Goal: Task Accomplishment & Management: Complete application form

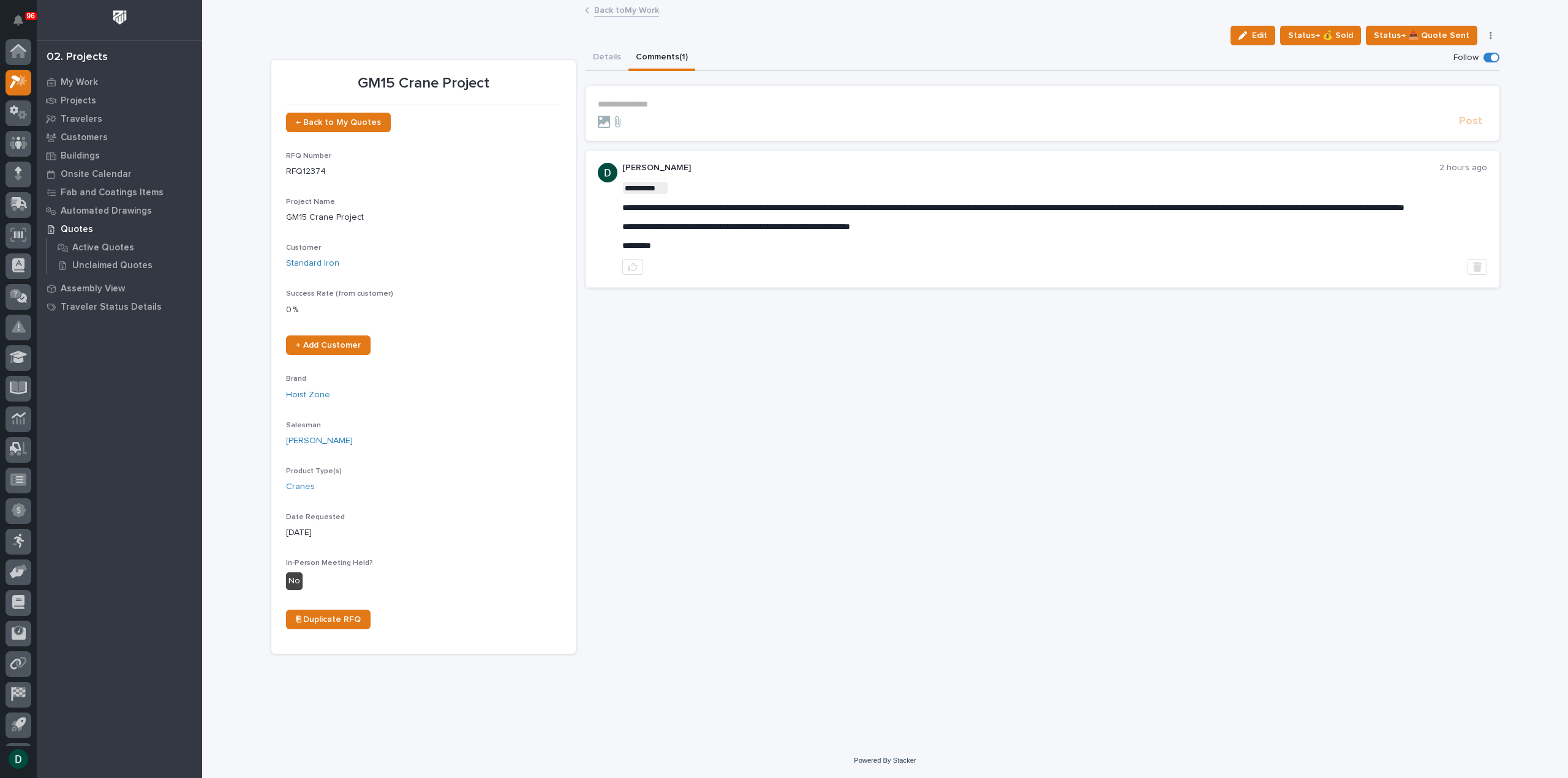
scroll to position [27, 0]
drag, startPoint x: 595, startPoint y: 52, endPoint x: 667, endPoint y: 9, distance: 83.9
click at [595, 52] on button "Details" at bounding box center [607, 58] width 43 height 26
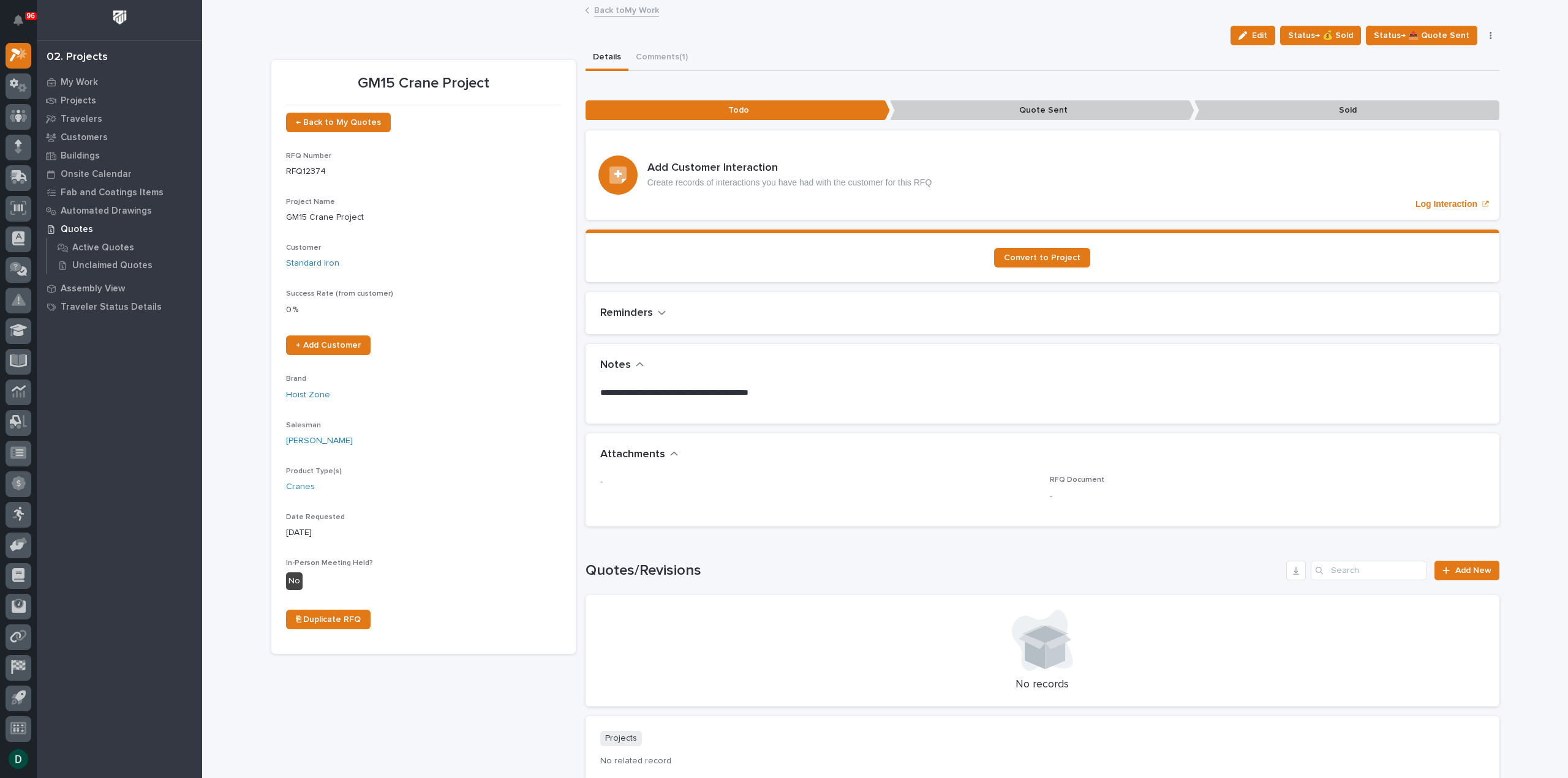
click at [631, 12] on link "Back to My Work" at bounding box center [626, 10] width 65 height 14
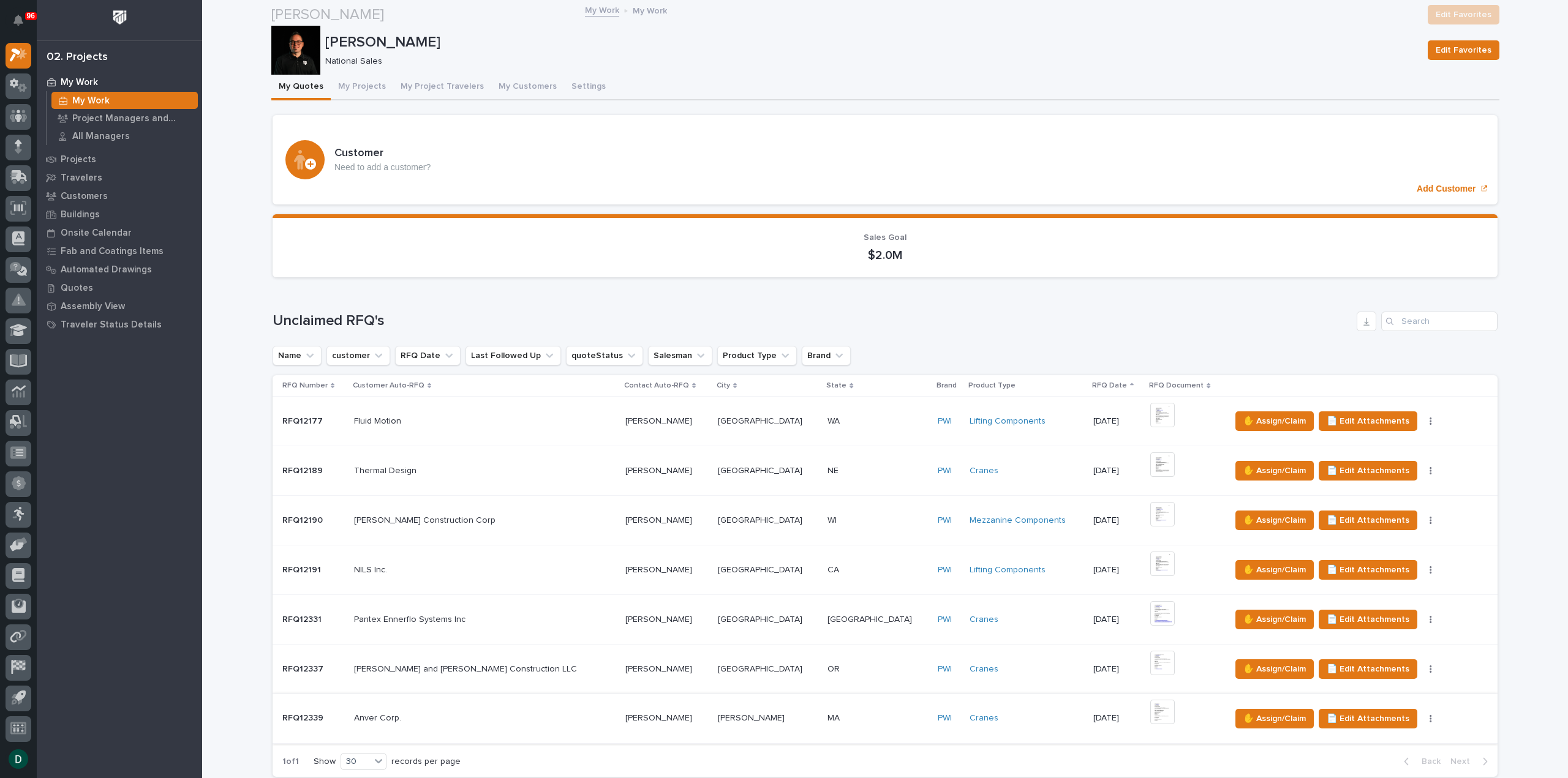
scroll to position [184, 0]
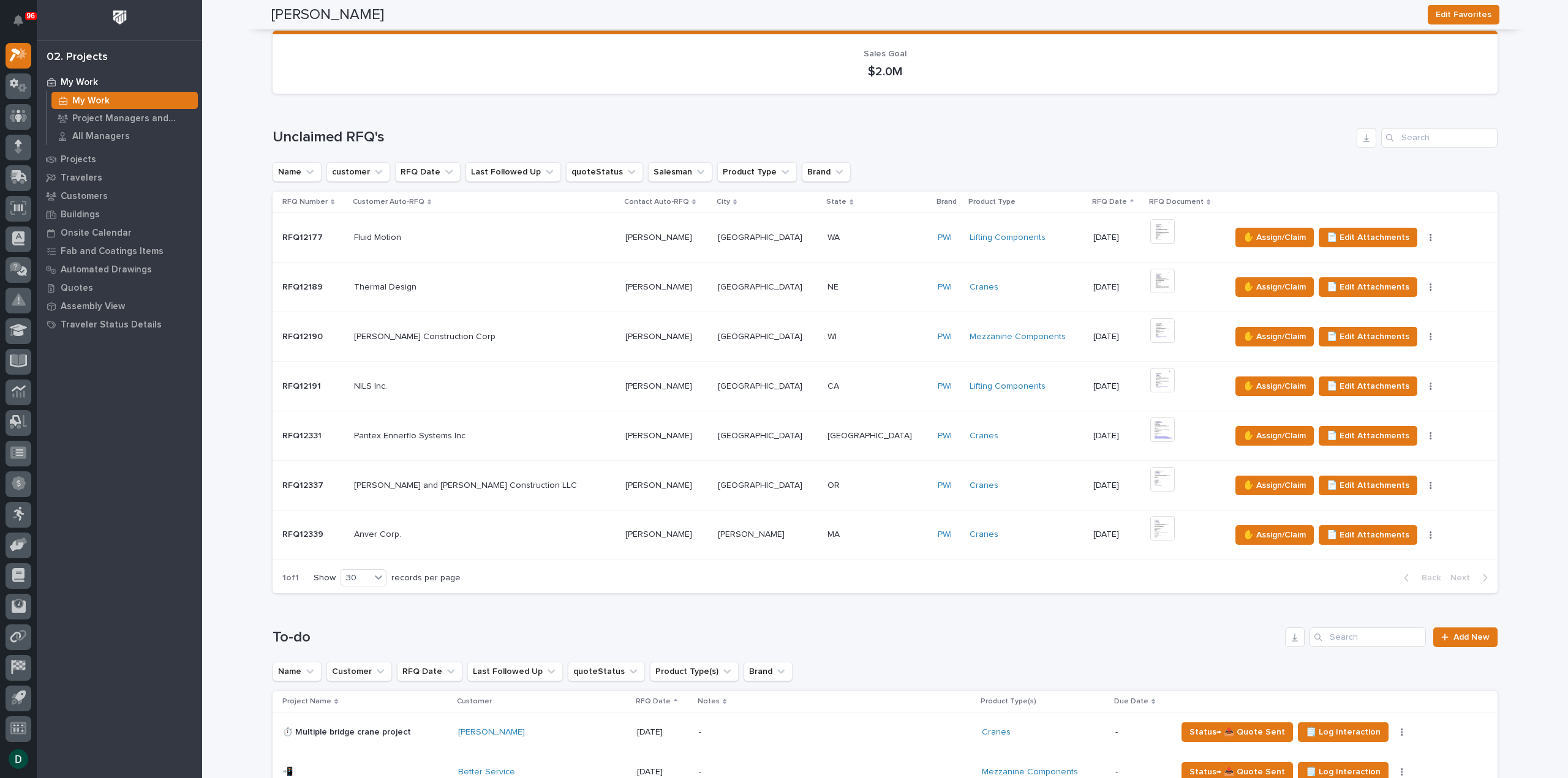
click at [523, 534] on p at bounding box center [485, 534] width 261 height 10
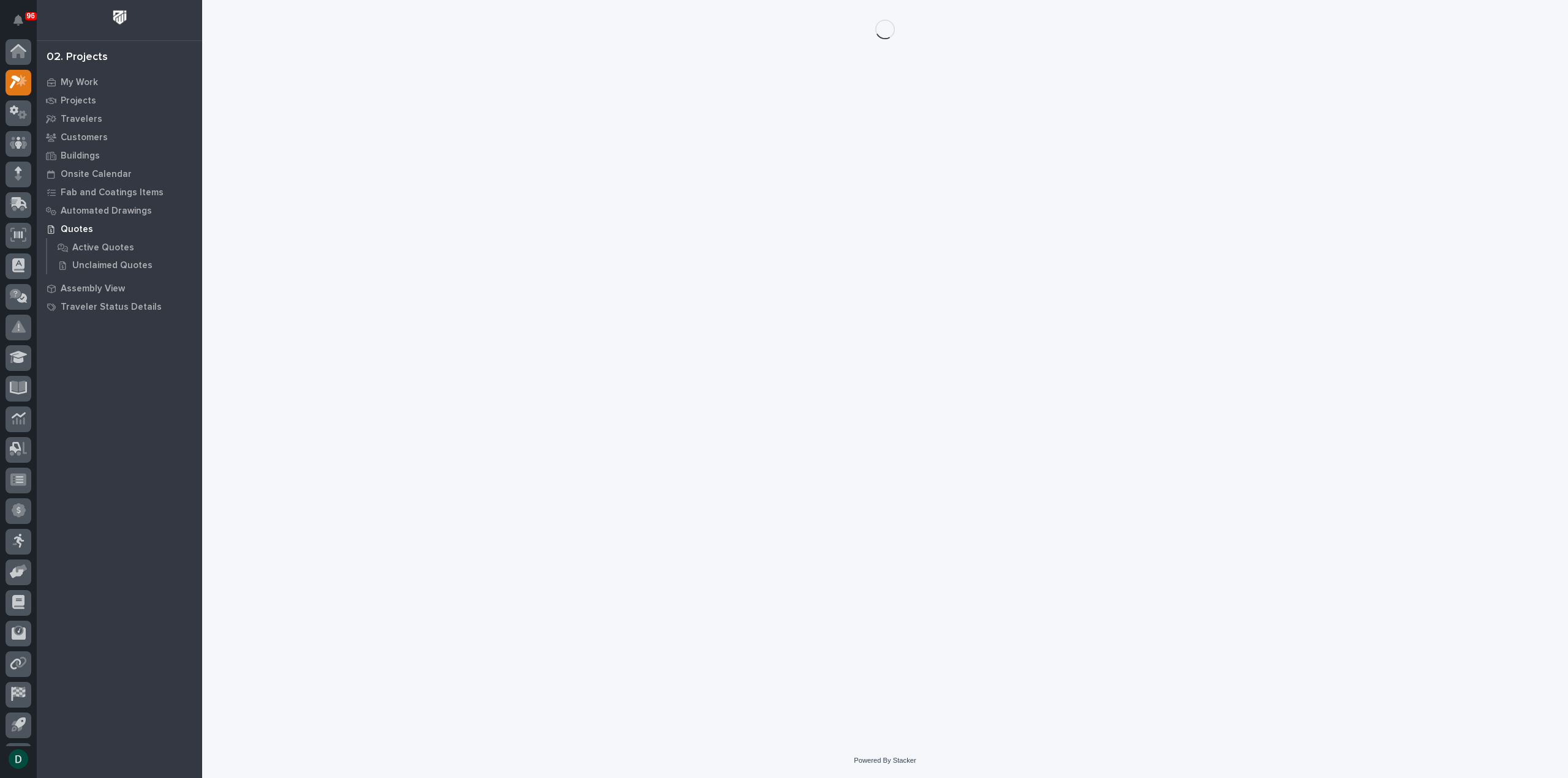
scroll to position [27, 0]
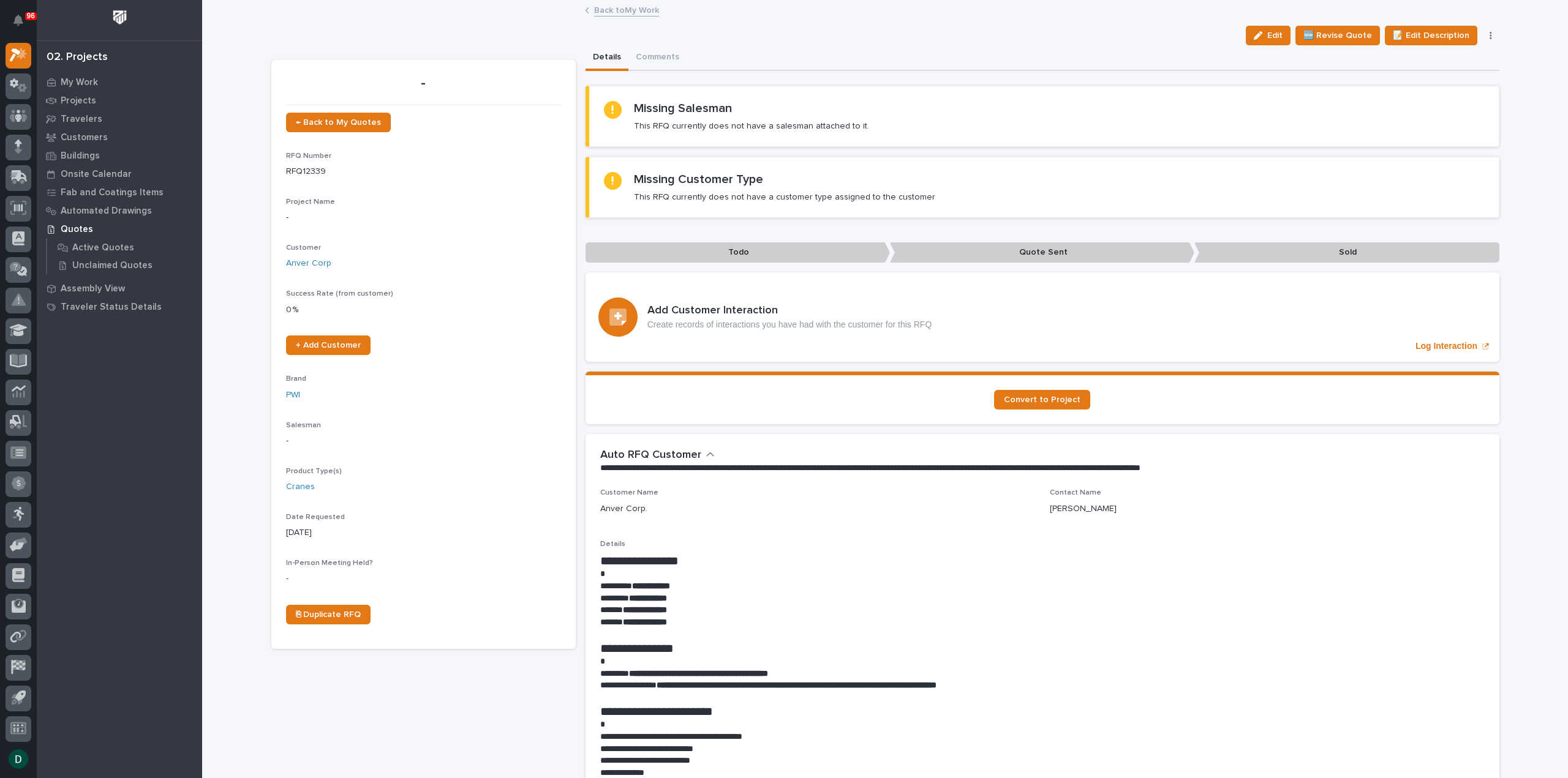
click at [1483, 36] on button "button" at bounding box center [1491, 36] width 17 height 8
click at [1464, 95] on button "✋ Assign/Claim" at bounding box center [1439, 99] width 109 height 20
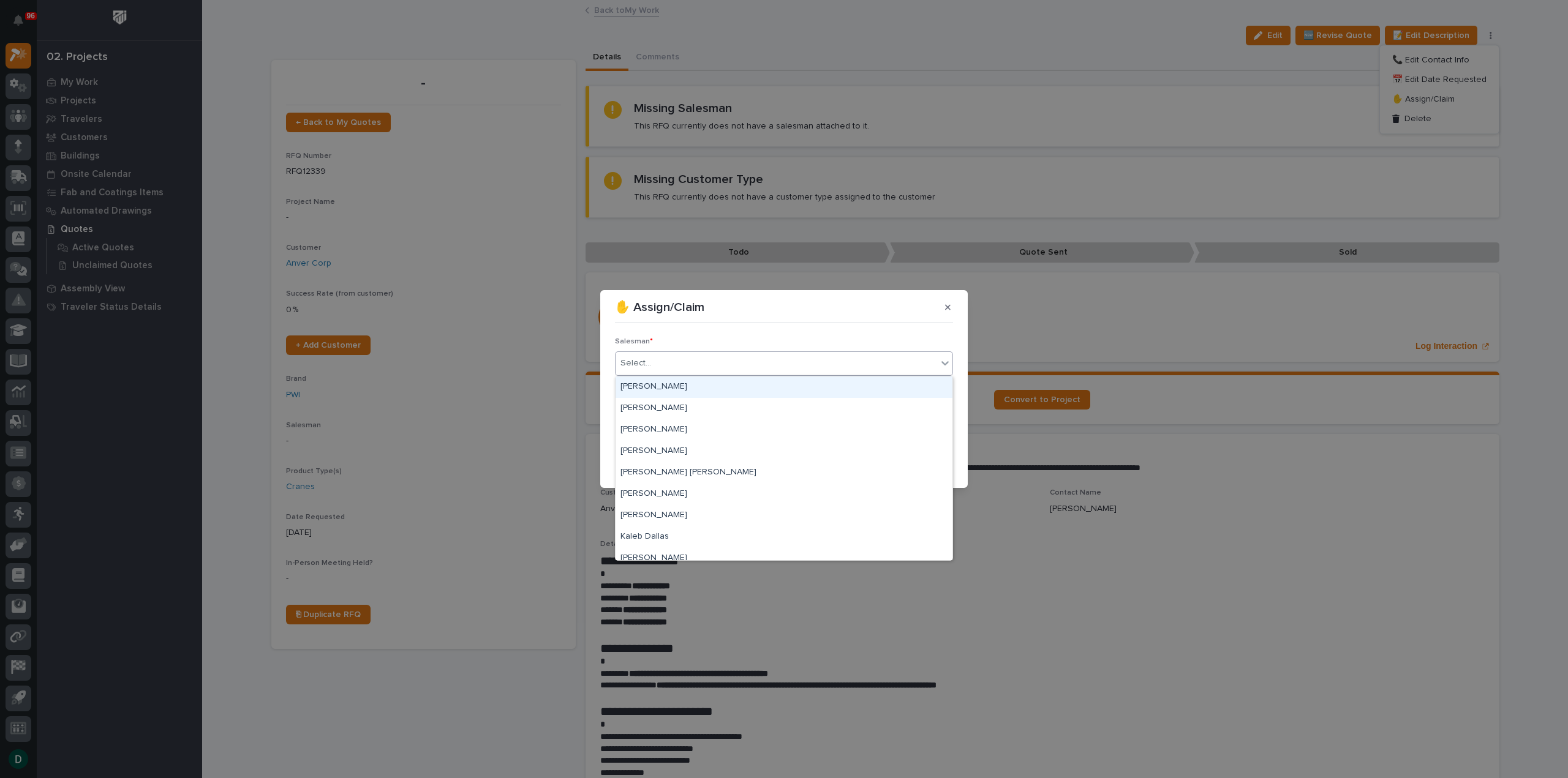
click at [711, 362] on div "Select..." at bounding box center [776, 363] width 321 height 20
click at [663, 491] on div "[PERSON_NAME]" at bounding box center [784, 494] width 337 height 22
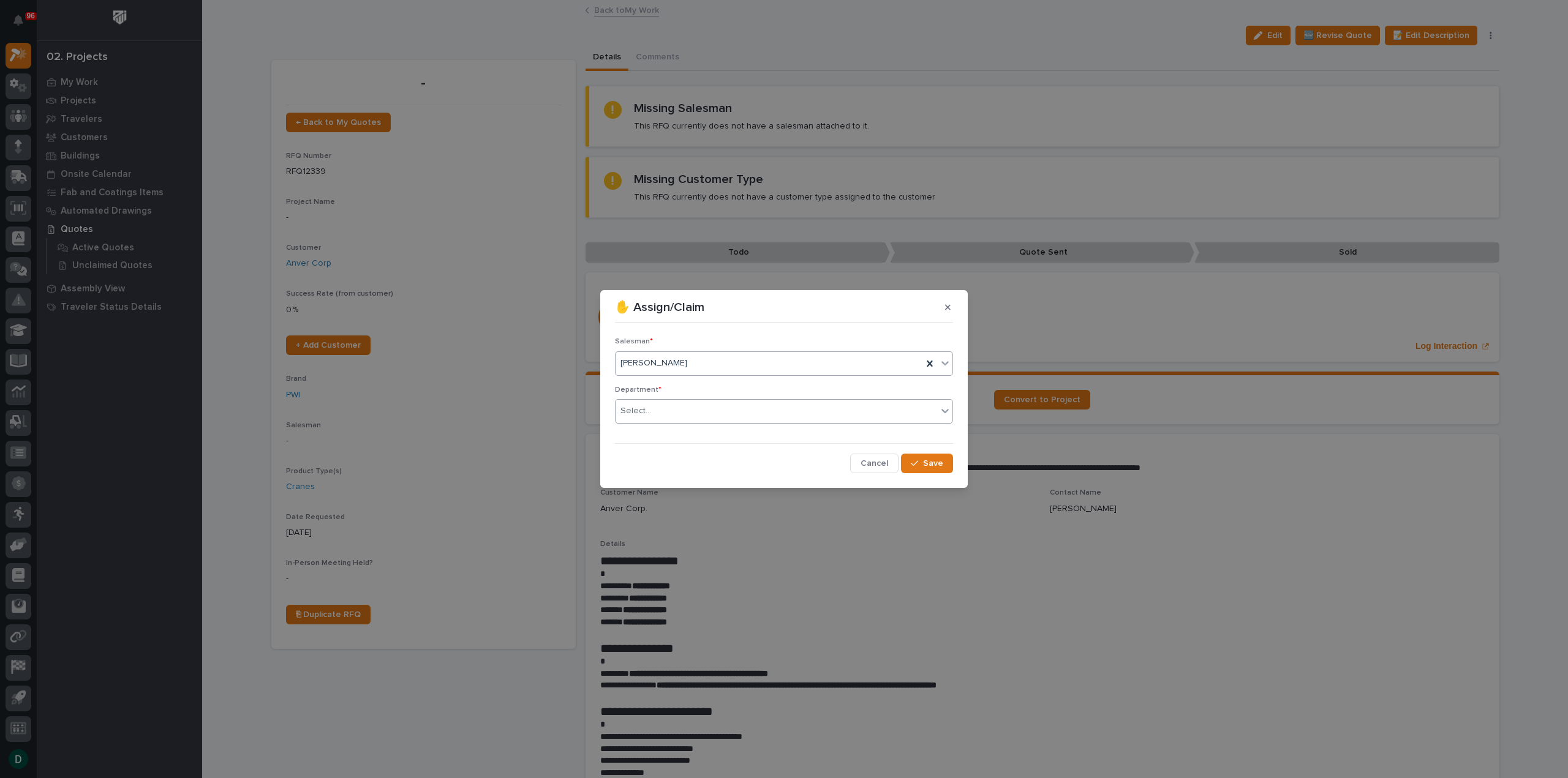
click at [678, 413] on div "Select..." at bounding box center [776, 411] width 321 height 20
click at [678, 436] on div "National Sales" at bounding box center [784, 434] width 337 height 22
drag, startPoint x: 946, startPoint y: 467, endPoint x: 954, endPoint y: 477, distance: 12.8
click at [946, 468] on button "Save" at bounding box center [927, 464] width 52 height 20
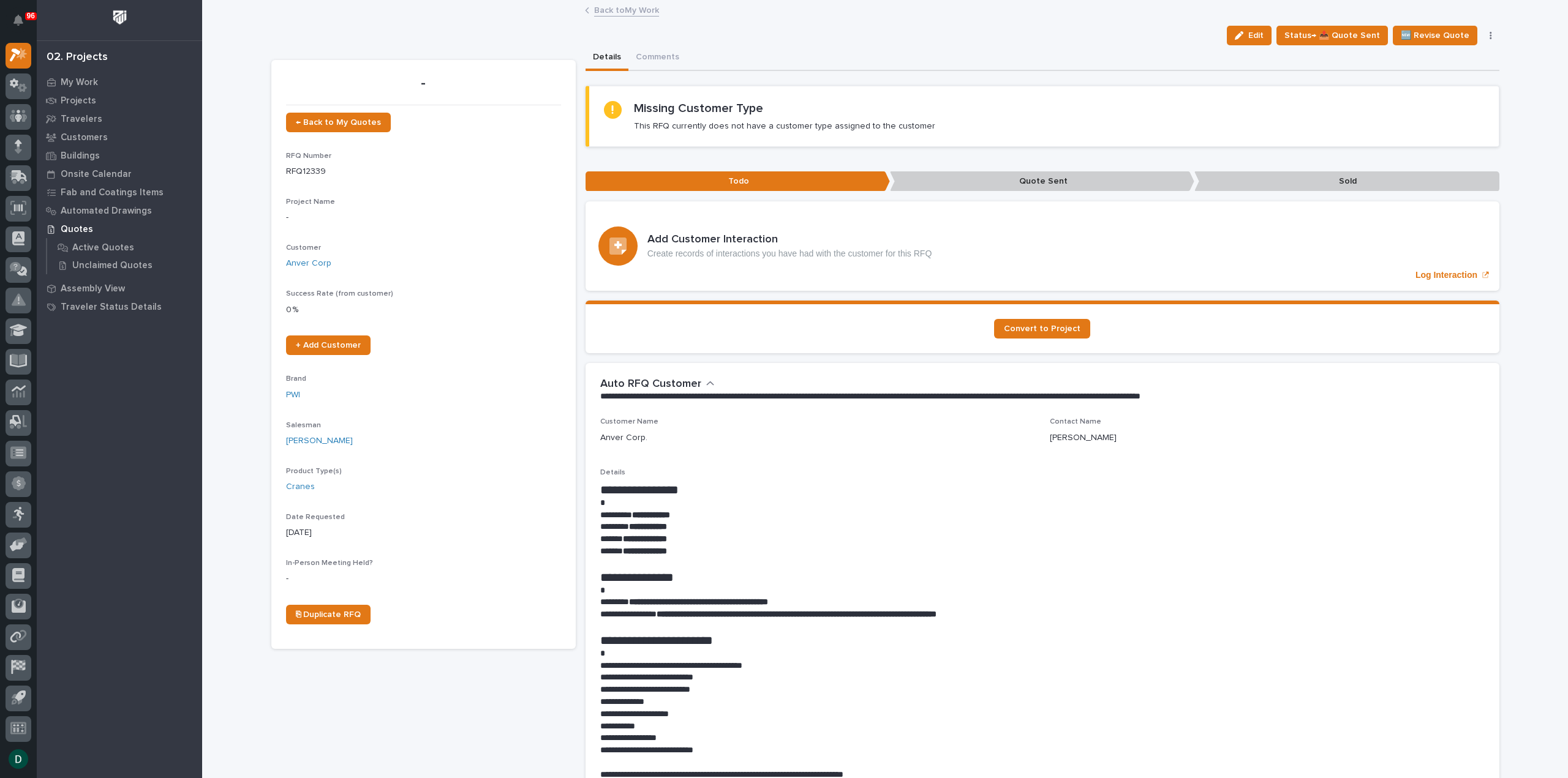
click at [637, 8] on link "Back to My Work" at bounding box center [626, 10] width 65 height 14
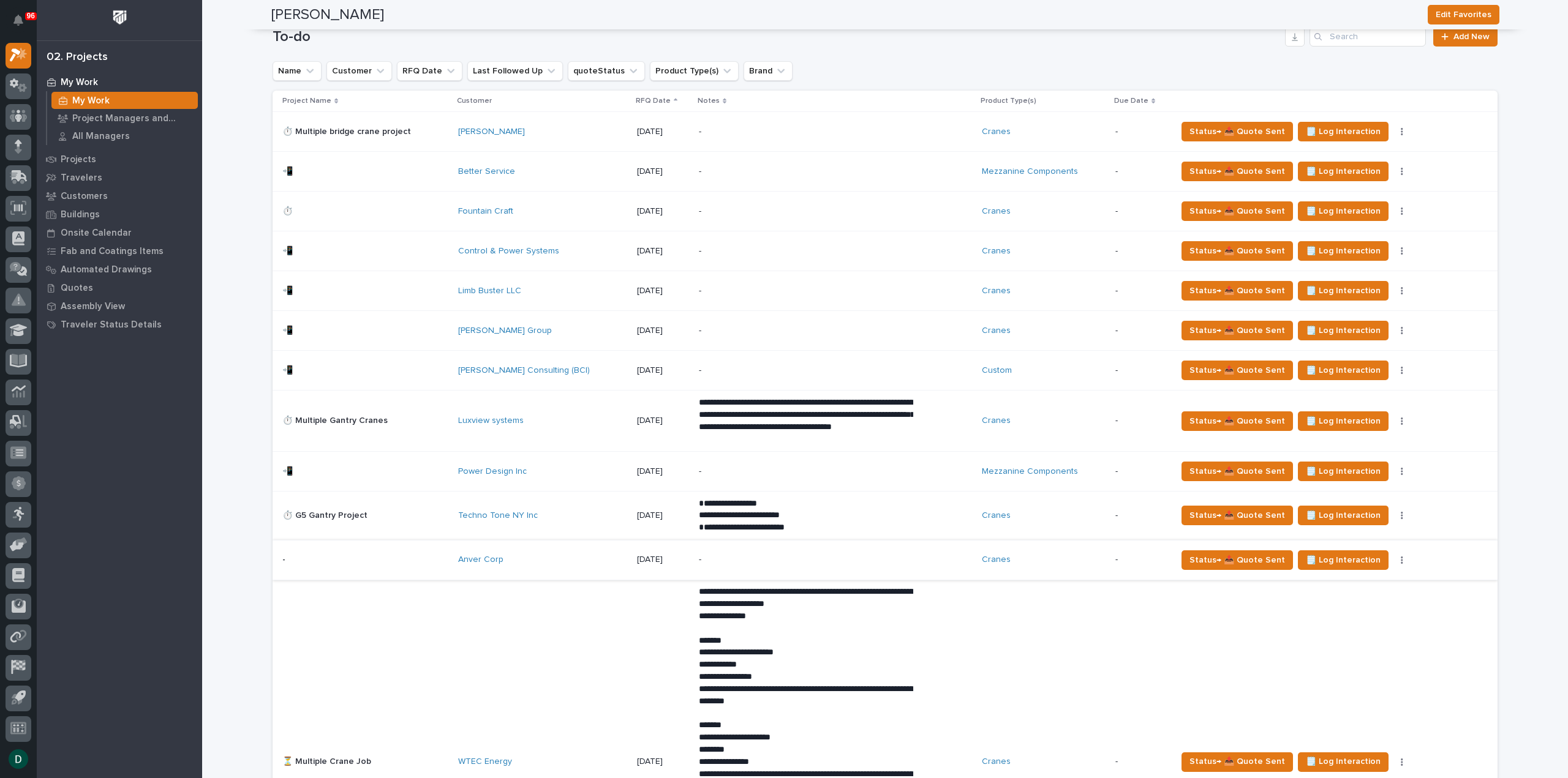
scroll to position [796, 0]
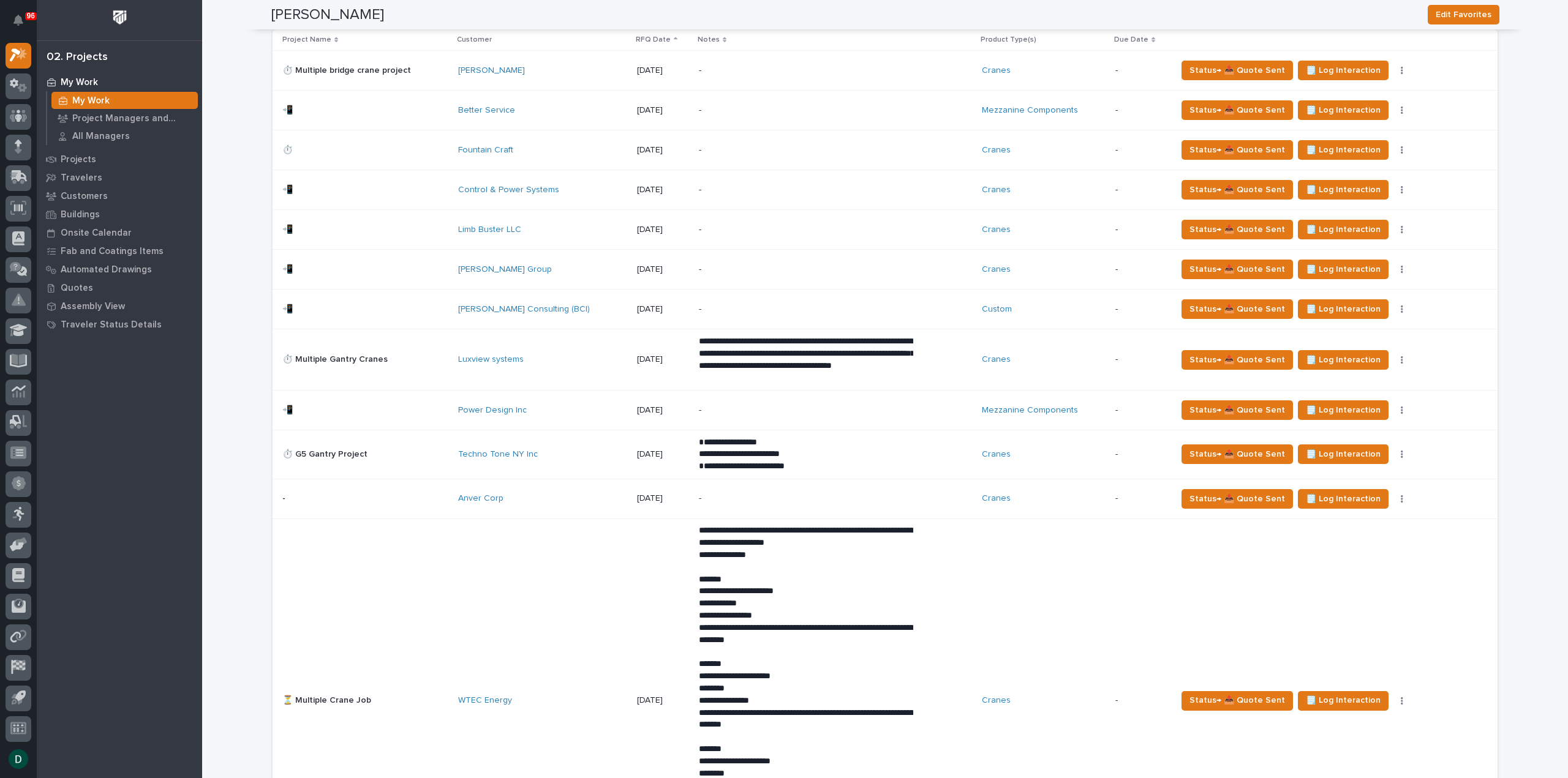
click at [436, 497] on p at bounding box center [365, 499] width 166 height 10
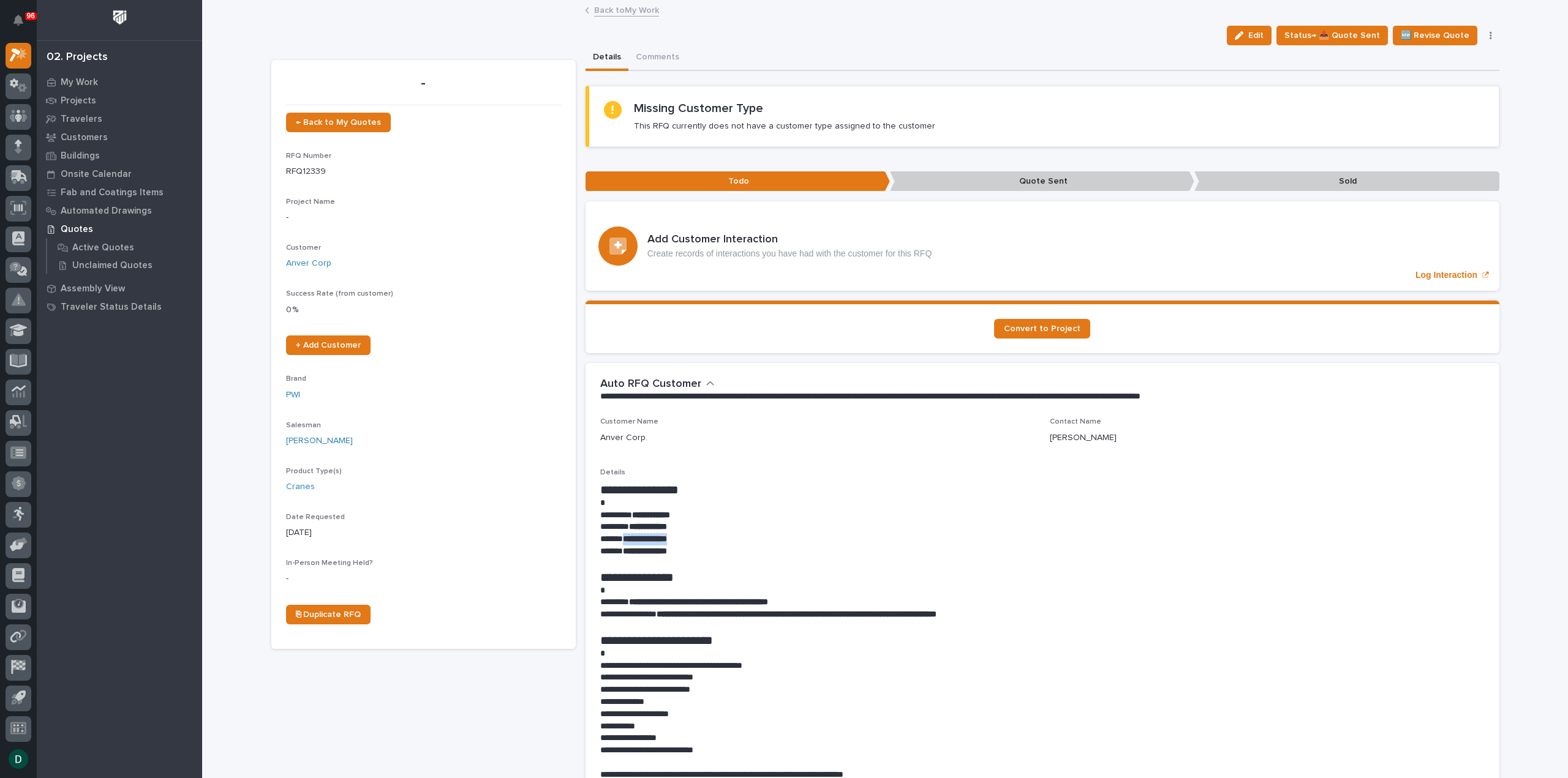
drag, startPoint x: 685, startPoint y: 536, endPoint x: 620, endPoint y: 537, distance: 65.0
click at [620, 537] on p "**********" at bounding box center [1043, 540] width 885 height 13
copy strong "**********"
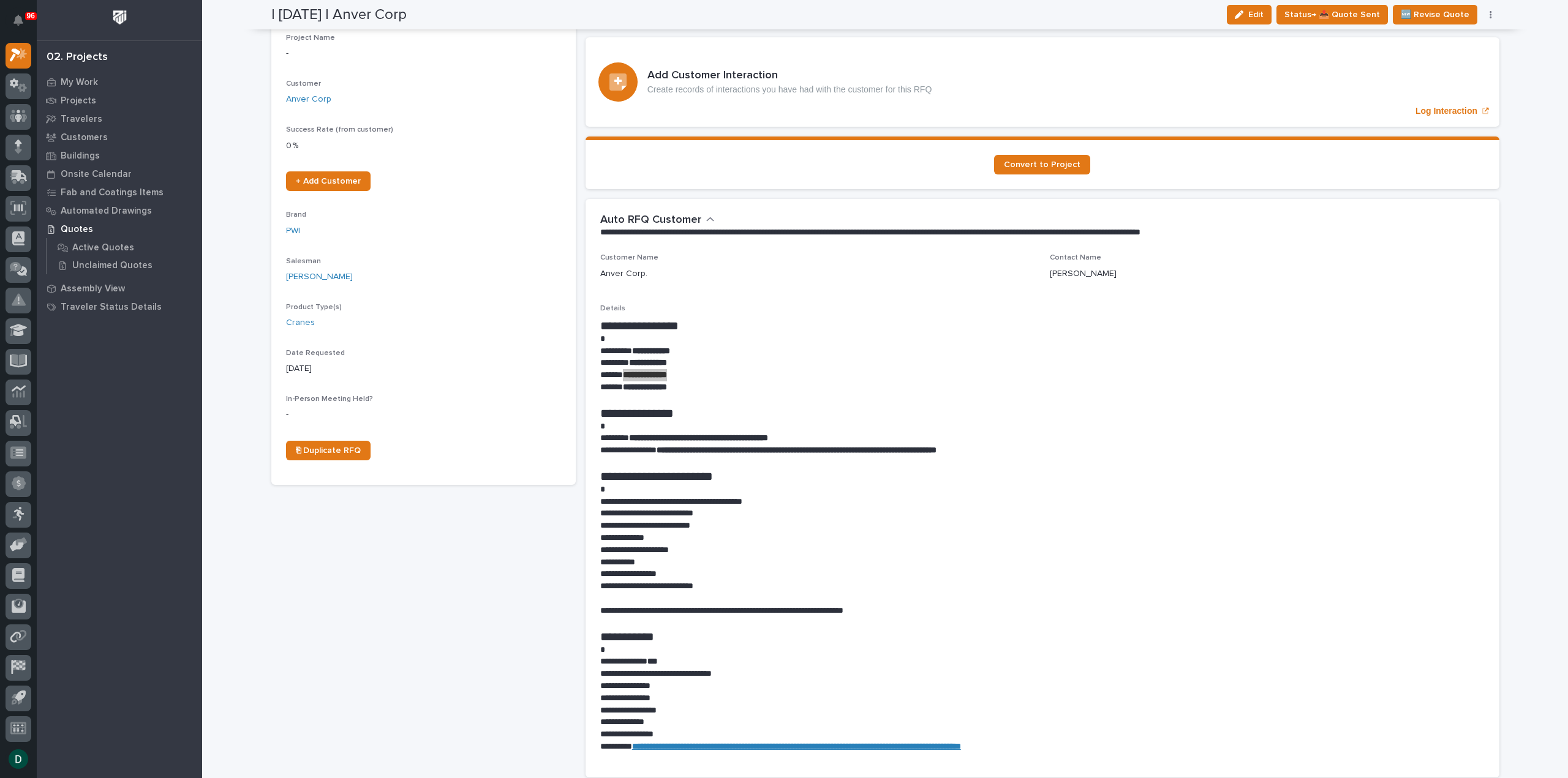
scroll to position [184, 0]
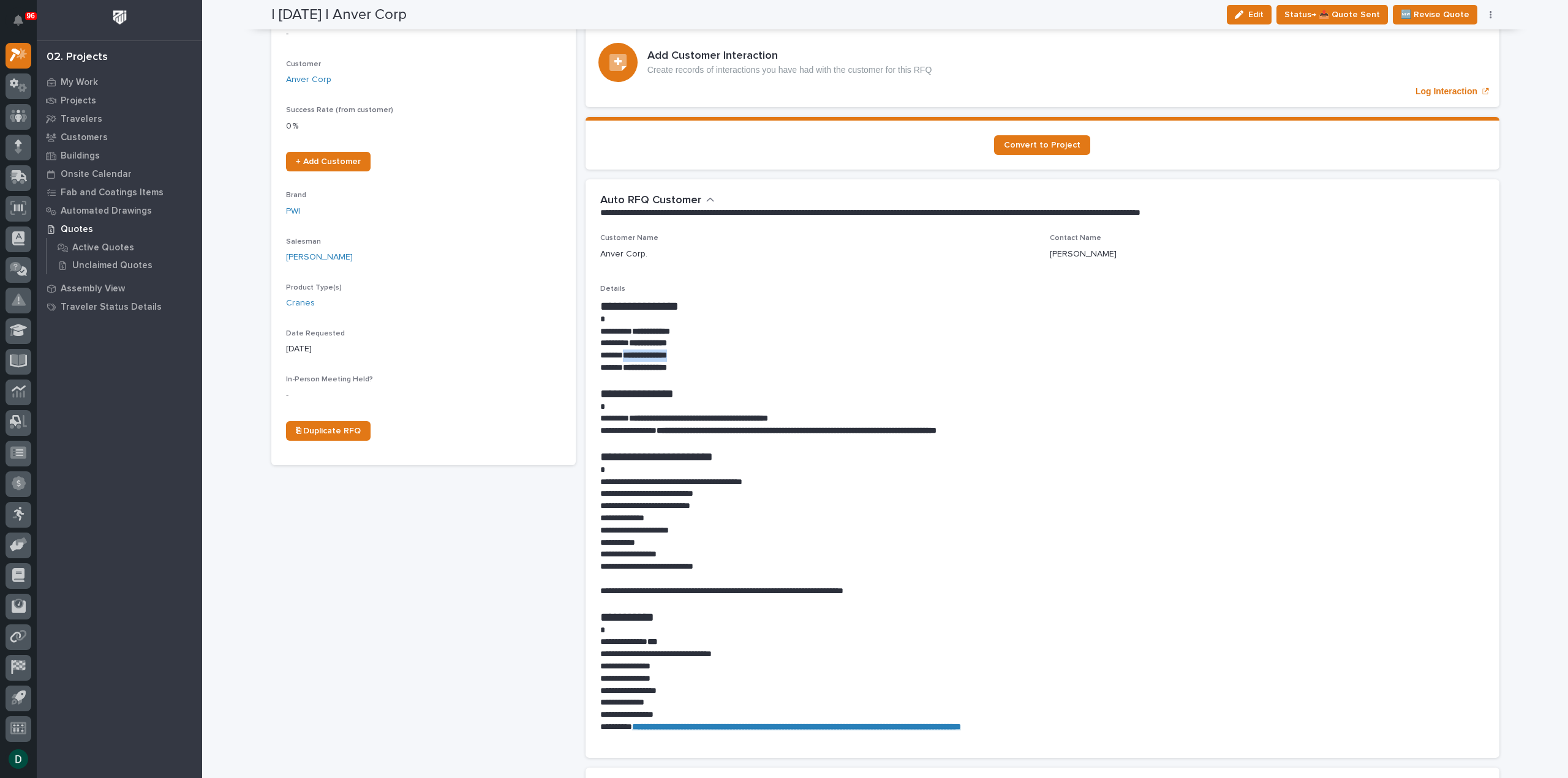
click at [700, 371] on p "**********" at bounding box center [1043, 368] width 885 height 13
click at [695, 355] on p "**********" at bounding box center [1043, 356] width 885 height 13
click at [685, 340] on p "**********" at bounding box center [1043, 344] width 885 height 13
click at [691, 325] on p "**********" at bounding box center [1043, 332] width 885 height 13
click at [682, 342] on p "**********" at bounding box center [1043, 344] width 885 height 13
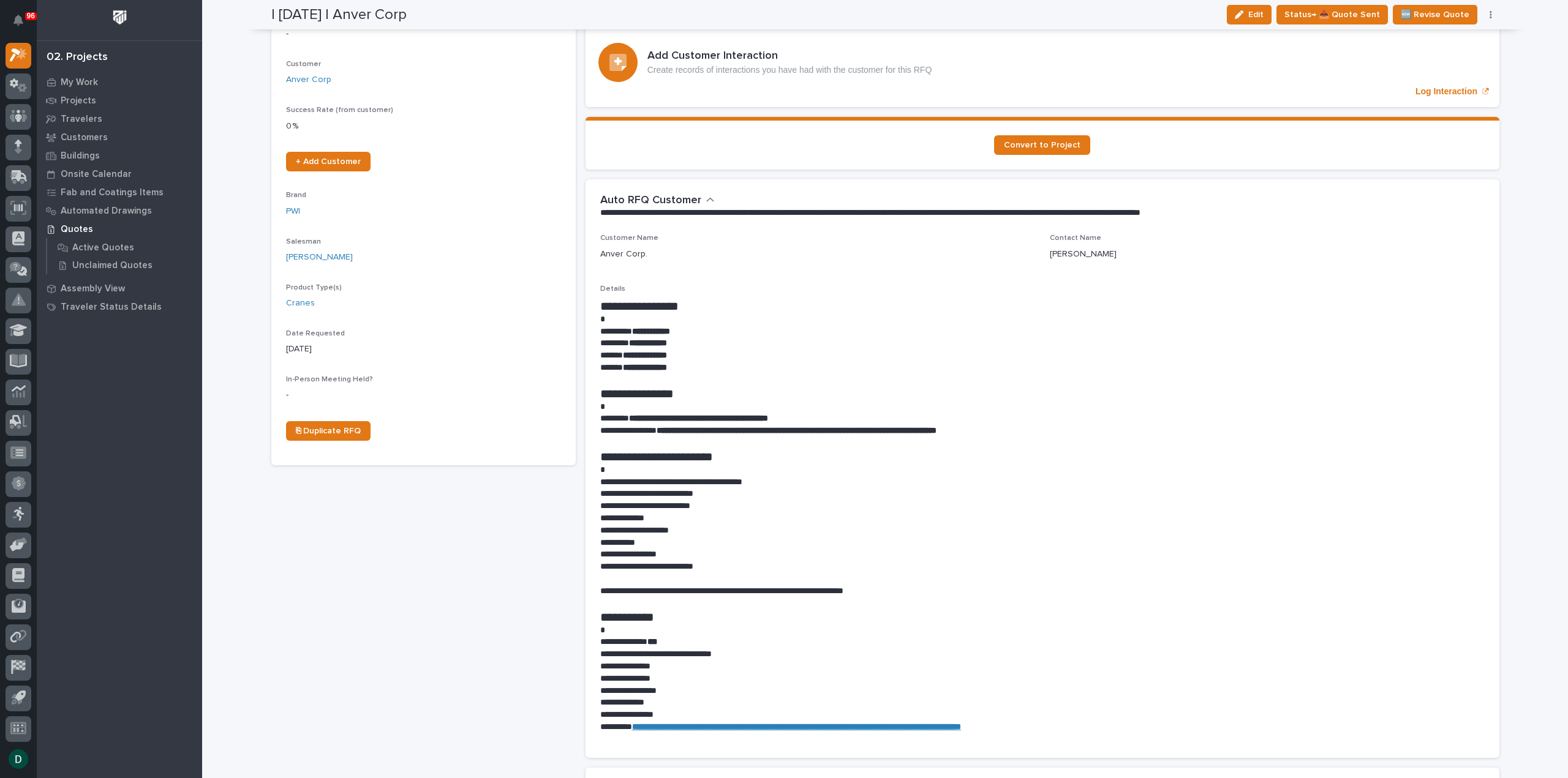
click at [688, 354] on p "**********" at bounding box center [1043, 356] width 885 height 13
drag, startPoint x: 695, startPoint y: 369, endPoint x: 692, endPoint y: 353, distance: 16.3
click at [695, 369] on p "**********" at bounding box center [1043, 368] width 885 height 13
click at [685, 346] on p "**********" at bounding box center [1043, 344] width 885 height 13
click at [695, 316] on p at bounding box center [1043, 320] width 885 height 13
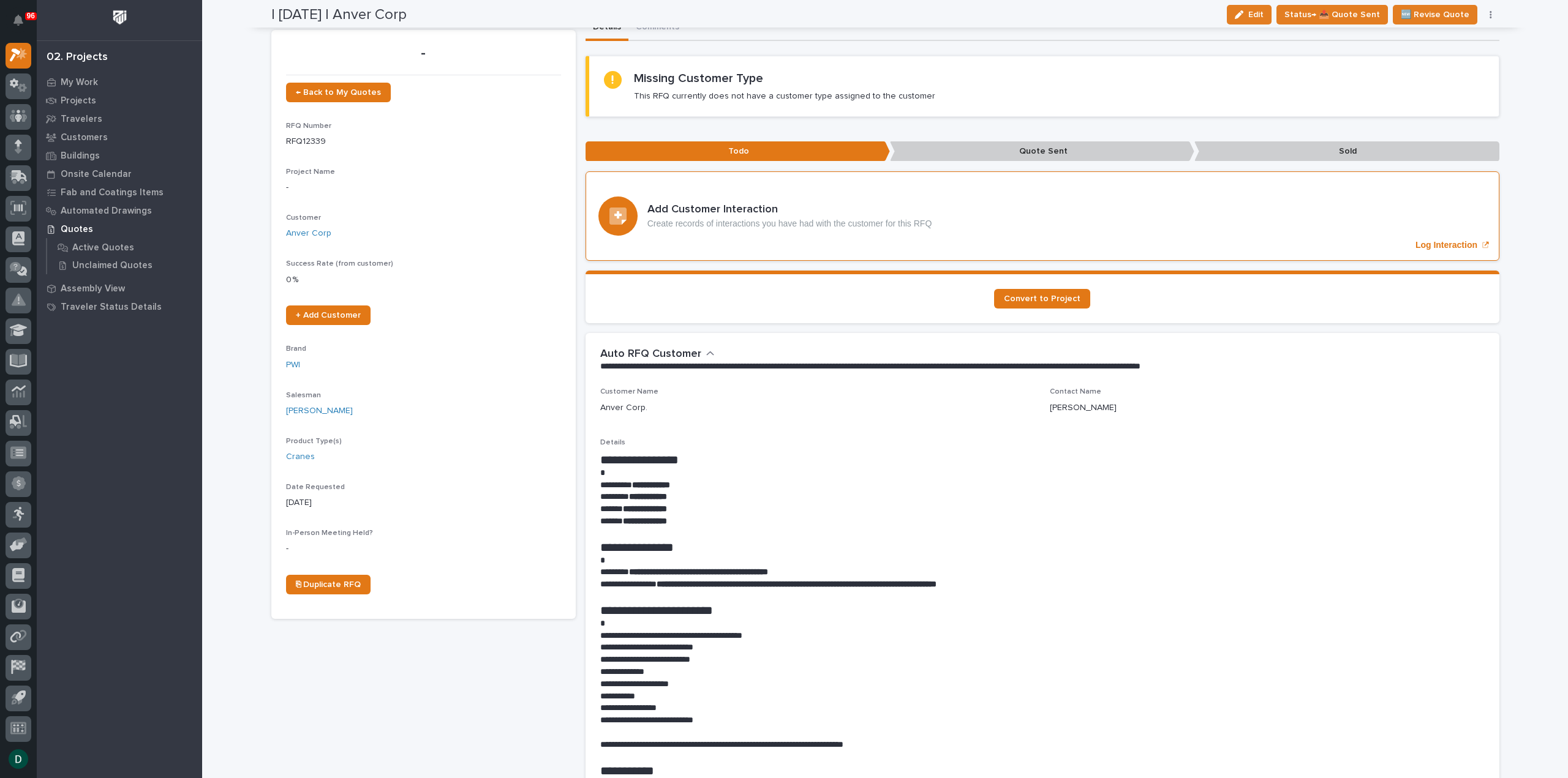
scroll to position [0, 0]
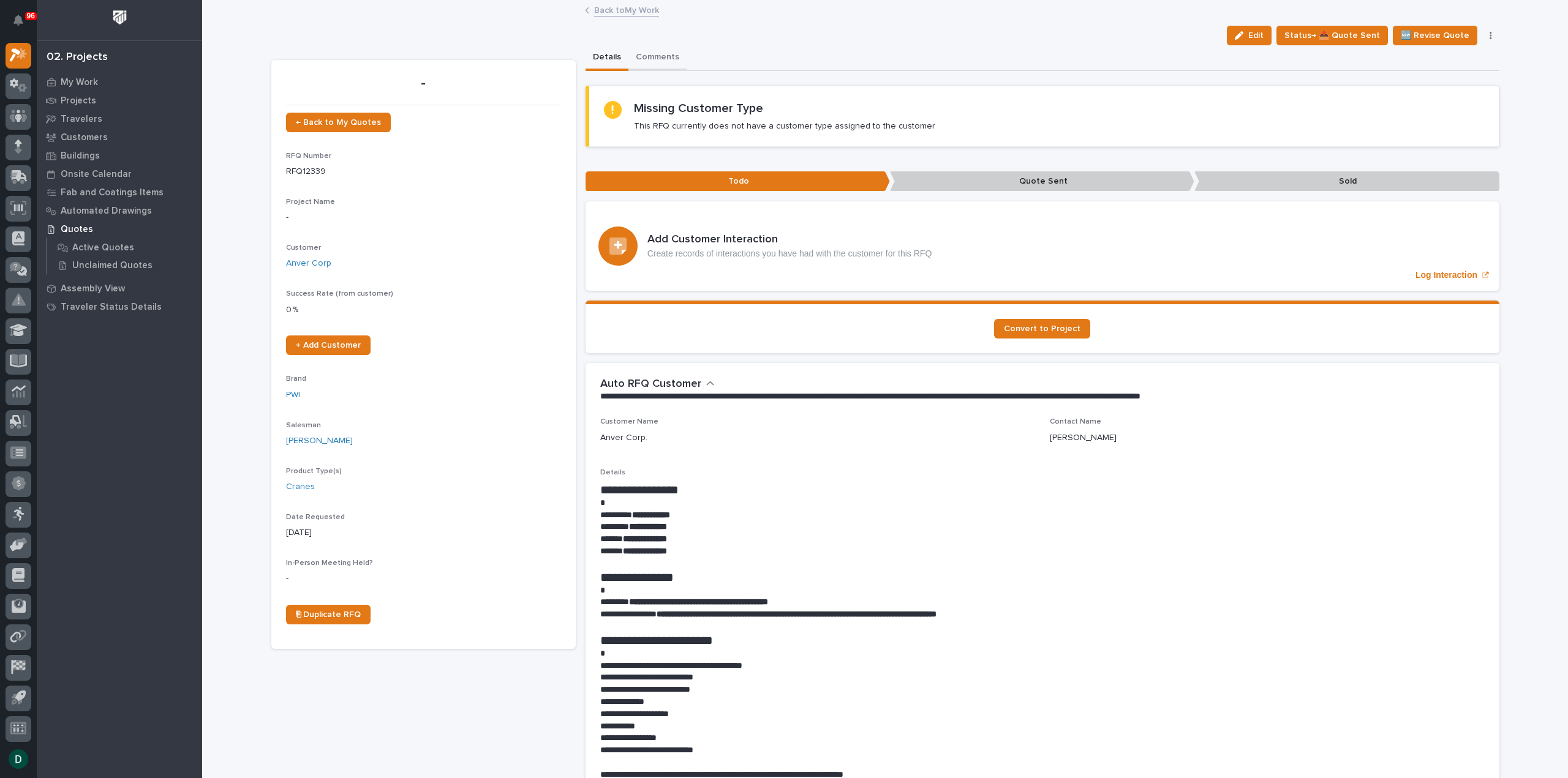
drag, startPoint x: 659, startPoint y: 59, endPoint x: 670, endPoint y: 69, distance: 14.9
click at [659, 59] on button "Comments" at bounding box center [657, 58] width 58 height 26
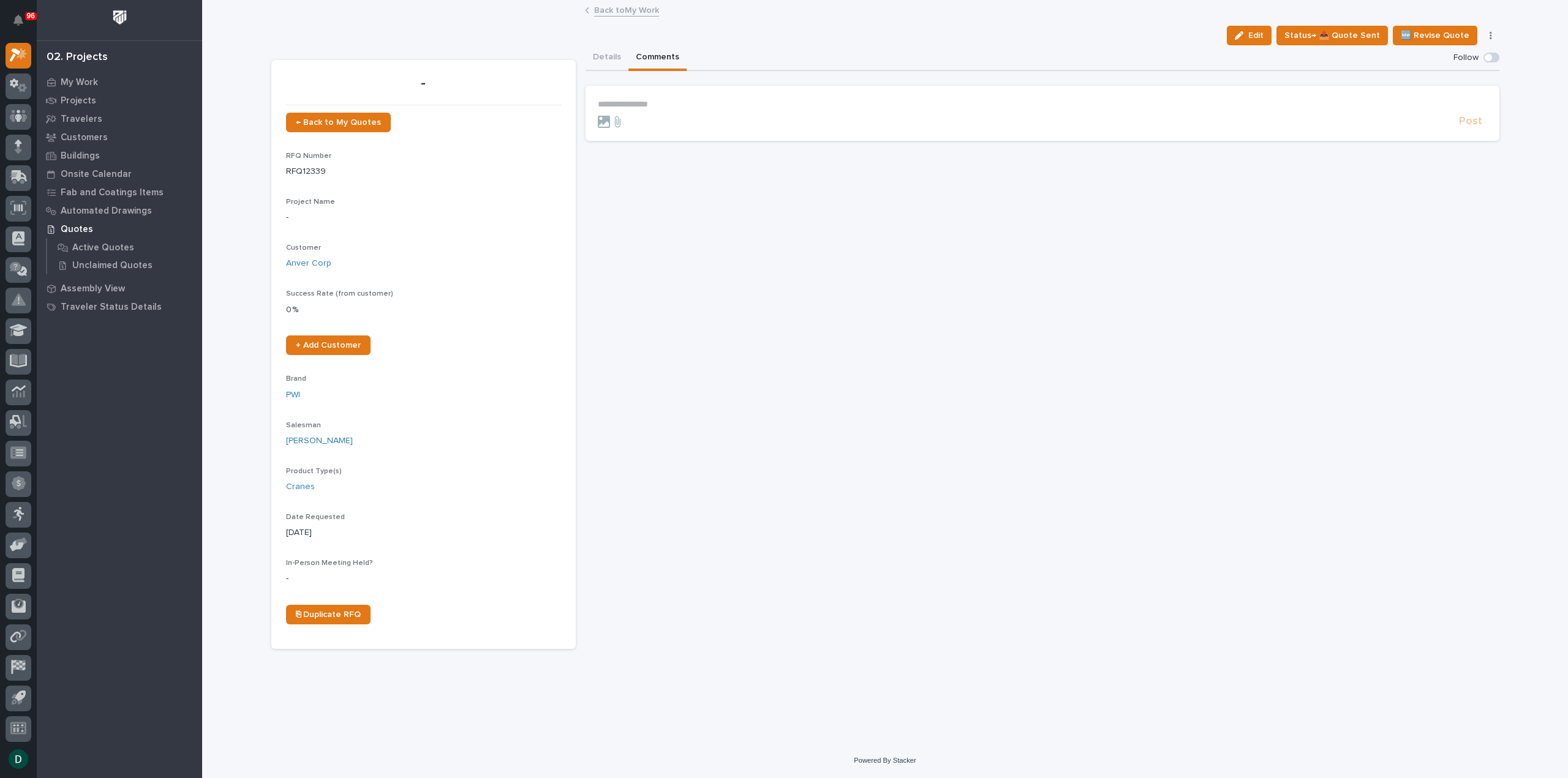
click at [748, 102] on p "**********" at bounding box center [1043, 104] width 890 height 10
click at [1475, 123] on span "Post" at bounding box center [1470, 127] width 23 height 14
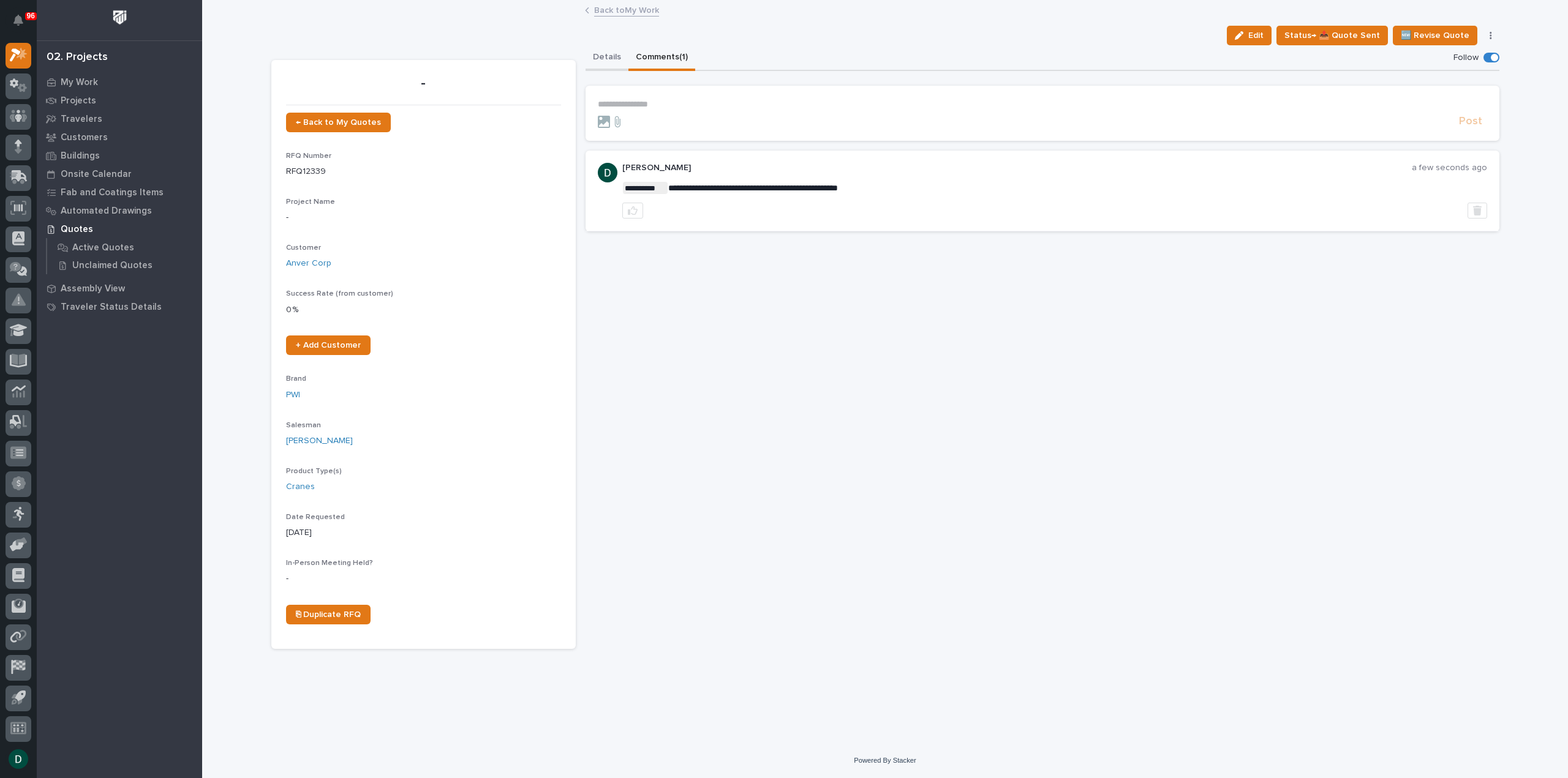
click at [595, 57] on button "Details" at bounding box center [607, 58] width 43 height 26
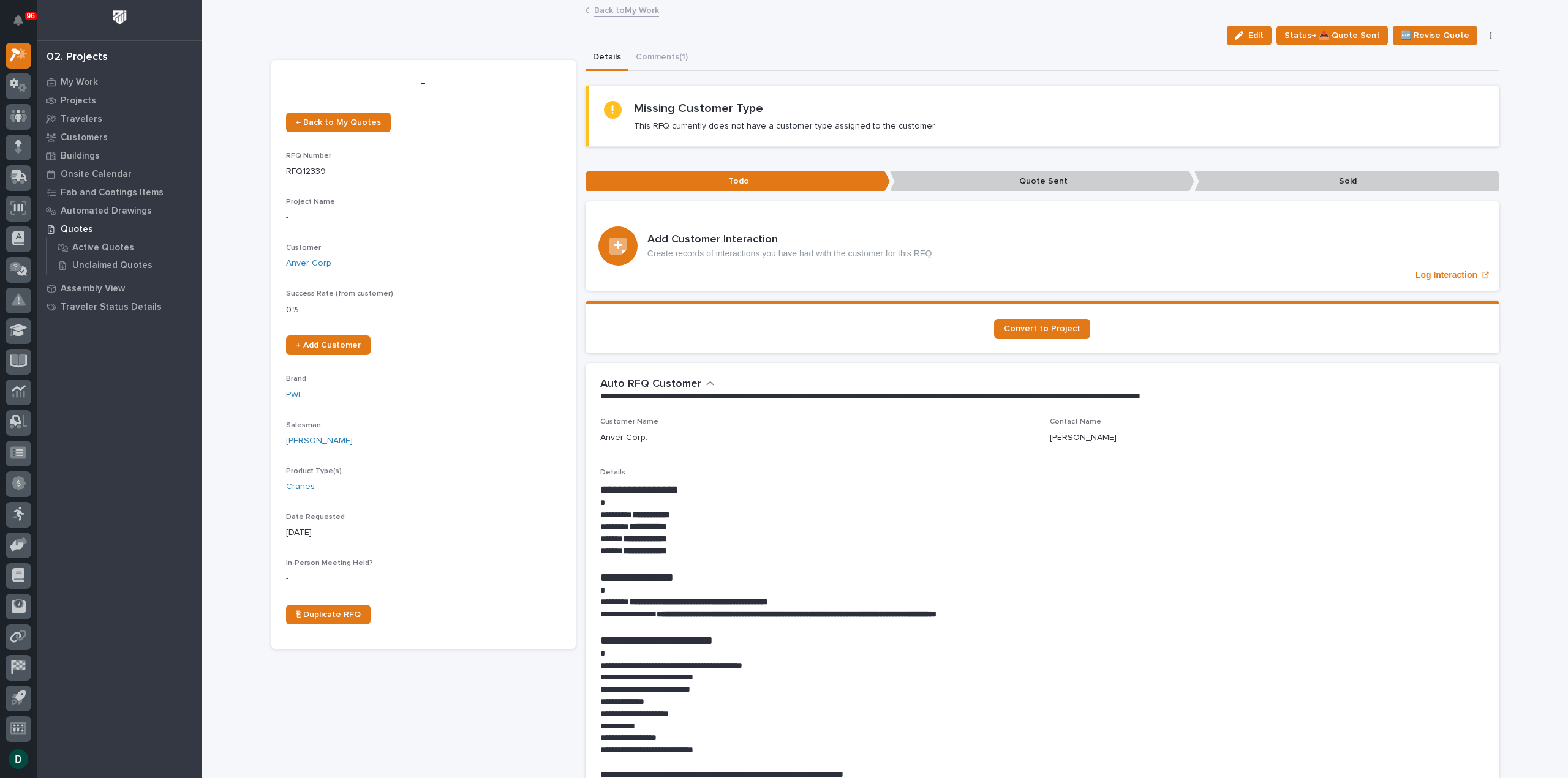
scroll to position [122, 0]
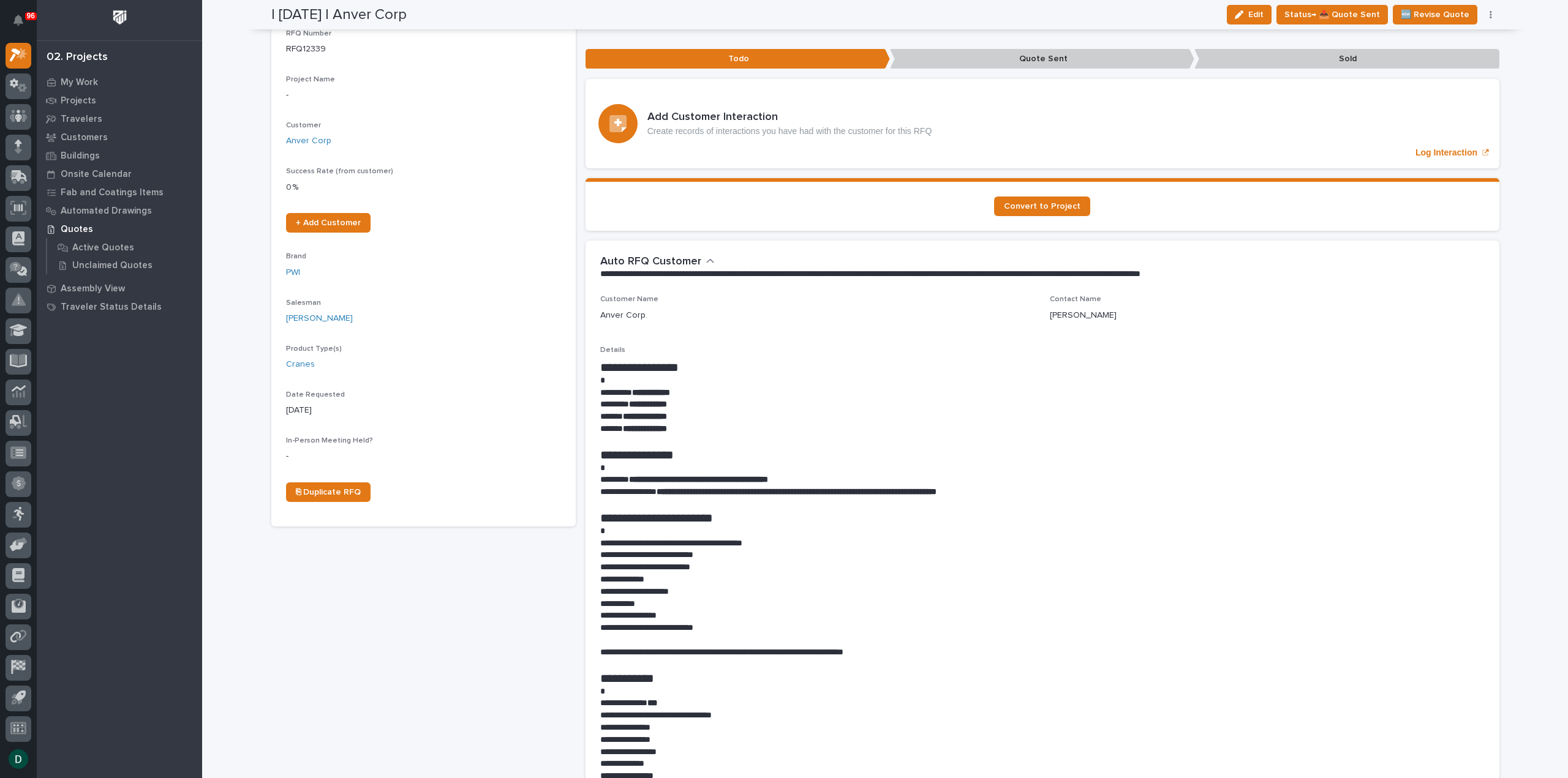
drag, startPoint x: 701, startPoint y: 613, endPoint x: 712, endPoint y: 617, distance: 11.7
click at [701, 613] on p "**********" at bounding box center [1043, 616] width 885 height 13
click at [727, 620] on p "**********" at bounding box center [1043, 616] width 885 height 13
click at [772, 628] on p "**********" at bounding box center [1043, 629] width 885 height 13
click at [698, 610] on p "**********" at bounding box center [1043, 616] width 885 height 13
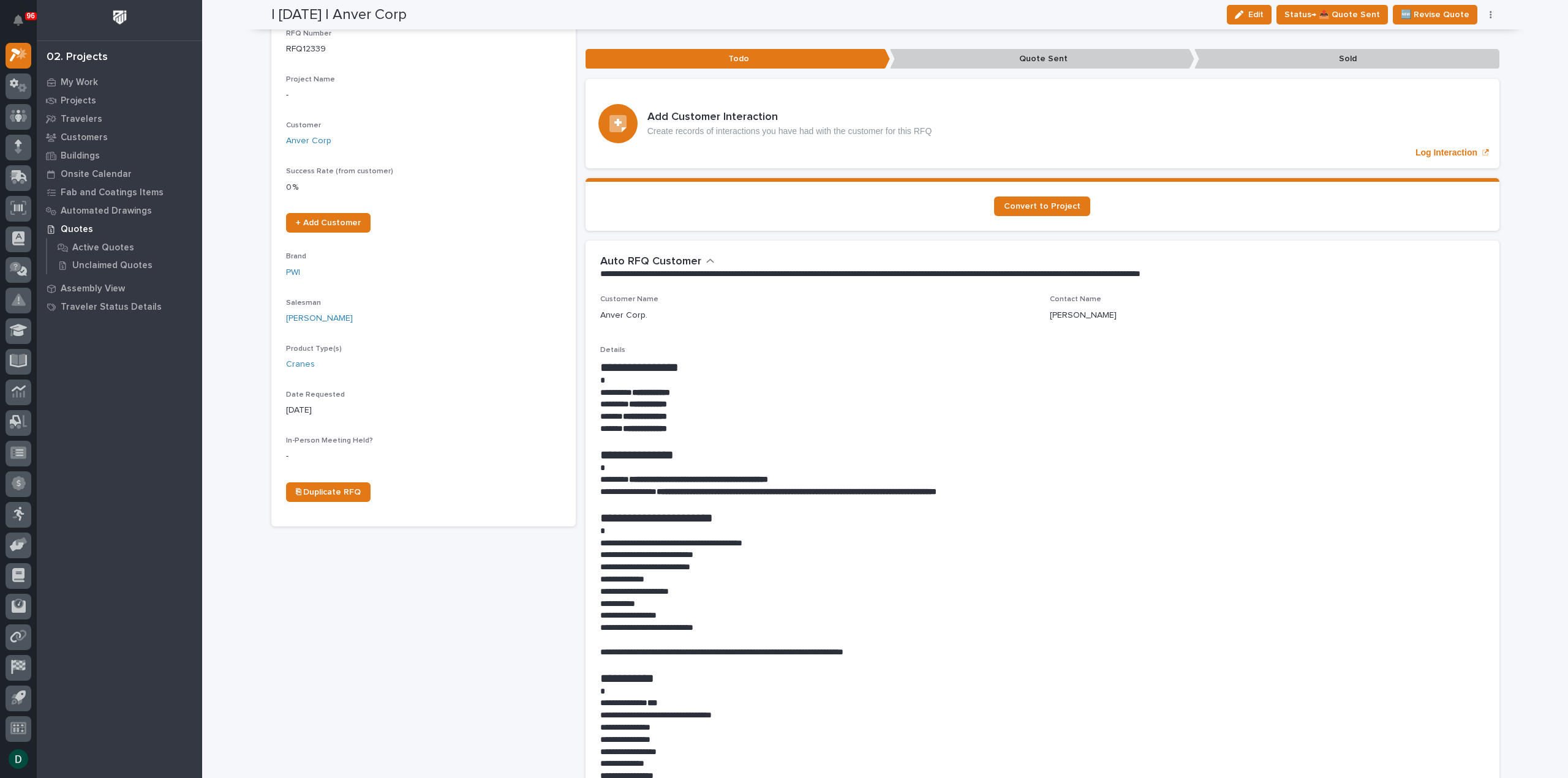
drag, startPoint x: 699, startPoint y: 594, endPoint x: 762, endPoint y: 589, distance: 63.2
click at [699, 593] on p "**********" at bounding box center [1043, 592] width 885 height 13
click at [775, 587] on p "**********" at bounding box center [1043, 592] width 885 height 13
drag, startPoint x: 598, startPoint y: 540, endPoint x: 899, endPoint y: 656, distance: 322.6
click at [899, 656] on div "**********" at bounding box center [1043, 577] width 885 height 434
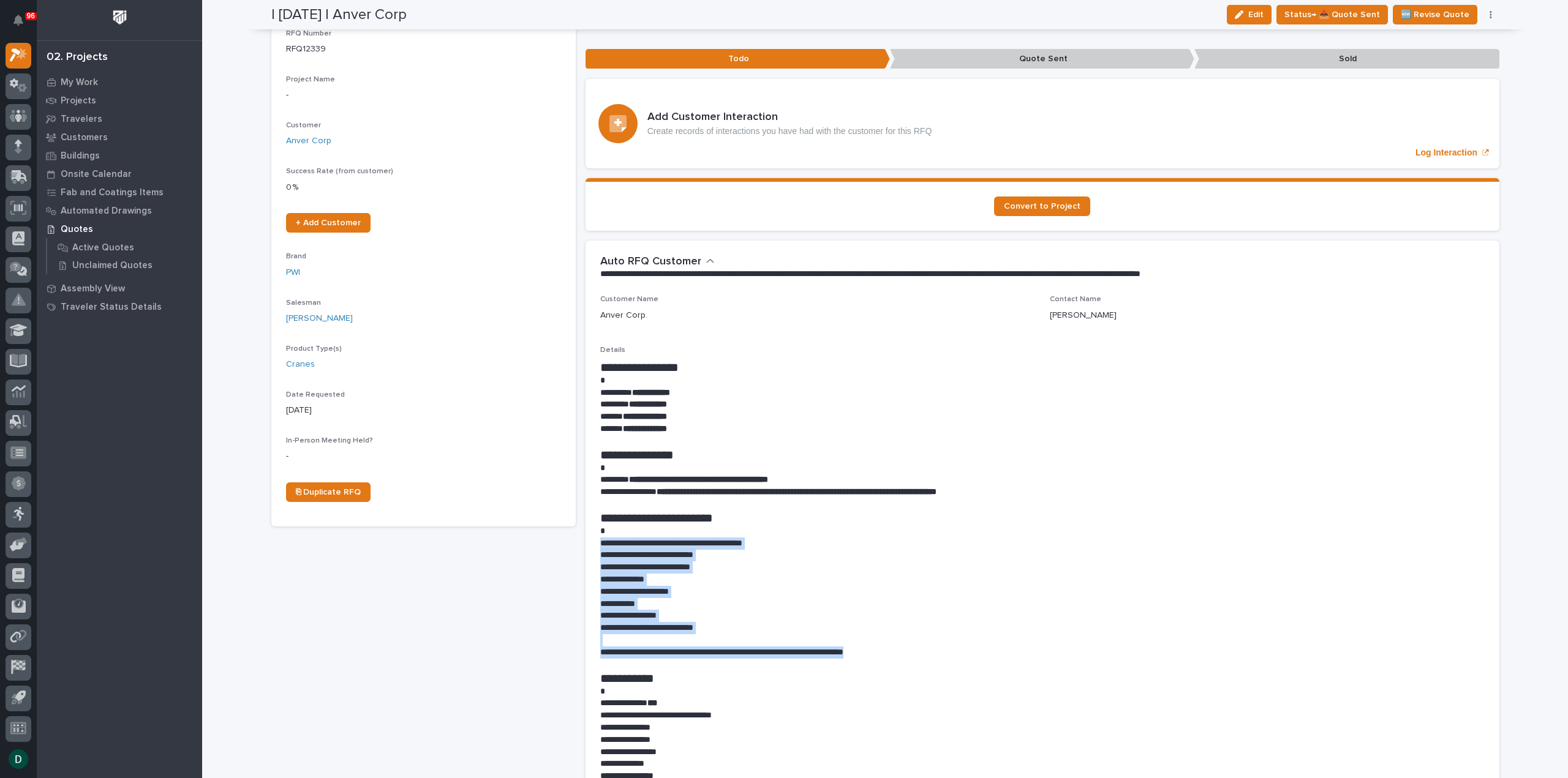
copy div "**********"
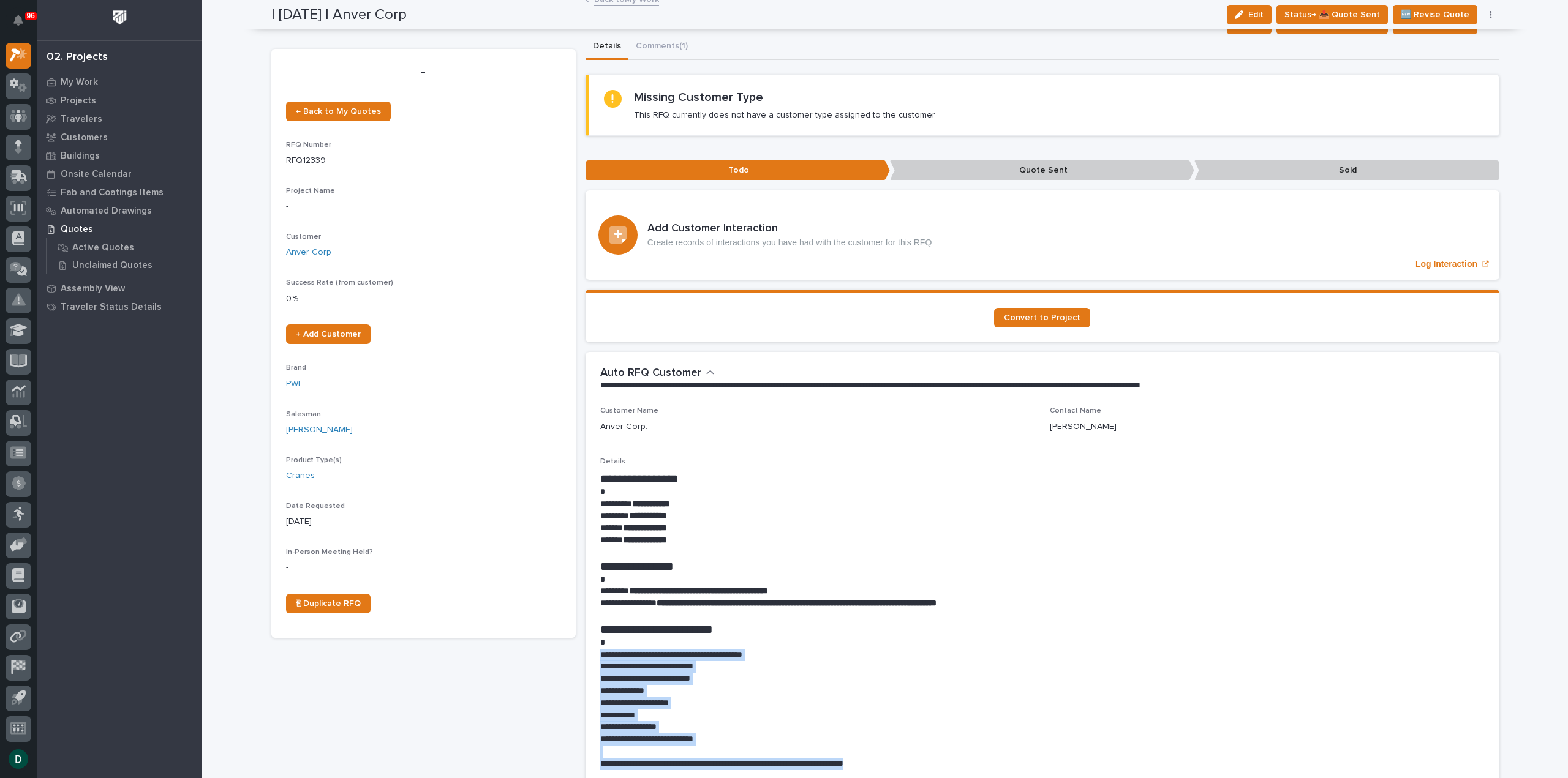
scroll to position [0, 0]
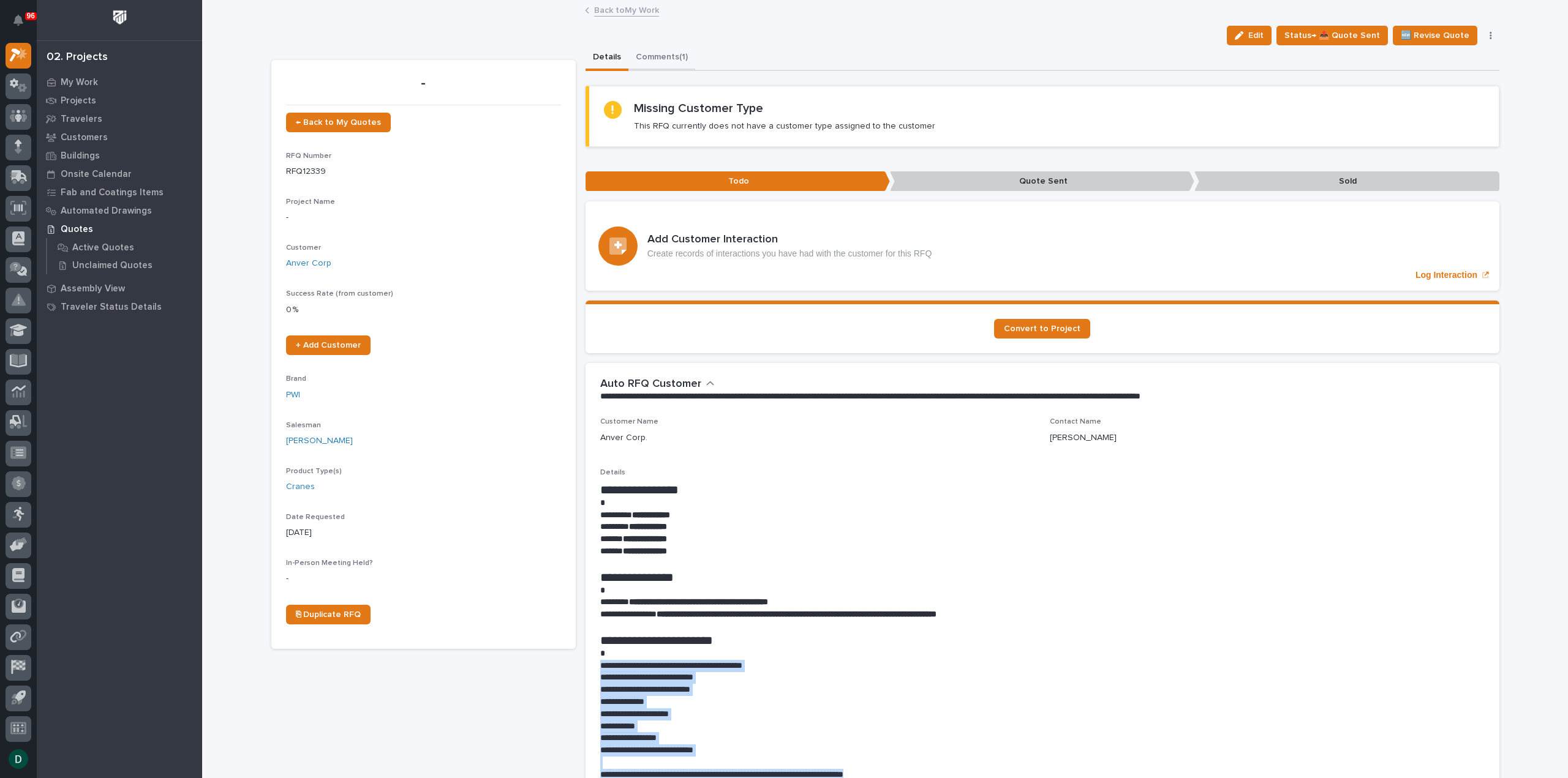
click at [670, 56] on button "Comments (1)" at bounding box center [662, 58] width 67 height 26
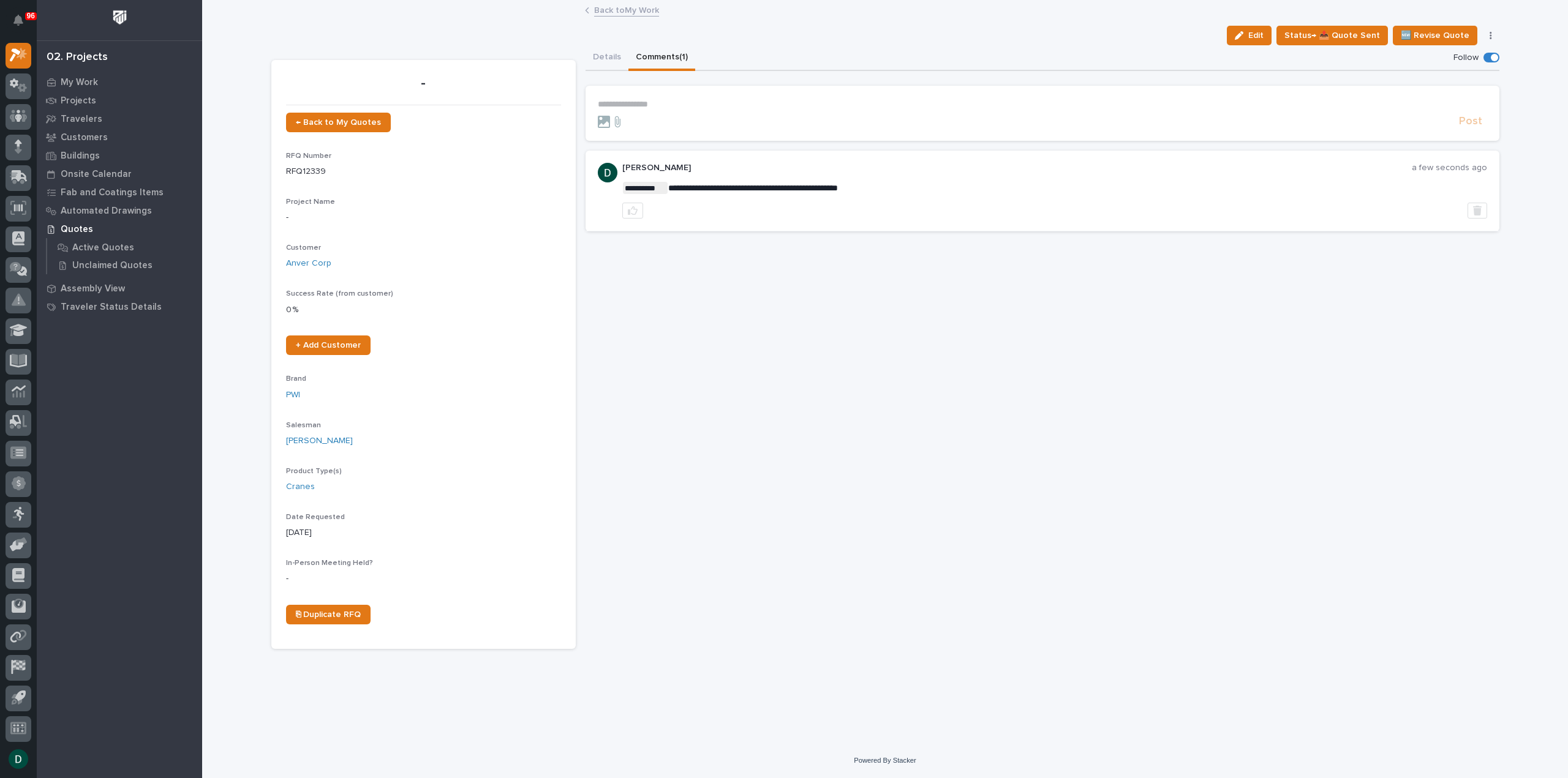
click at [682, 106] on p "**********" at bounding box center [1043, 104] width 890 height 10
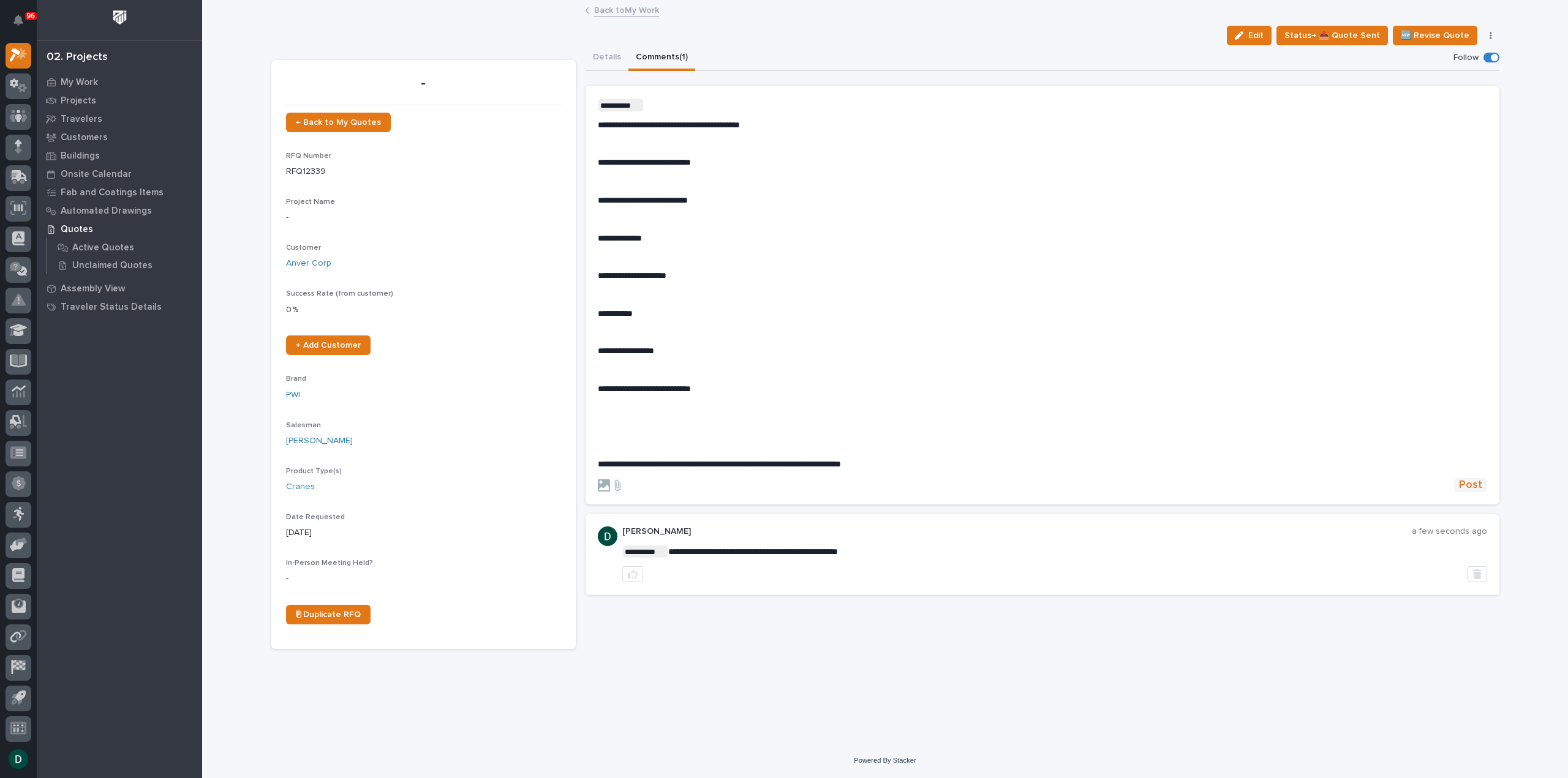
click at [1474, 487] on span "Post" at bounding box center [1470, 485] width 23 height 14
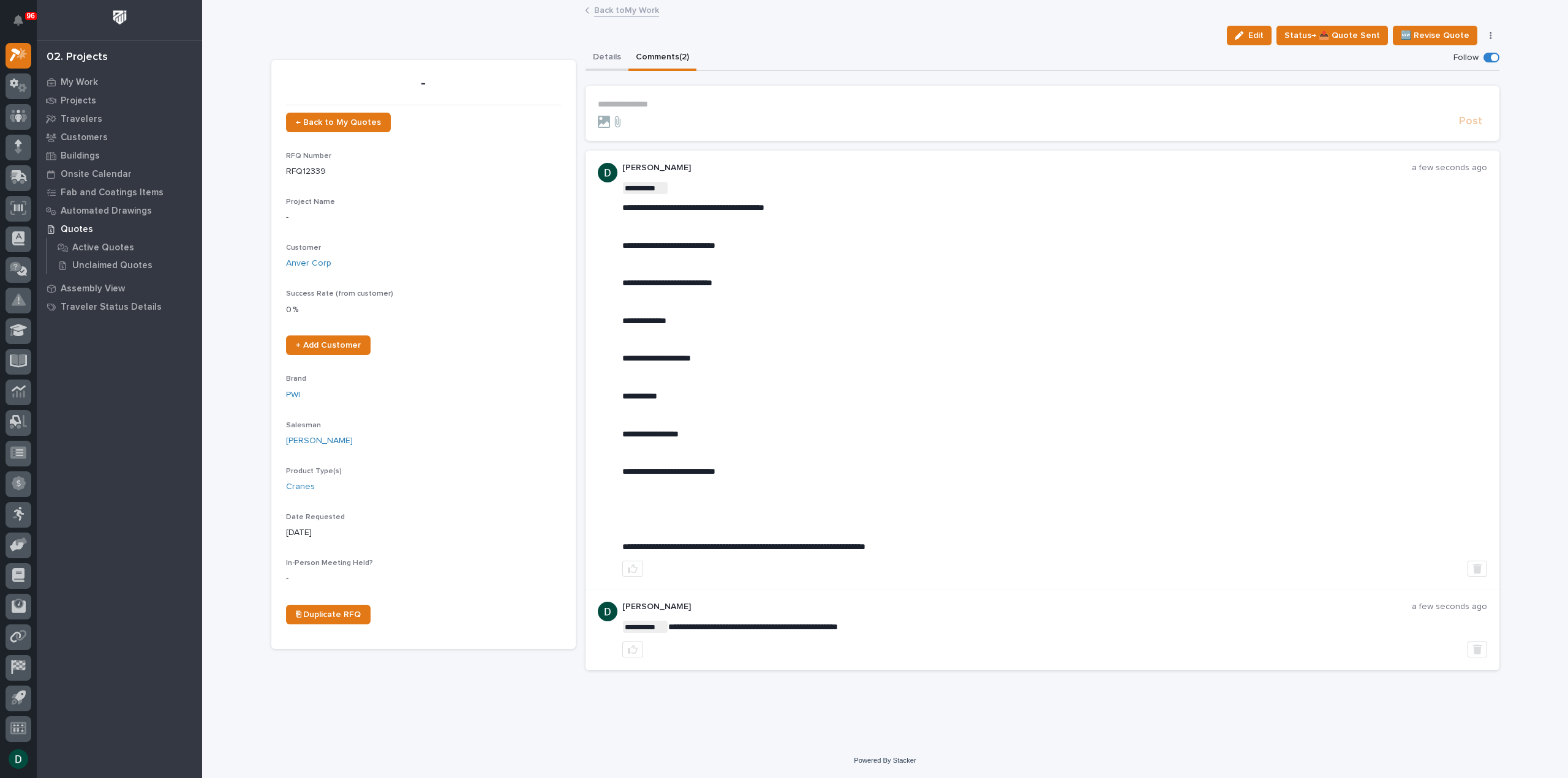
click at [603, 47] on button "Details" at bounding box center [607, 58] width 43 height 26
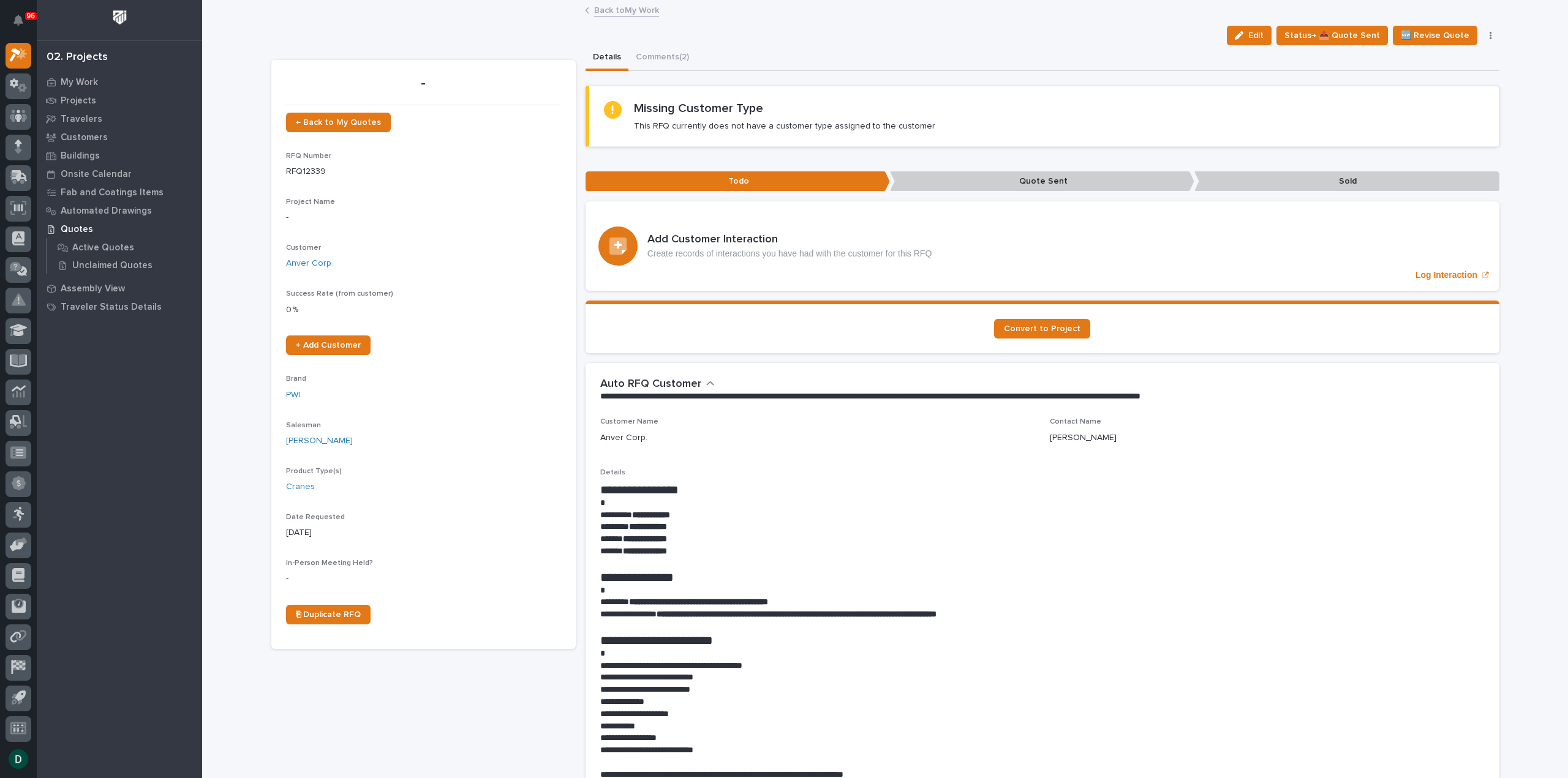
click at [616, 7] on link "Back to My Work" at bounding box center [626, 10] width 65 height 14
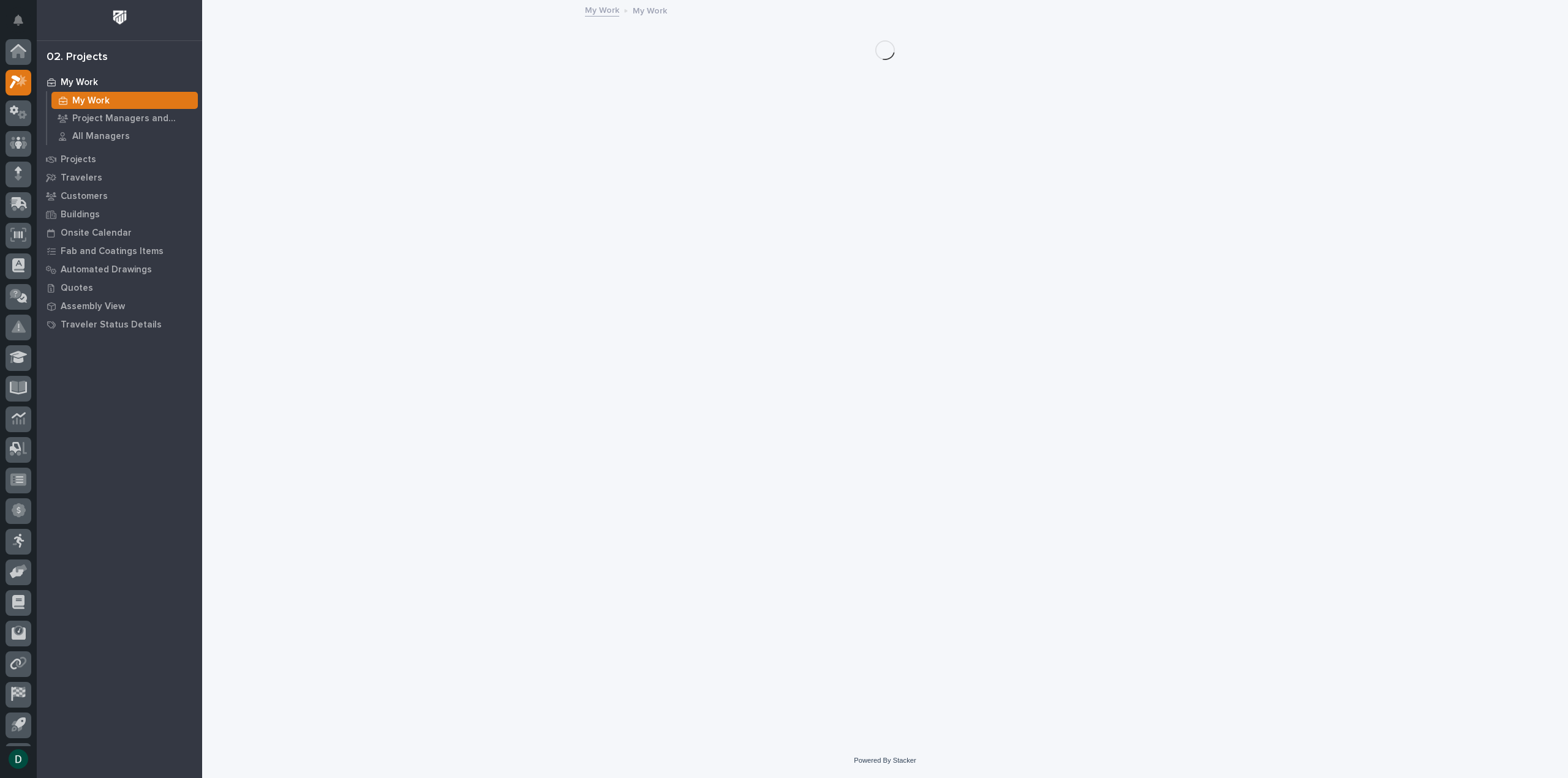
scroll to position [27, 0]
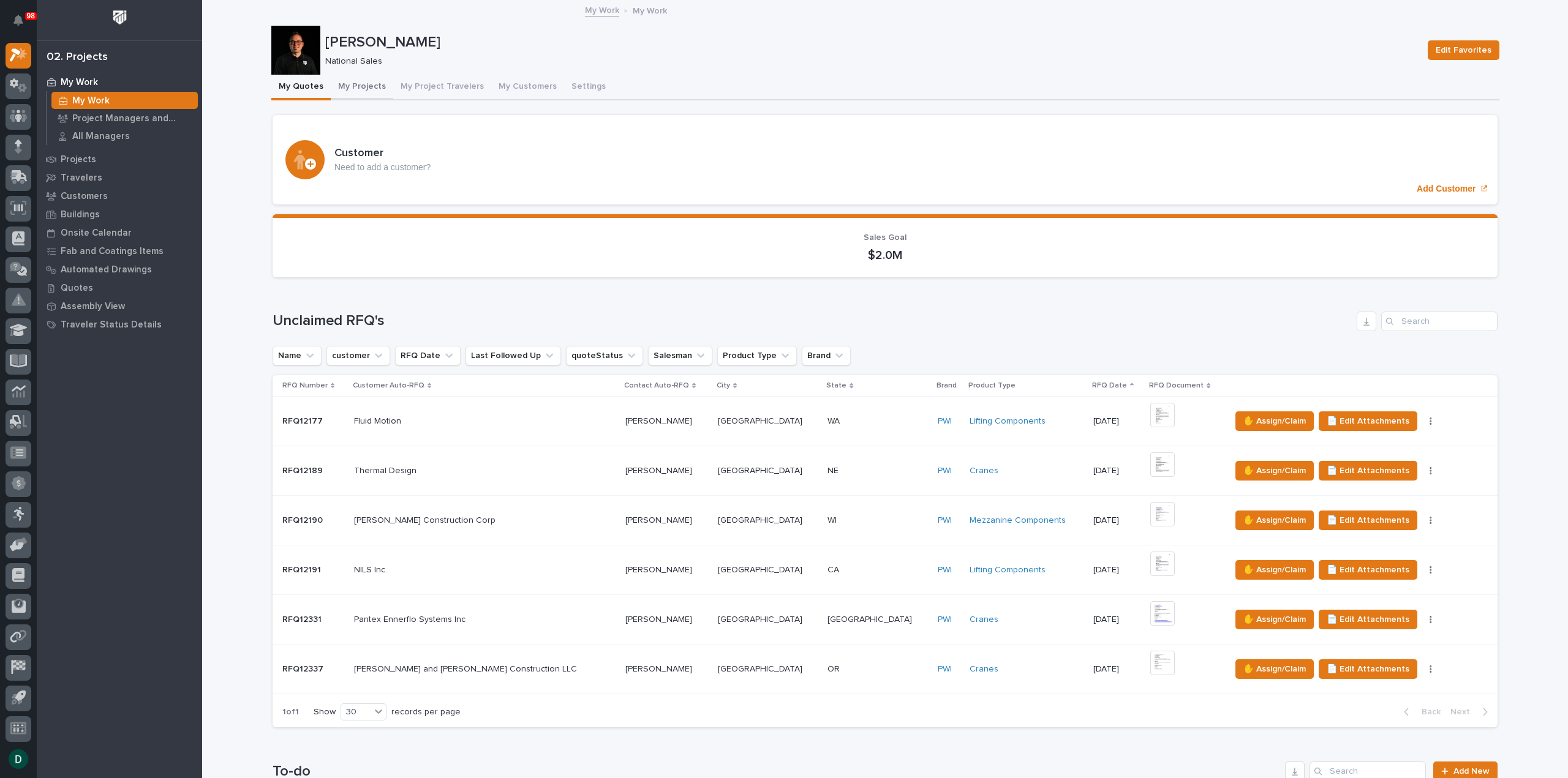
click at [360, 85] on button "My Projects" at bounding box center [361, 87] width 62 height 26
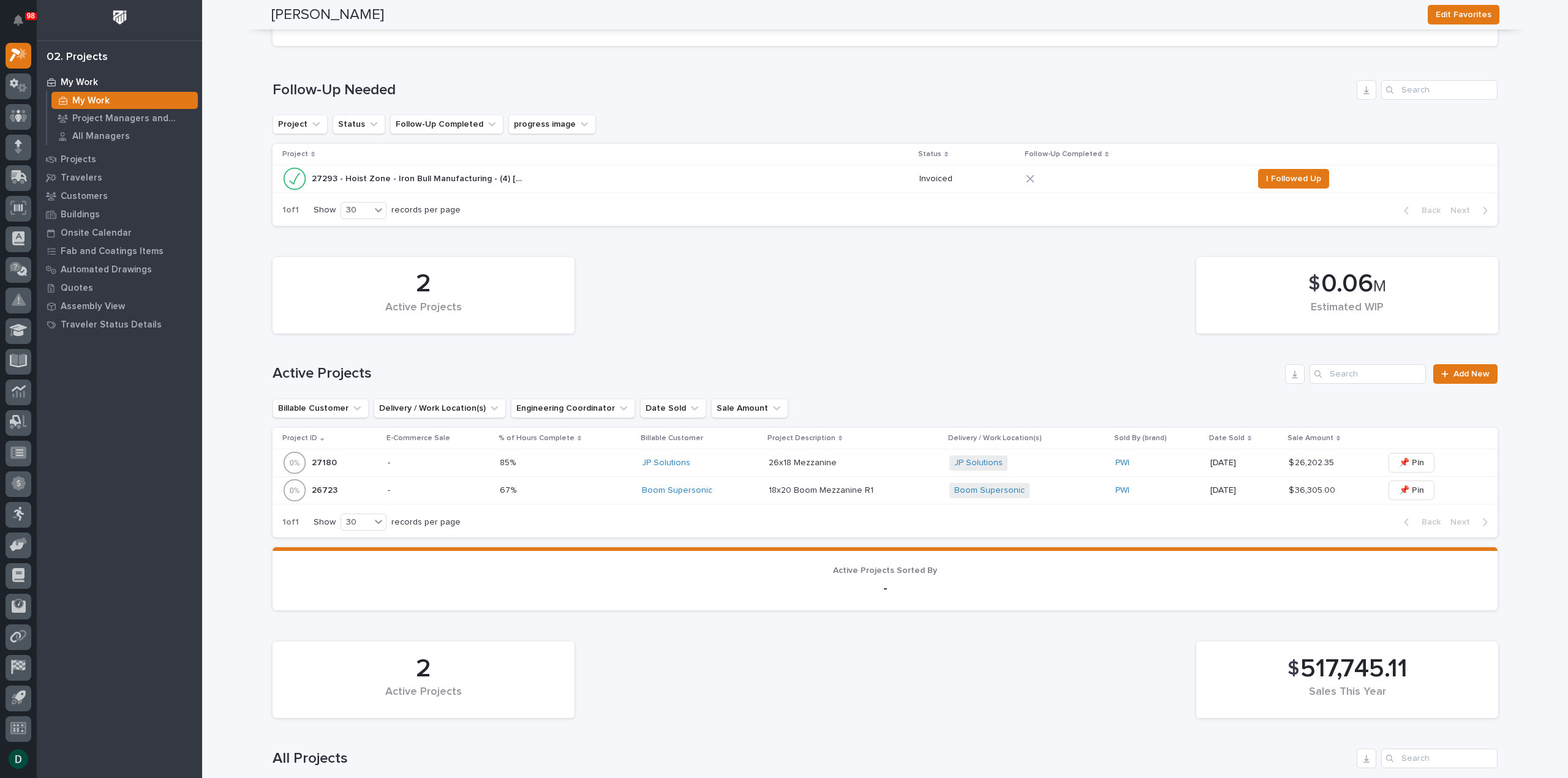
scroll to position [245, 0]
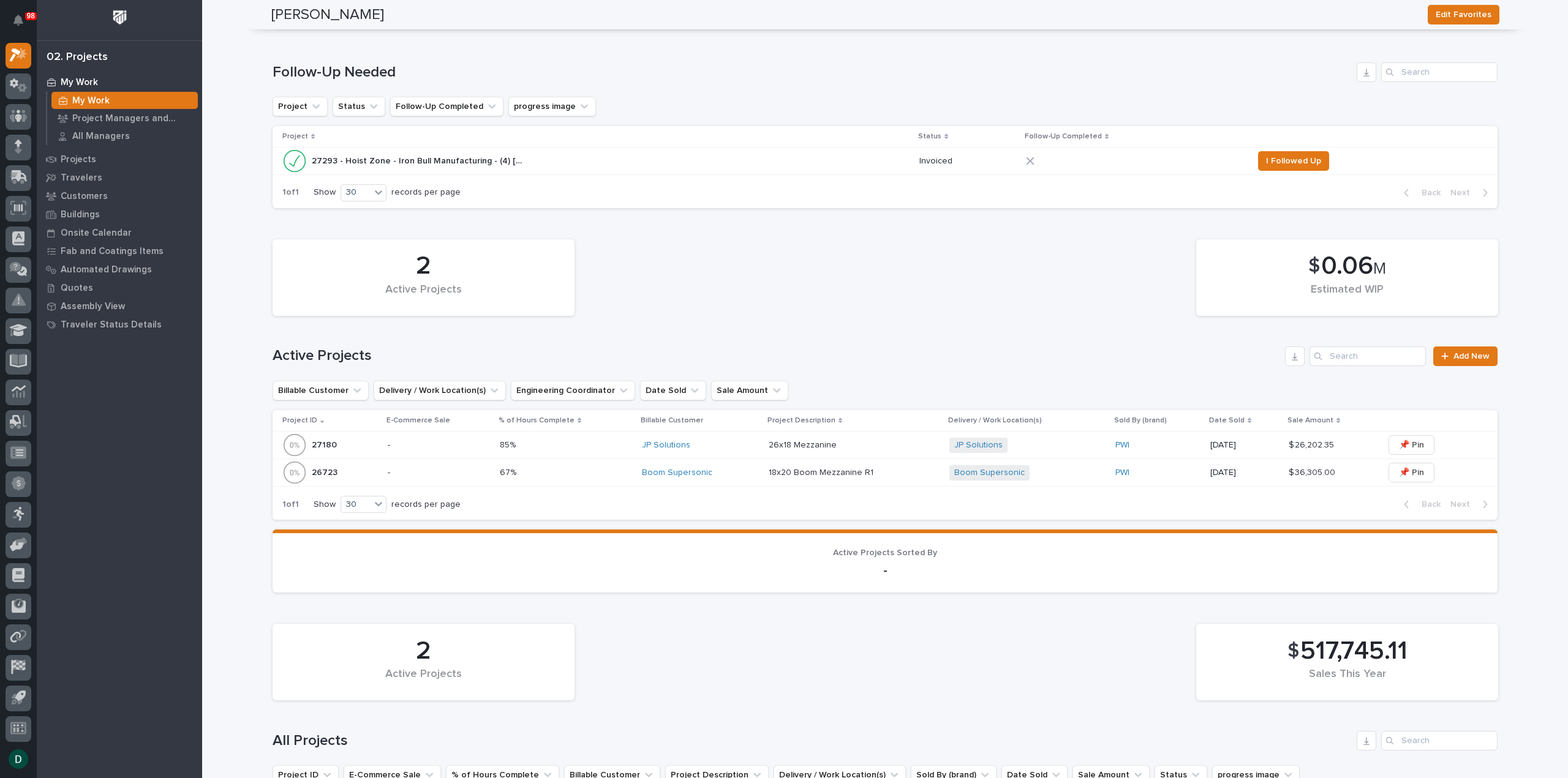
click at [467, 445] on p "-" at bounding box center [439, 445] width 102 height 10
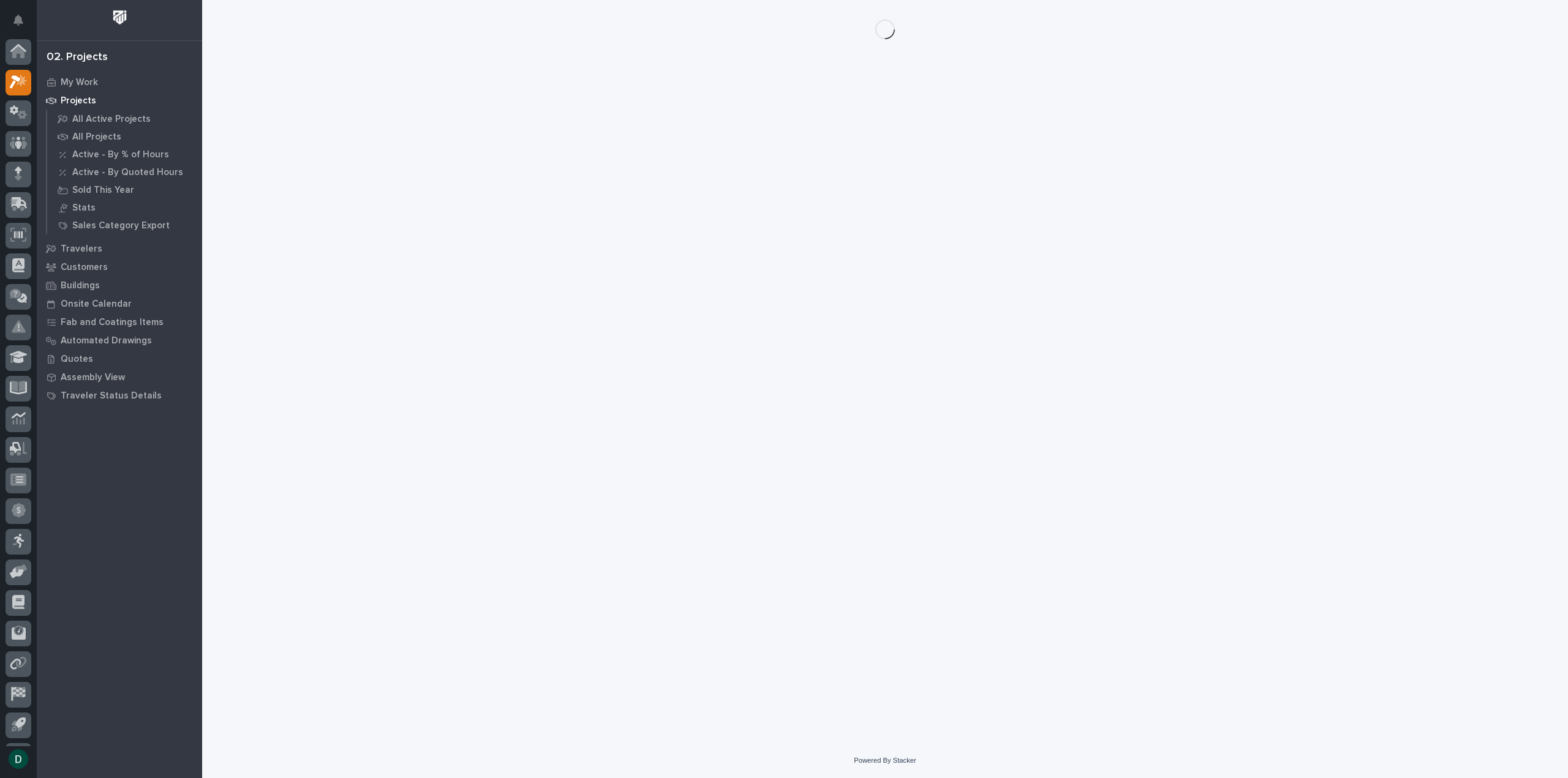
scroll to position [27, 0]
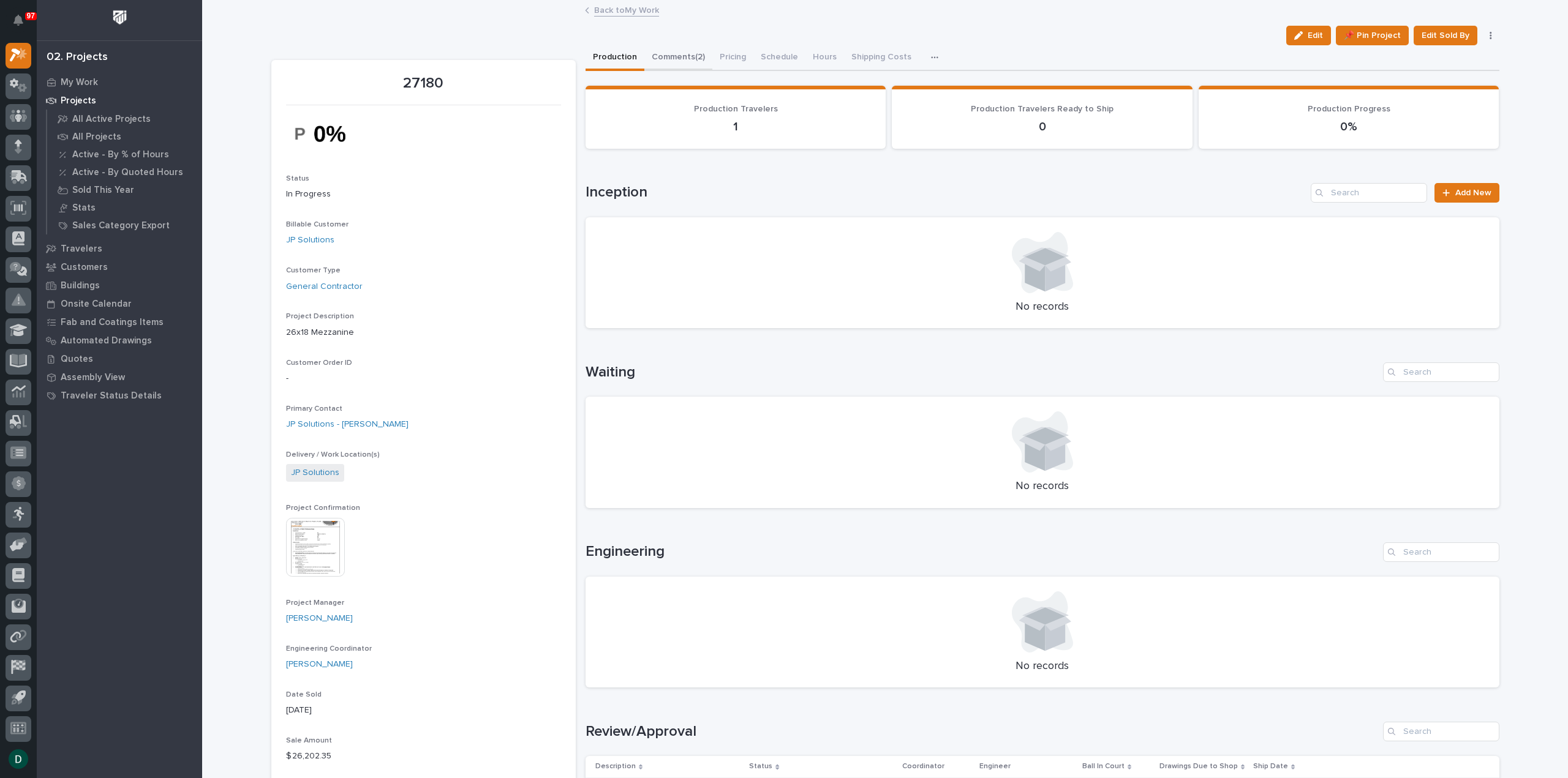
click at [681, 52] on button "Comments (2)" at bounding box center [678, 58] width 68 height 26
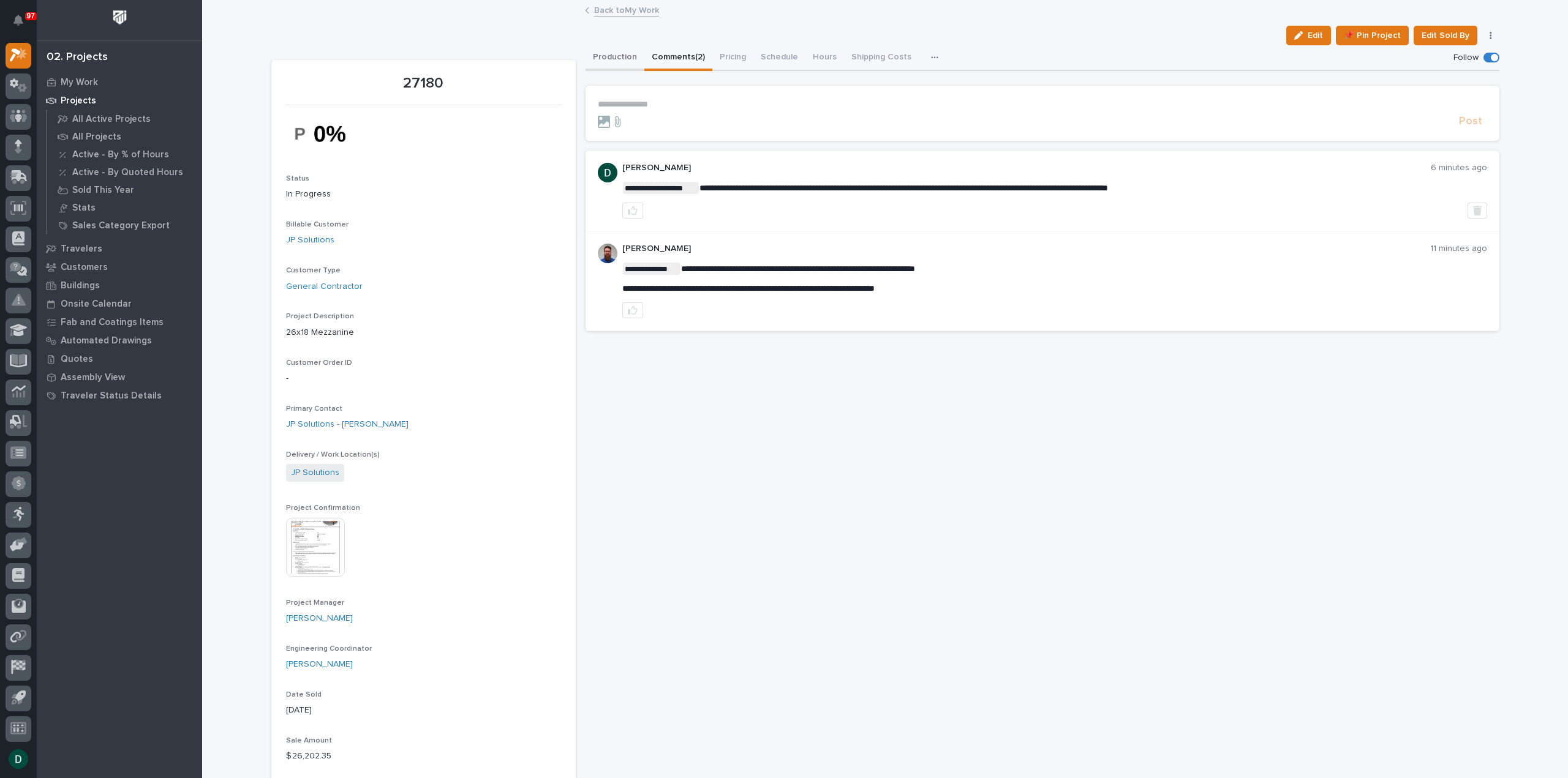
click at [608, 52] on button "Production" at bounding box center [615, 58] width 59 height 26
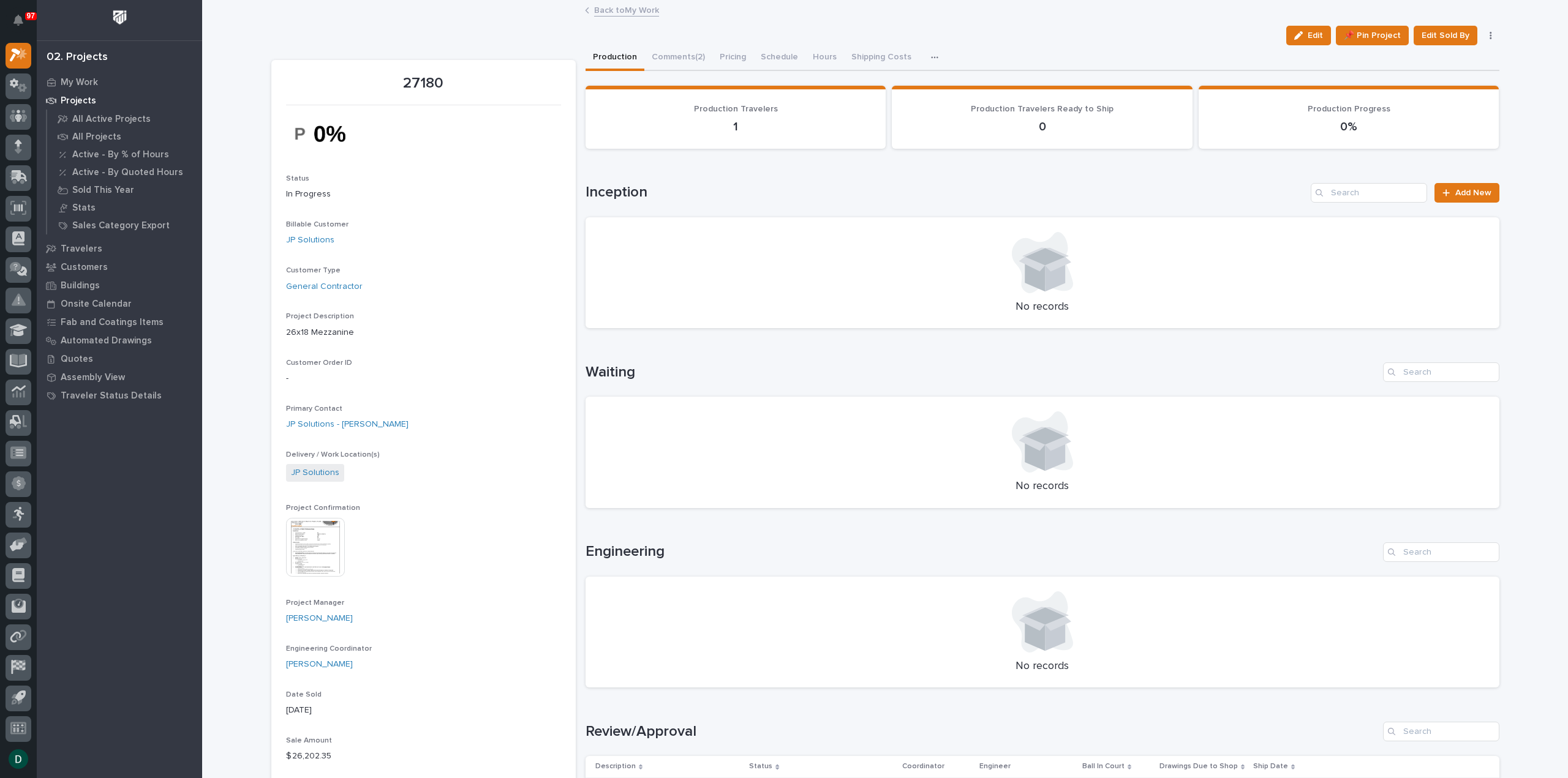
click at [627, 10] on link "Back to My Work" at bounding box center [626, 10] width 65 height 14
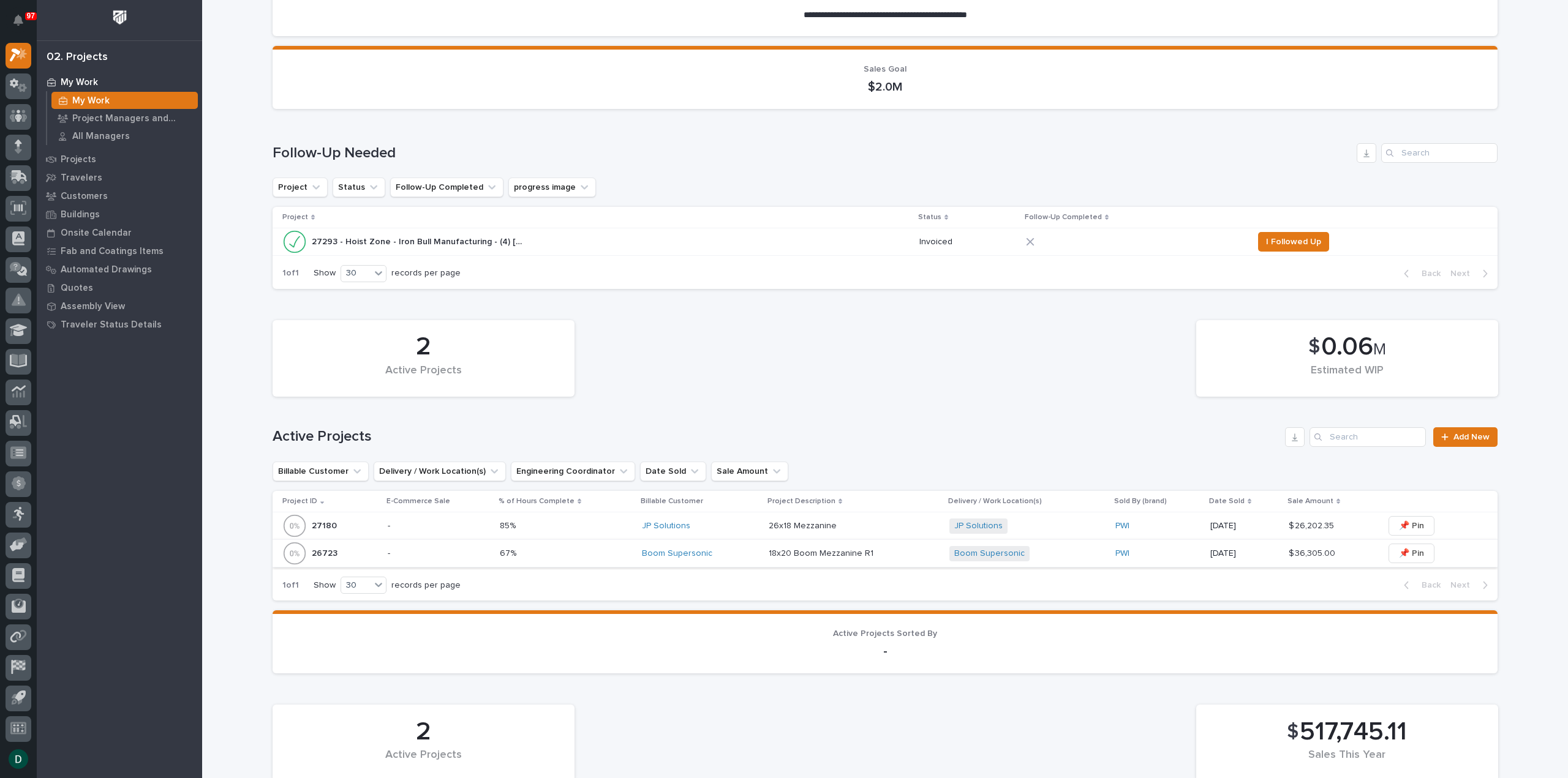
scroll to position [184, 0]
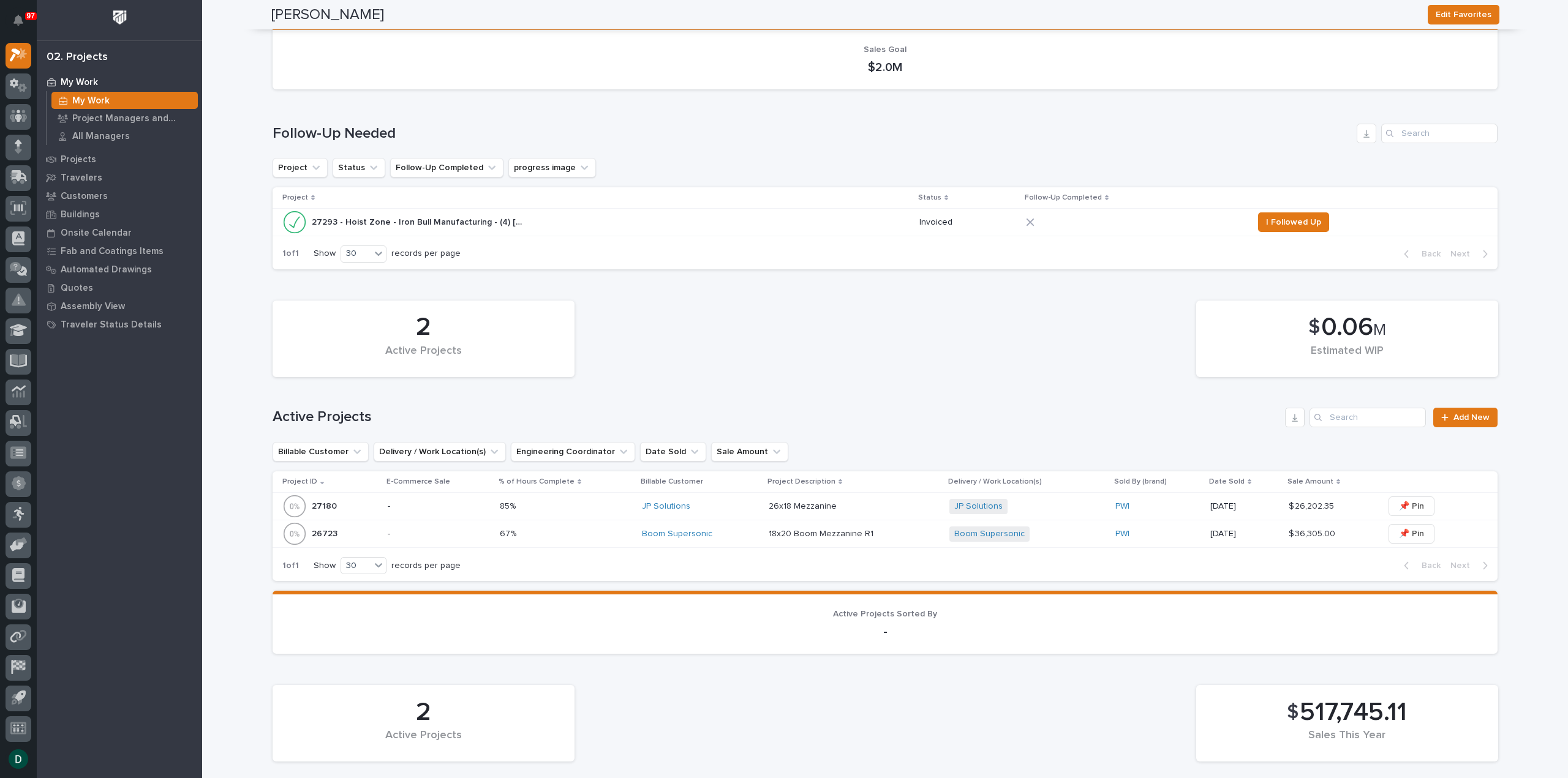
click at [470, 537] on p "-" at bounding box center [439, 534] width 102 height 10
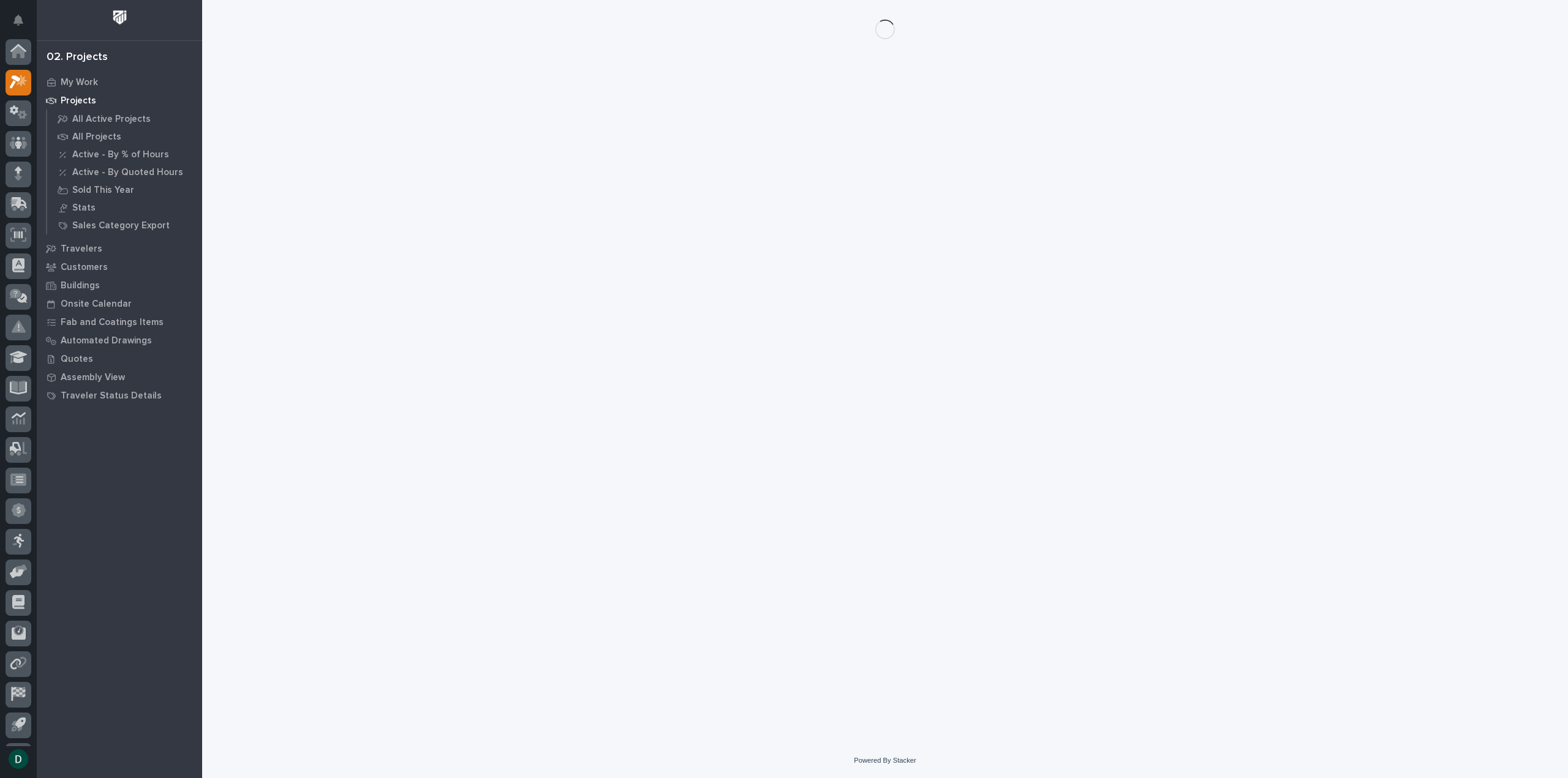
scroll to position [27, 0]
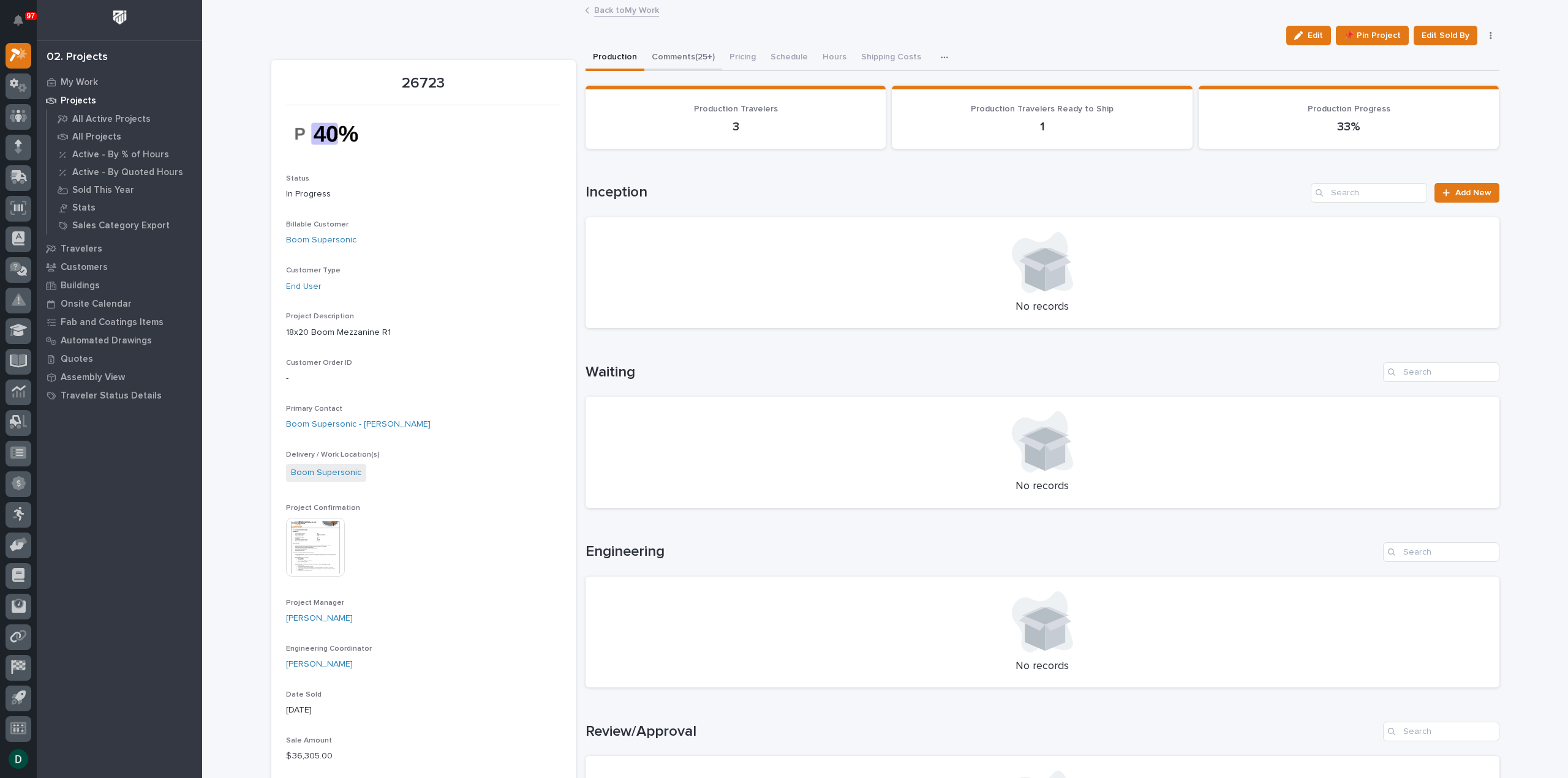
click at [691, 52] on button "Comments (25+)" at bounding box center [683, 58] width 78 height 26
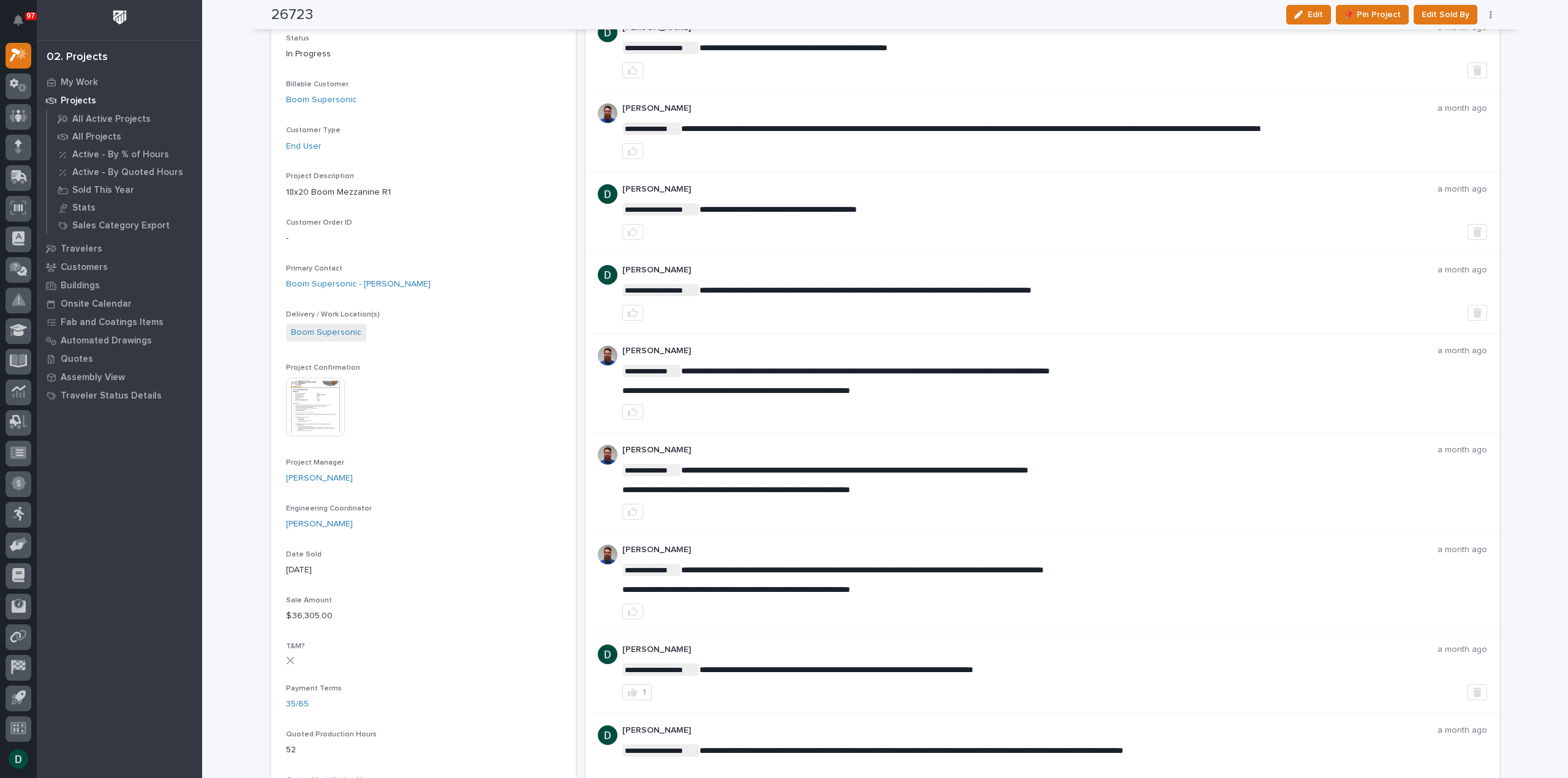
scroll to position [122, 0]
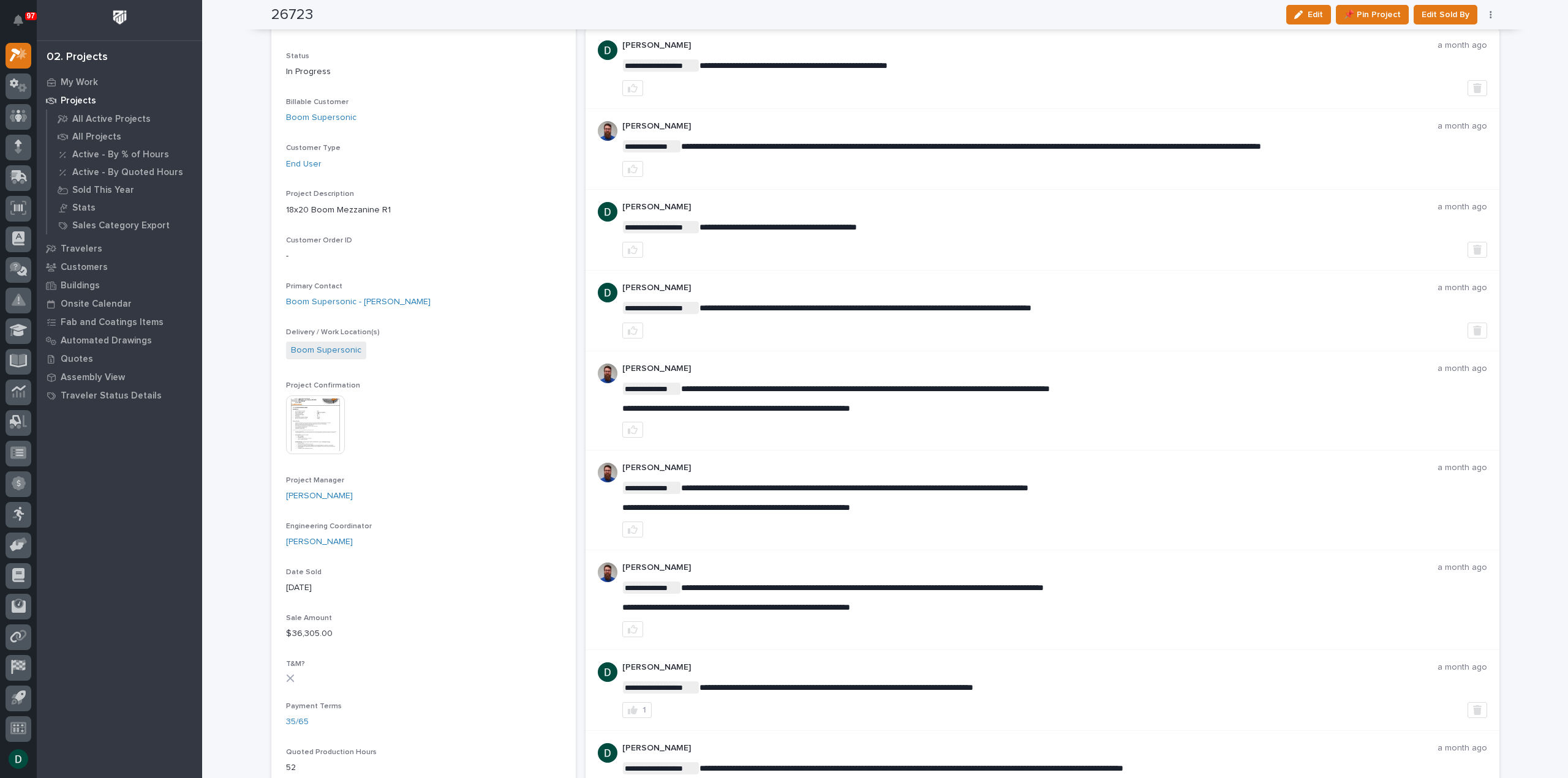
click at [317, 420] on img at bounding box center [315, 425] width 59 height 59
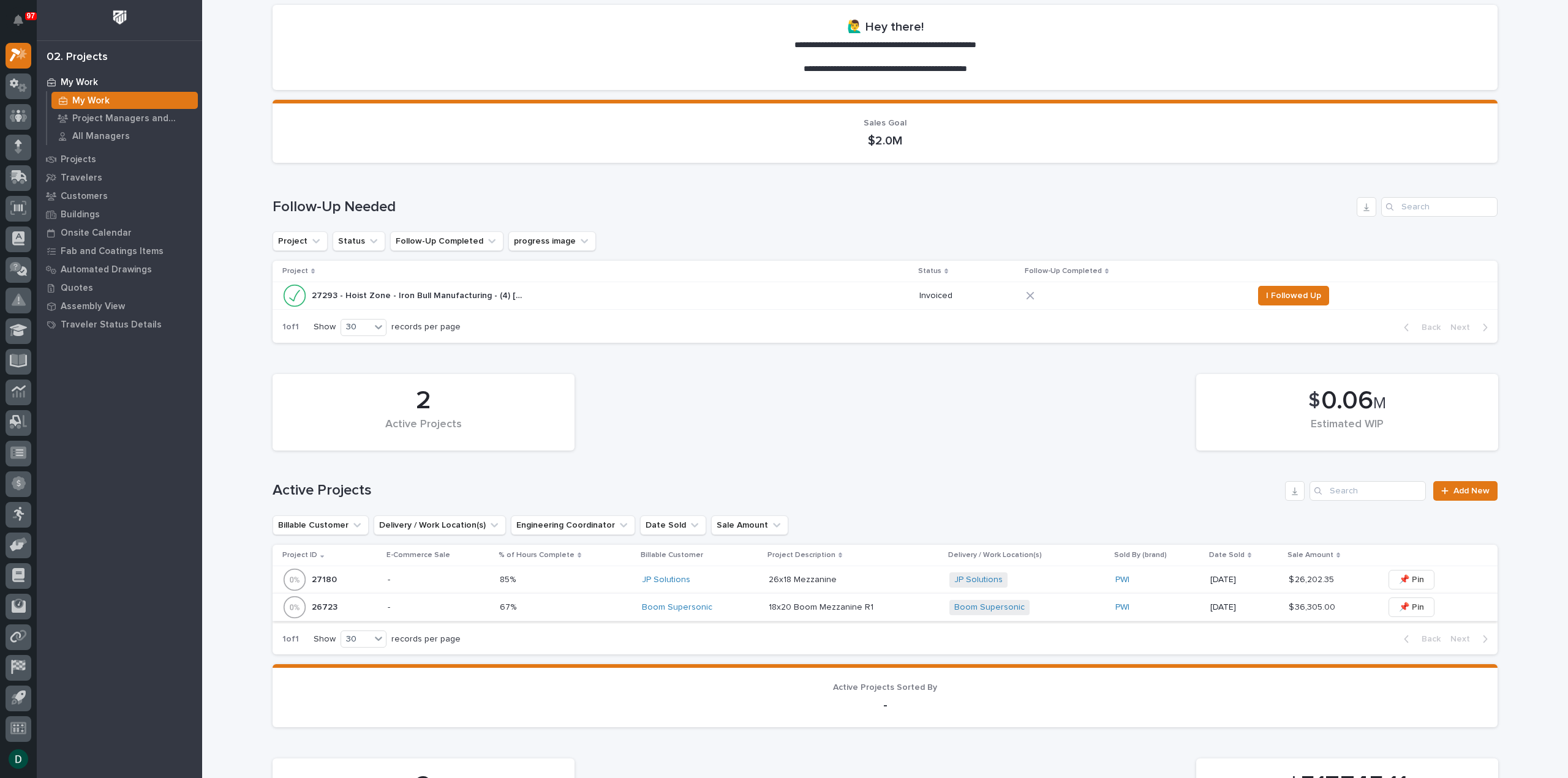
scroll to position [122, 0]
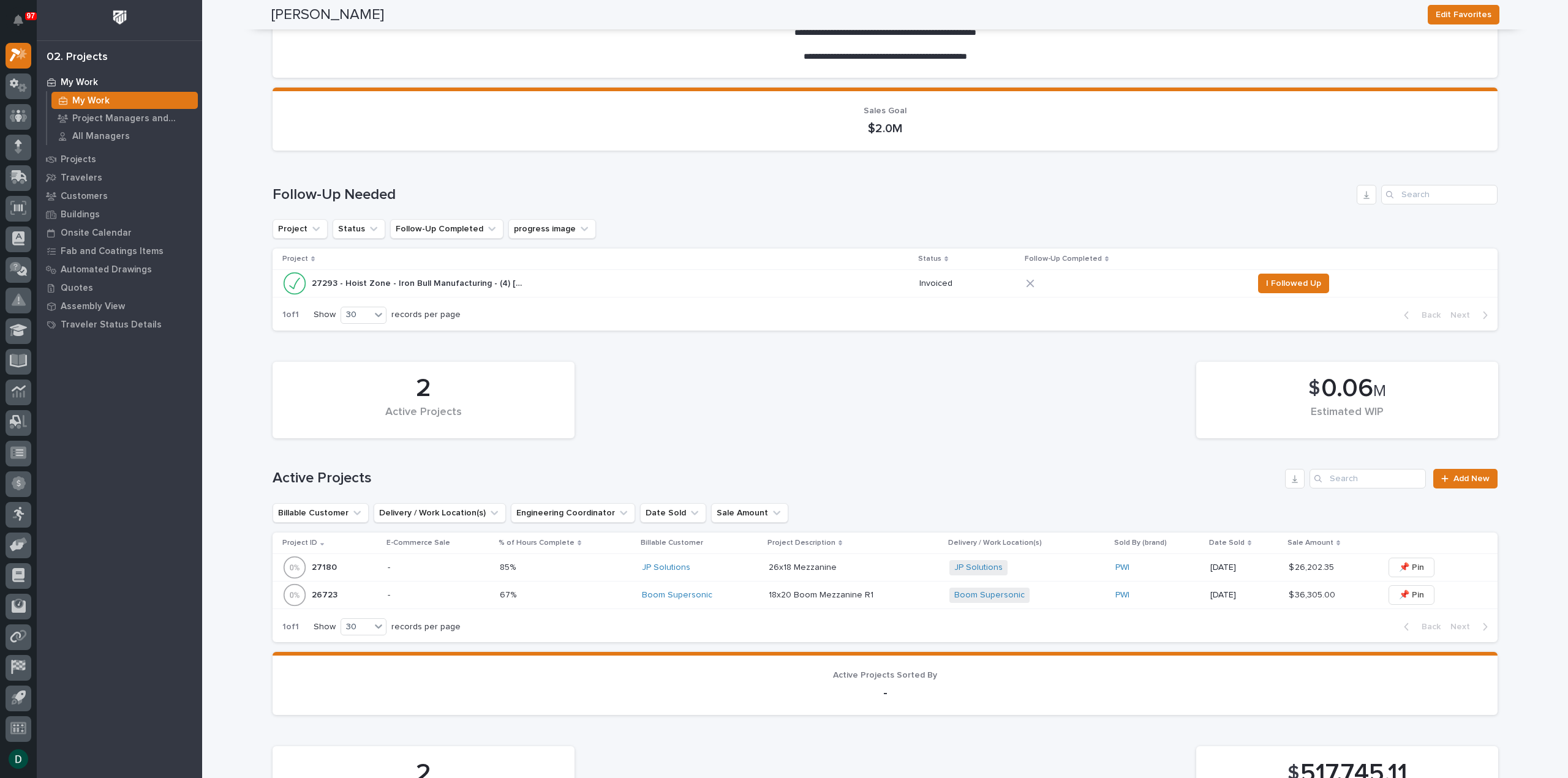
click at [416, 596] on p "-" at bounding box center [439, 595] width 102 height 10
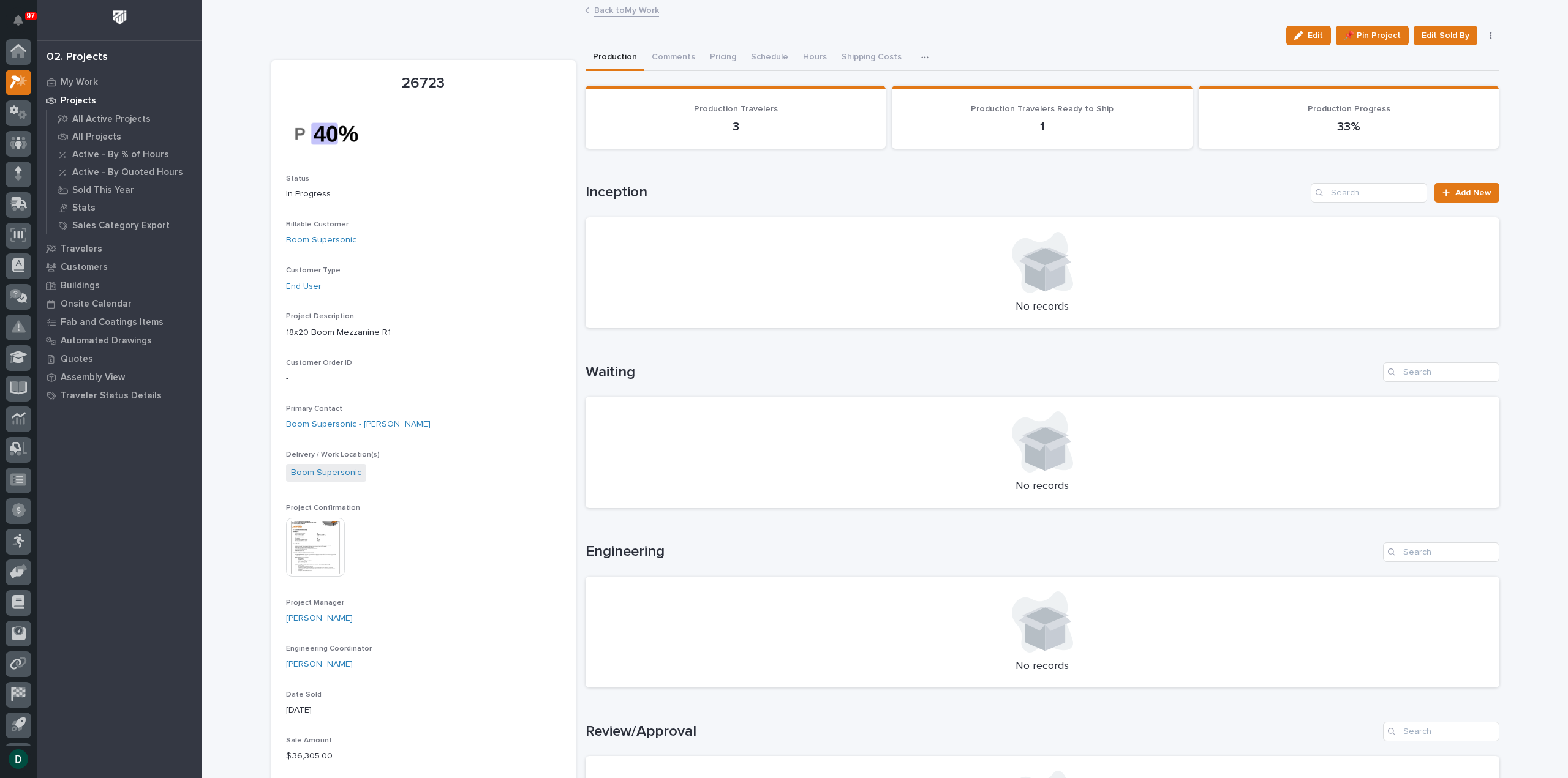
scroll to position [27, 0]
click at [789, 52] on button "Schedule" at bounding box center [789, 58] width 52 height 26
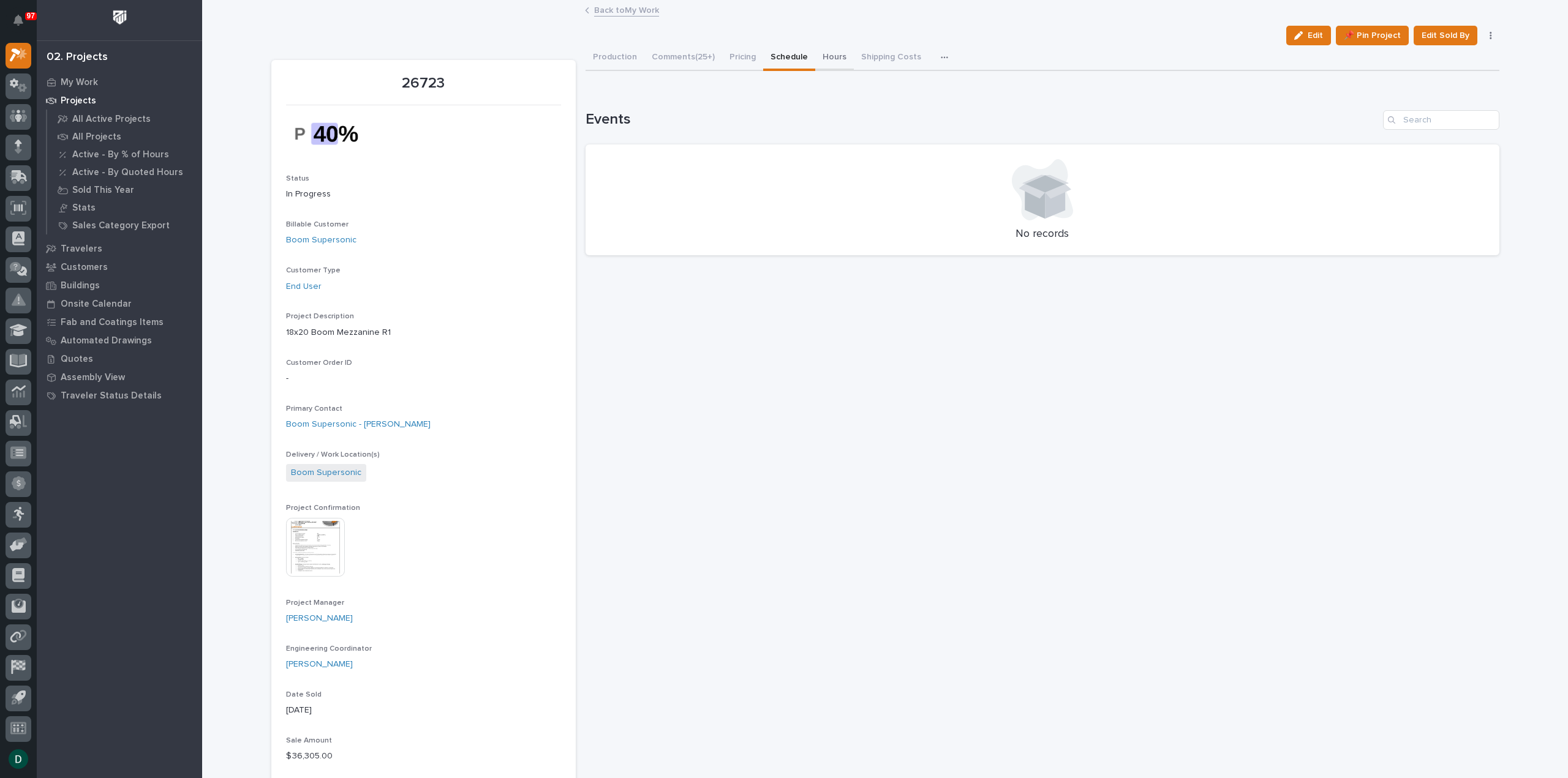
click at [831, 54] on button "Hours" at bounding box center [834, 58] width 38 height 26
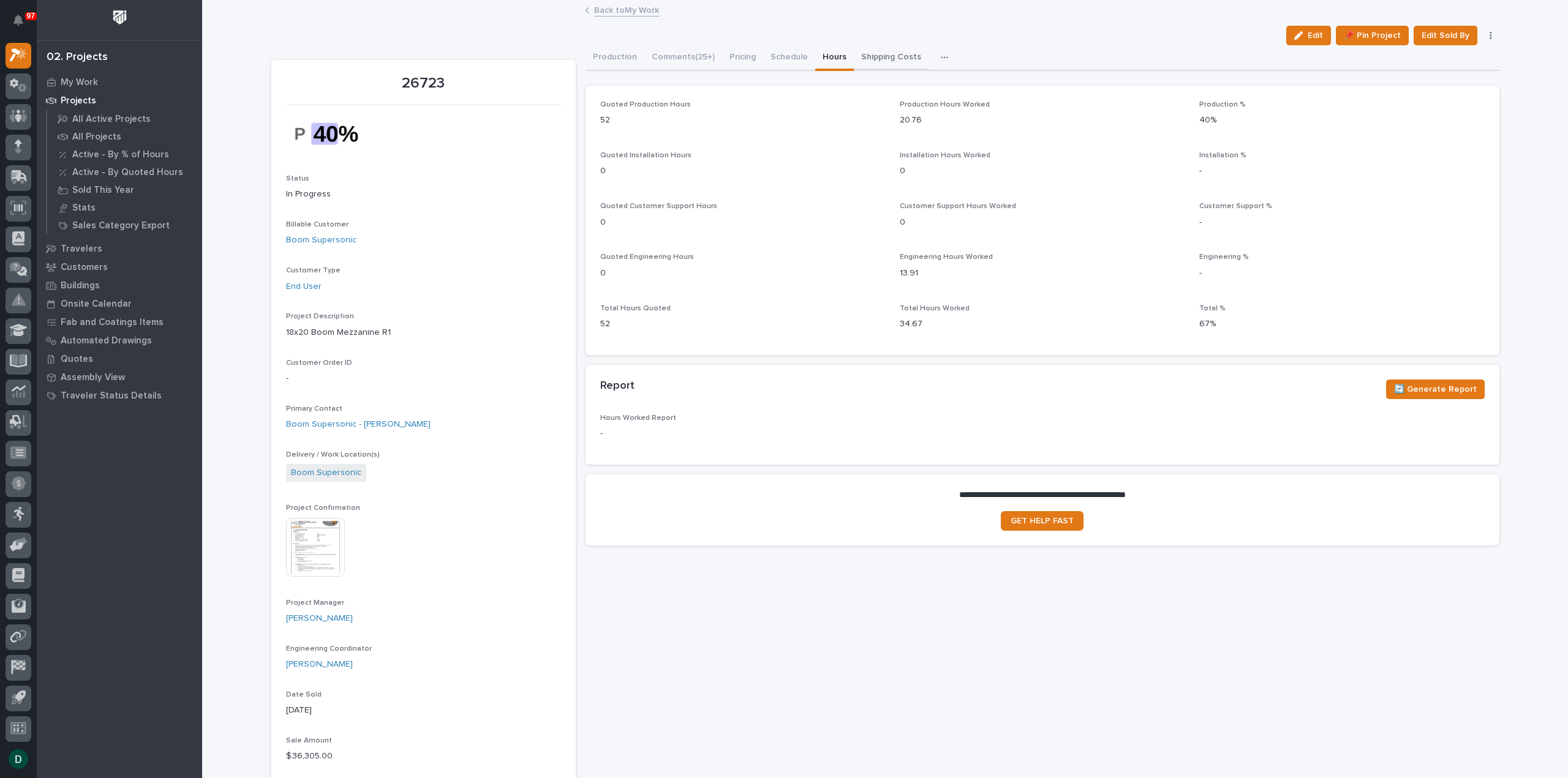
click at [885, 55] on button "Shipping Costs" at bounding box center [891, 58] width 75 height 26
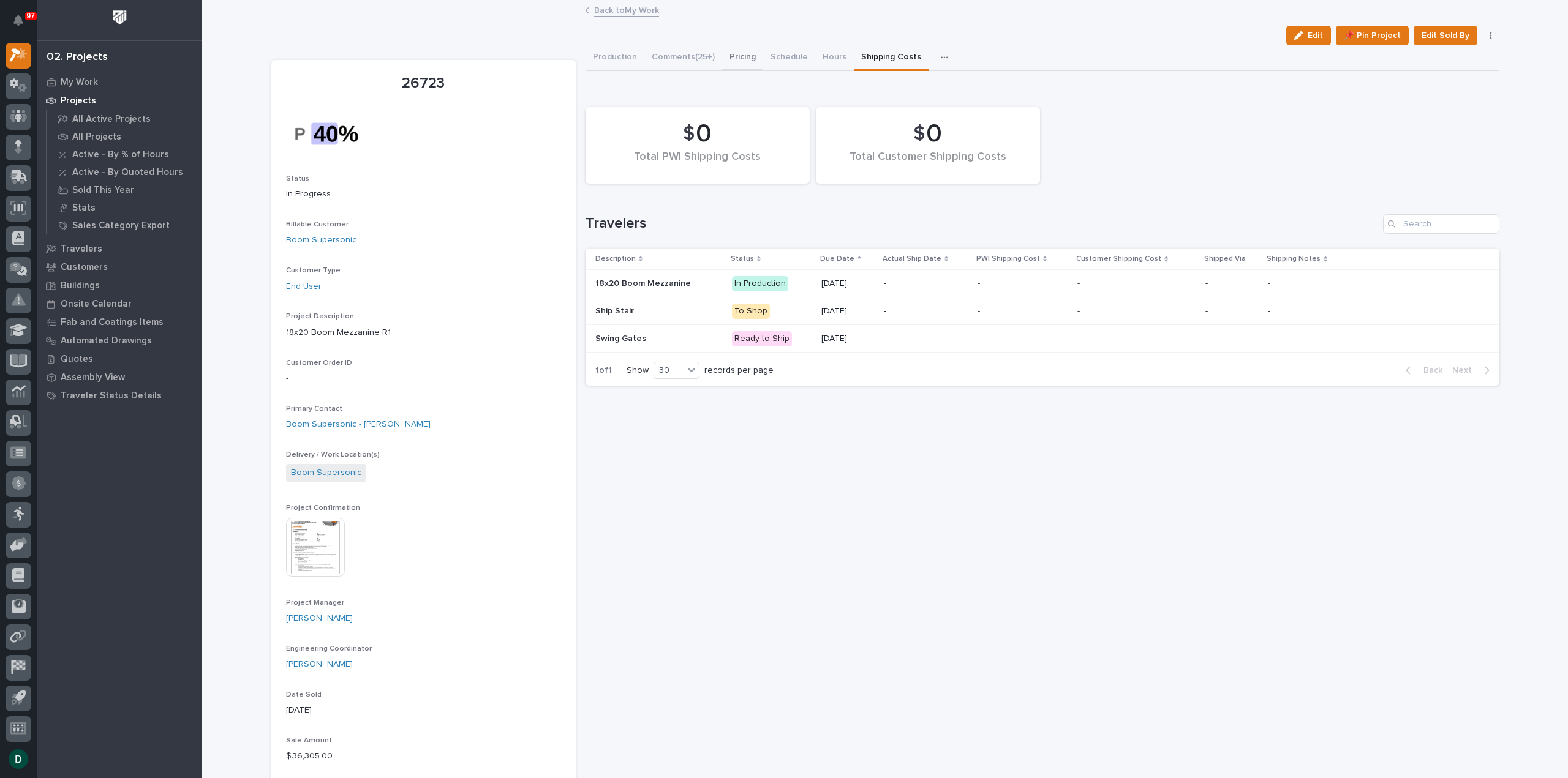
click at [743, 59] on button "Pricing" at bounding box center [743, 58] width 41 height 26
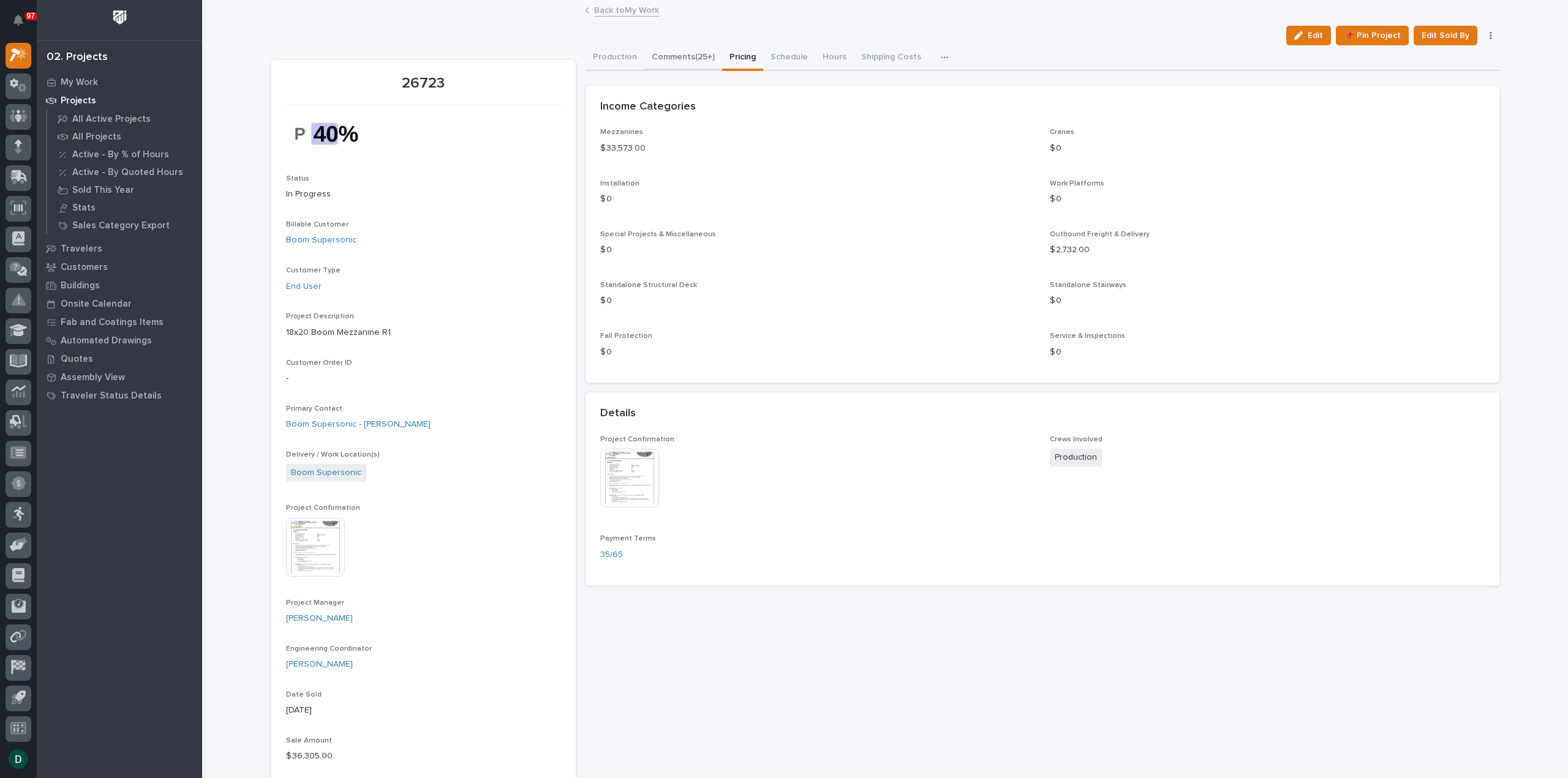
click at [685, 53] on button "Comments (25+)" at bounding box center [683, 58] width 78 height 26
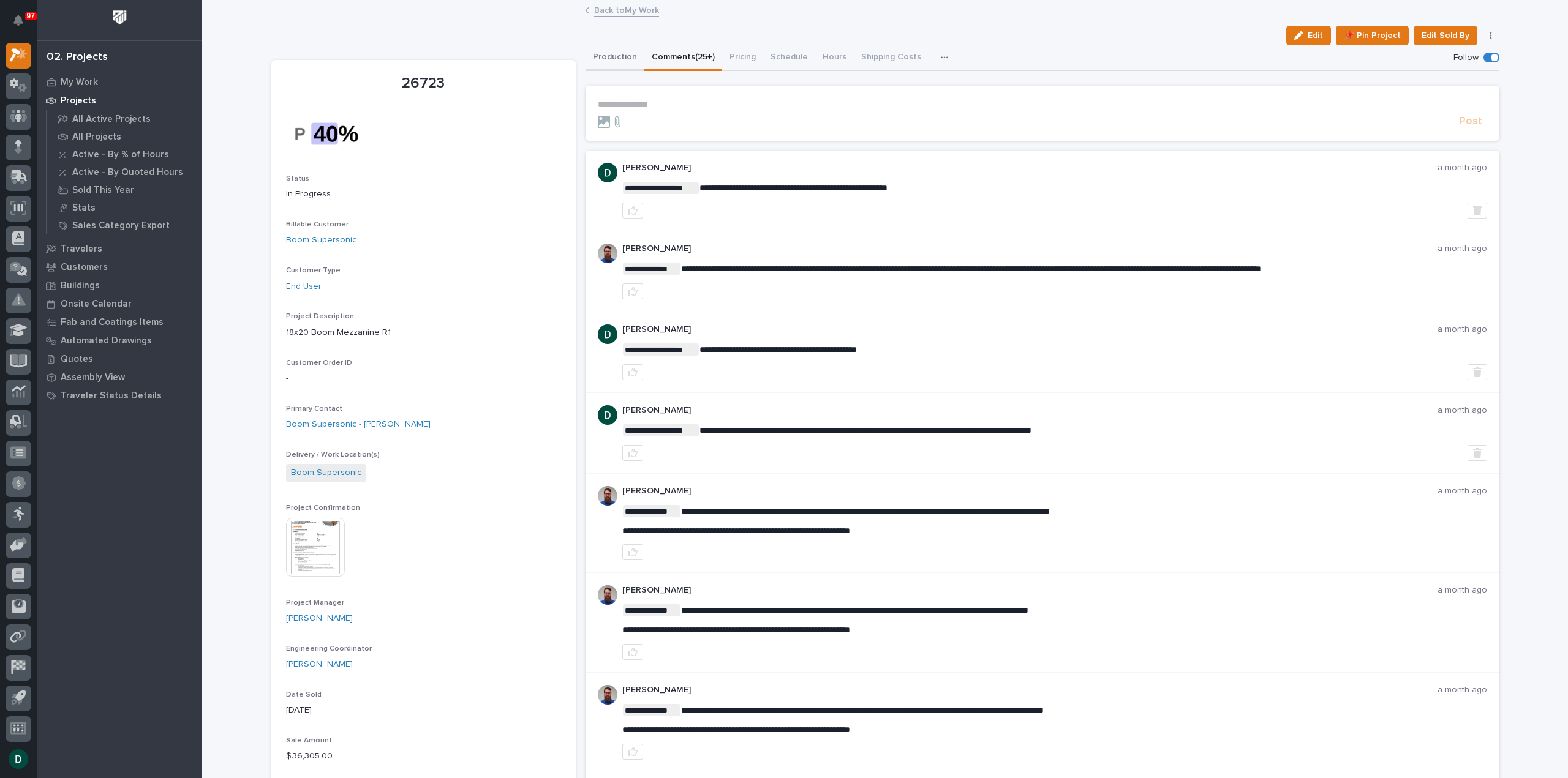
click at [613, 52] on button "Production" at bounding box center [615, 58] width 59 height 26
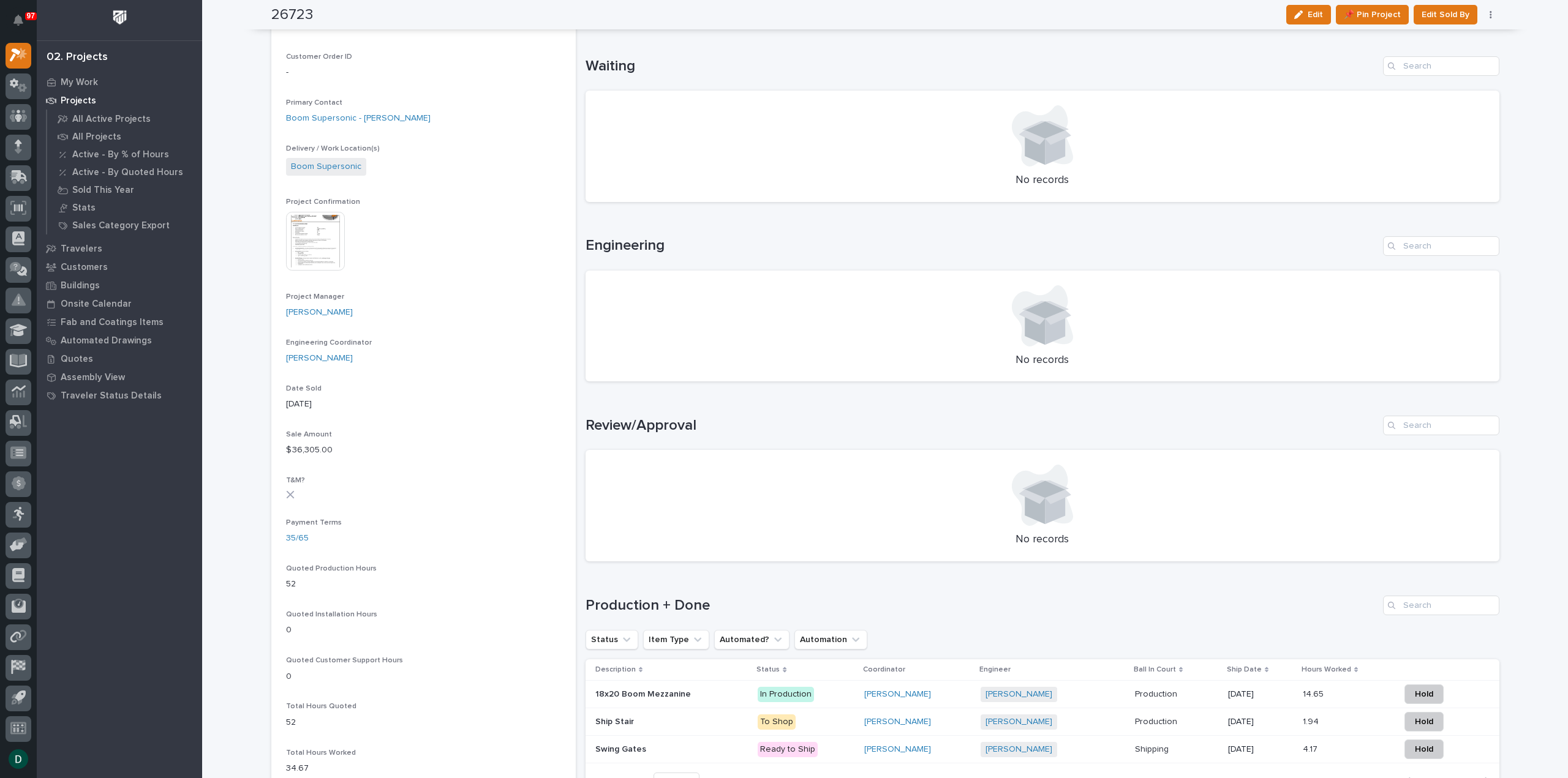
scroll to position [551, 0]
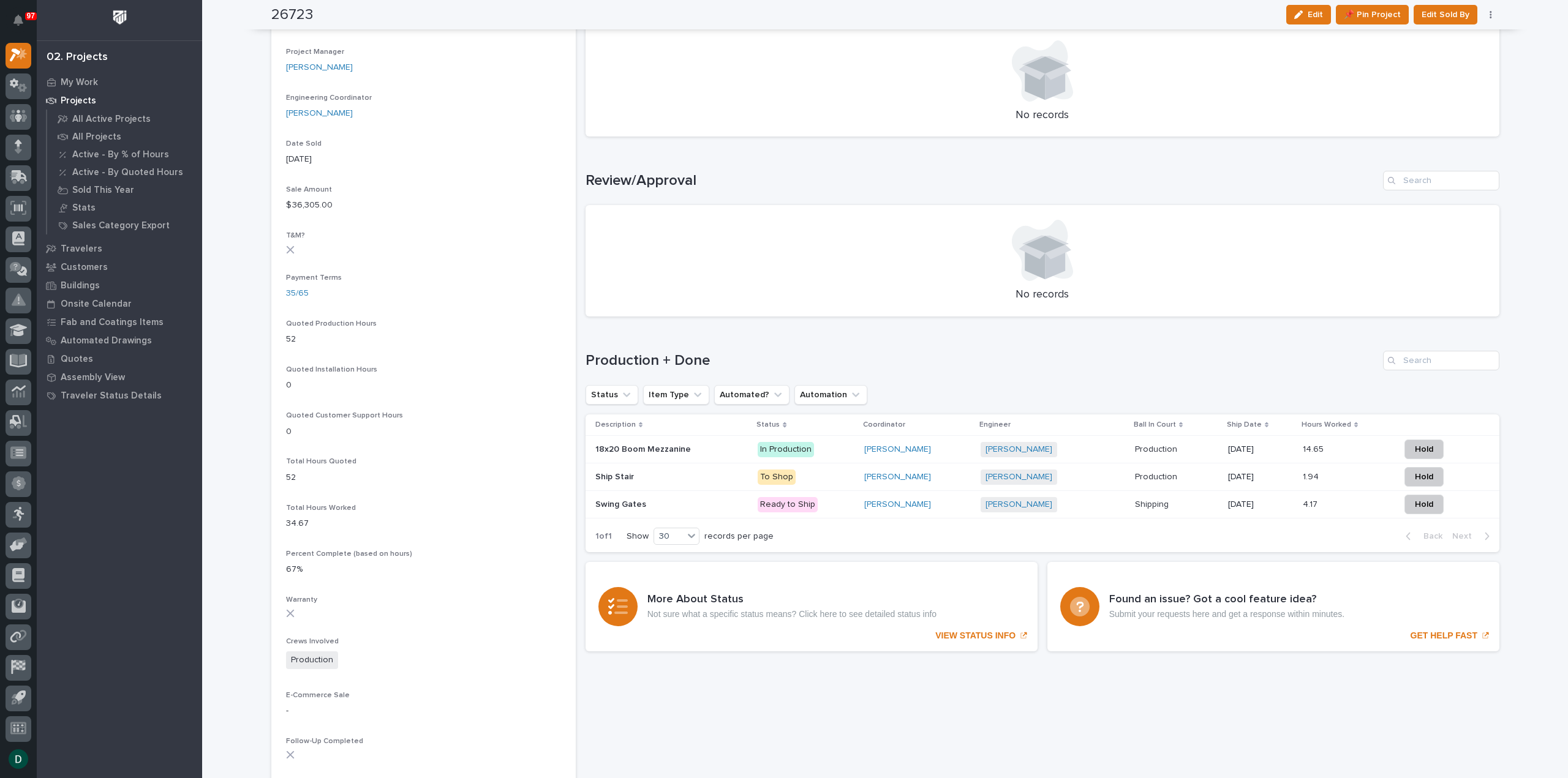
click at [717, 450] on p at bounding box center [672, 449] width 153 height 10
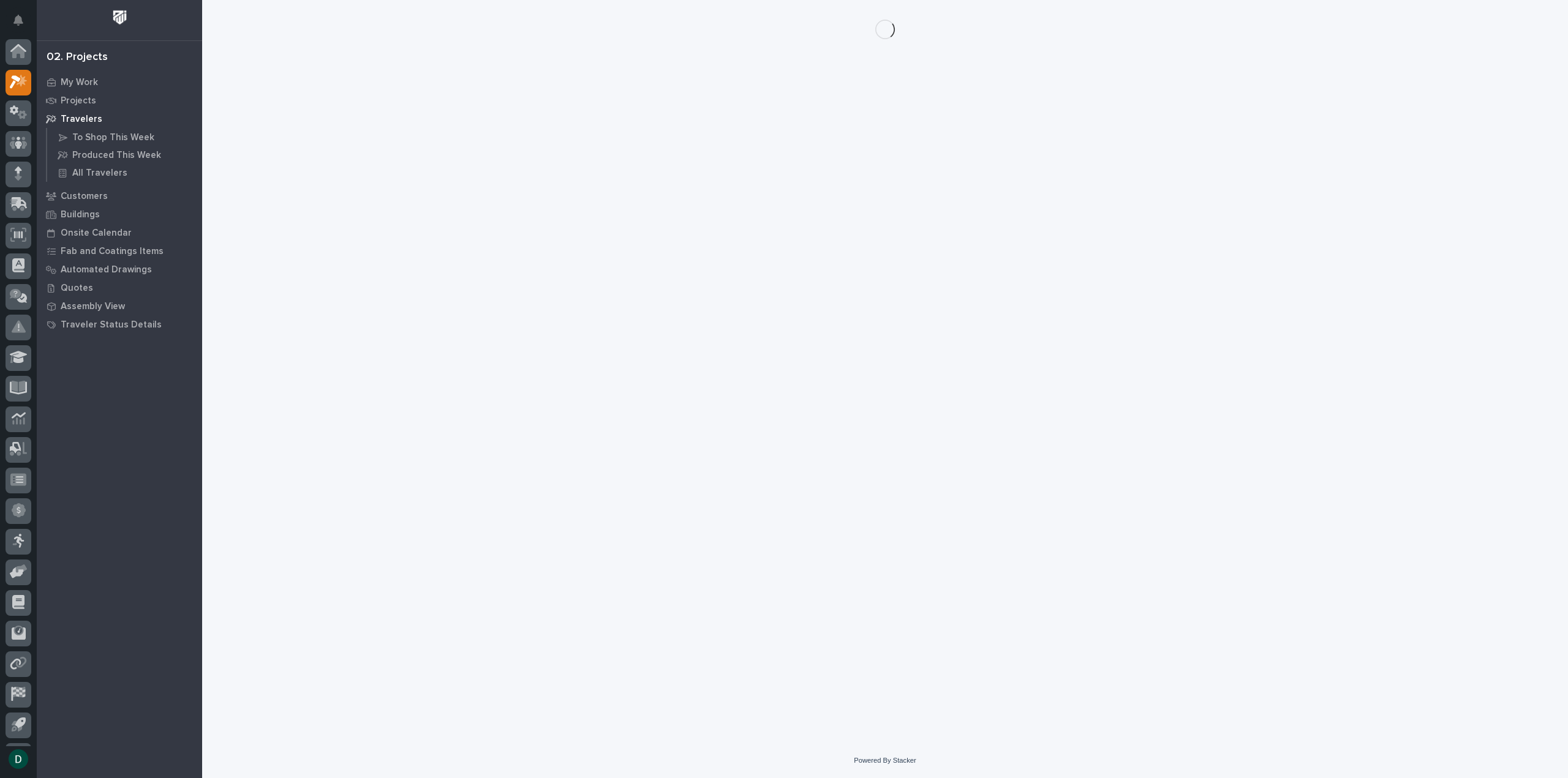
scroll to position [27, 0]
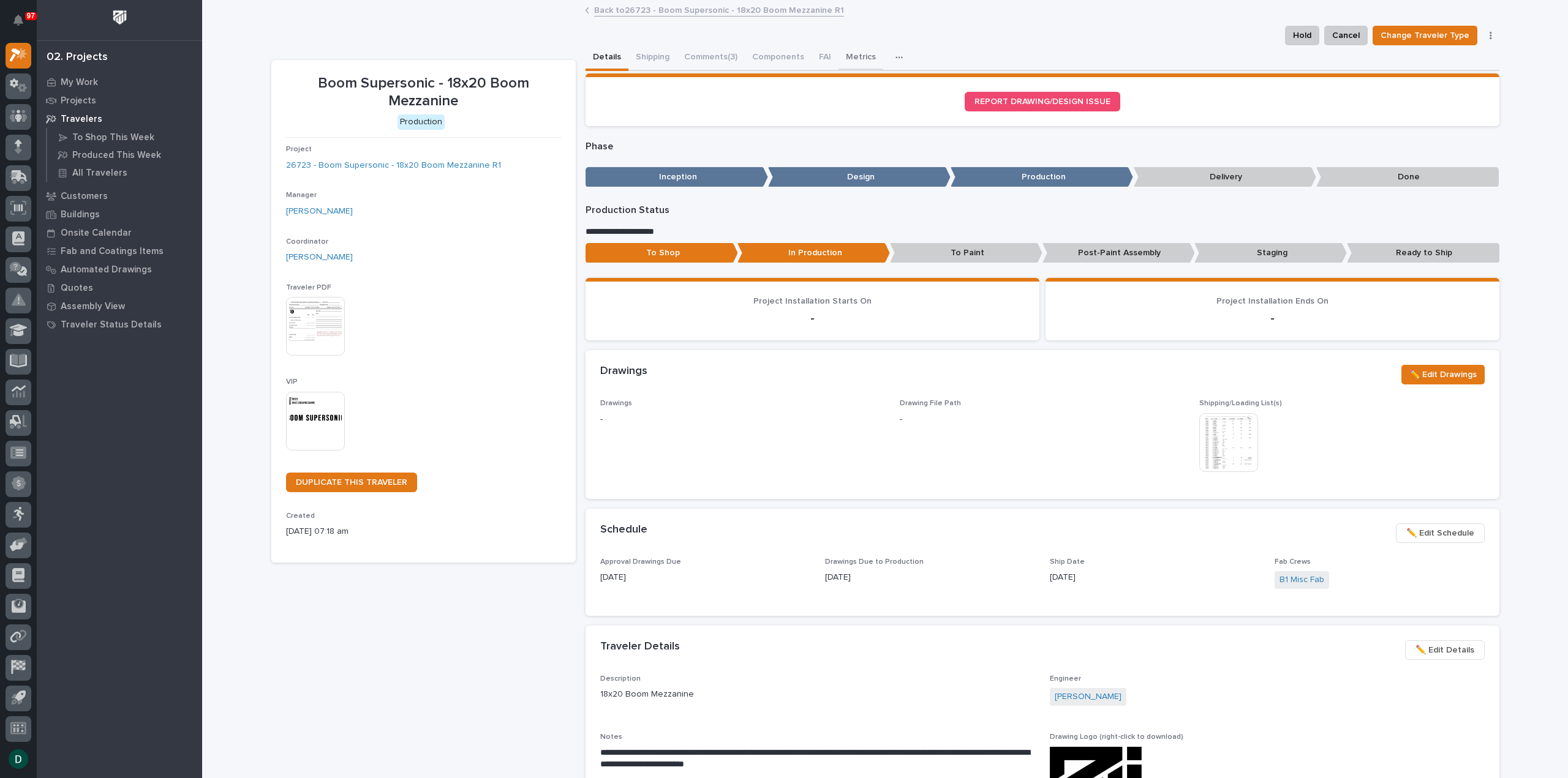
click at [854, 57] on button "Metrics" at bounding box center [861, 58] width 45 height 26
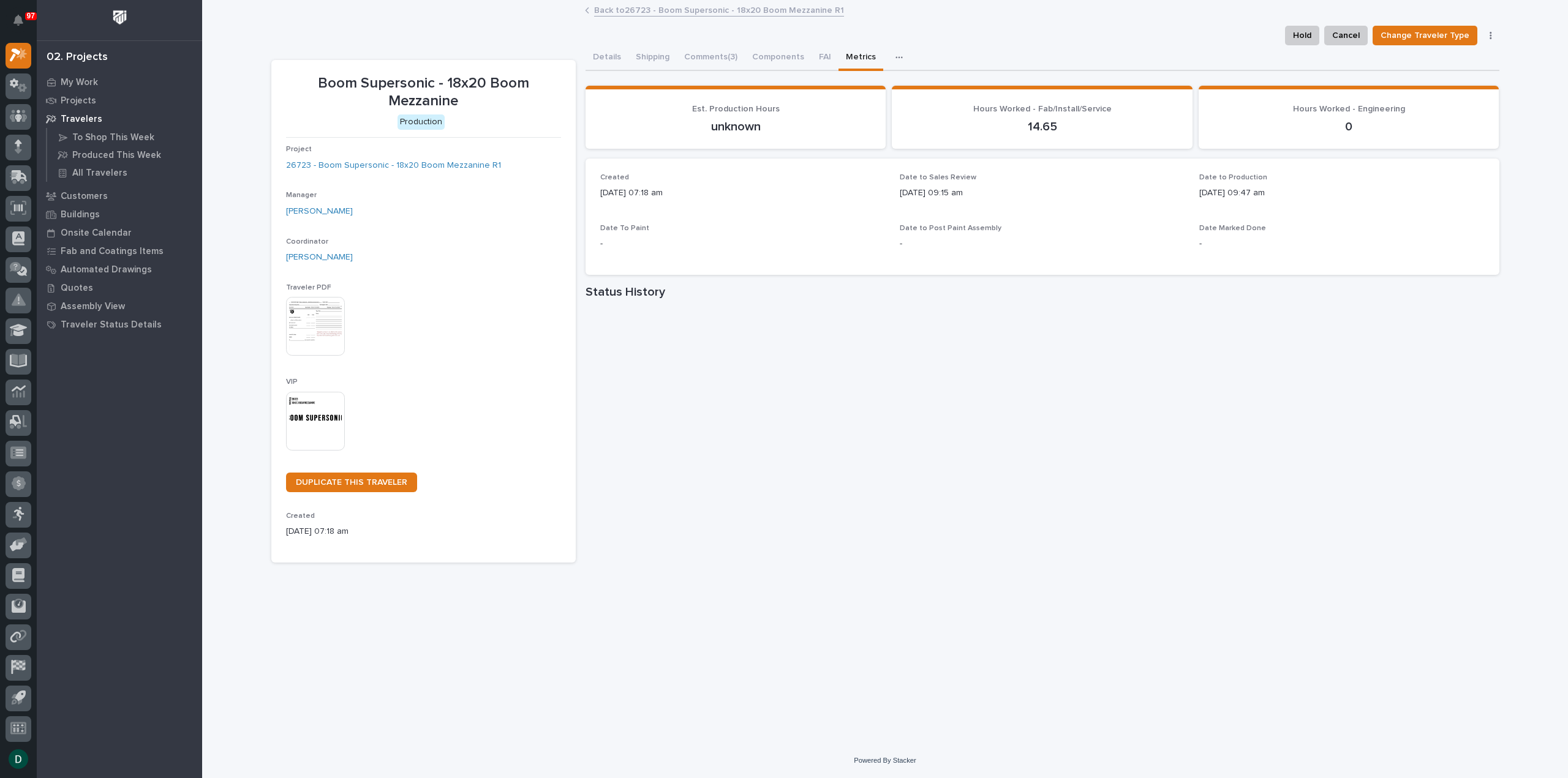
scroll to position [27, 0]
click at [22, 52] on icon at bounding box center [22, 54] width 10 height 13
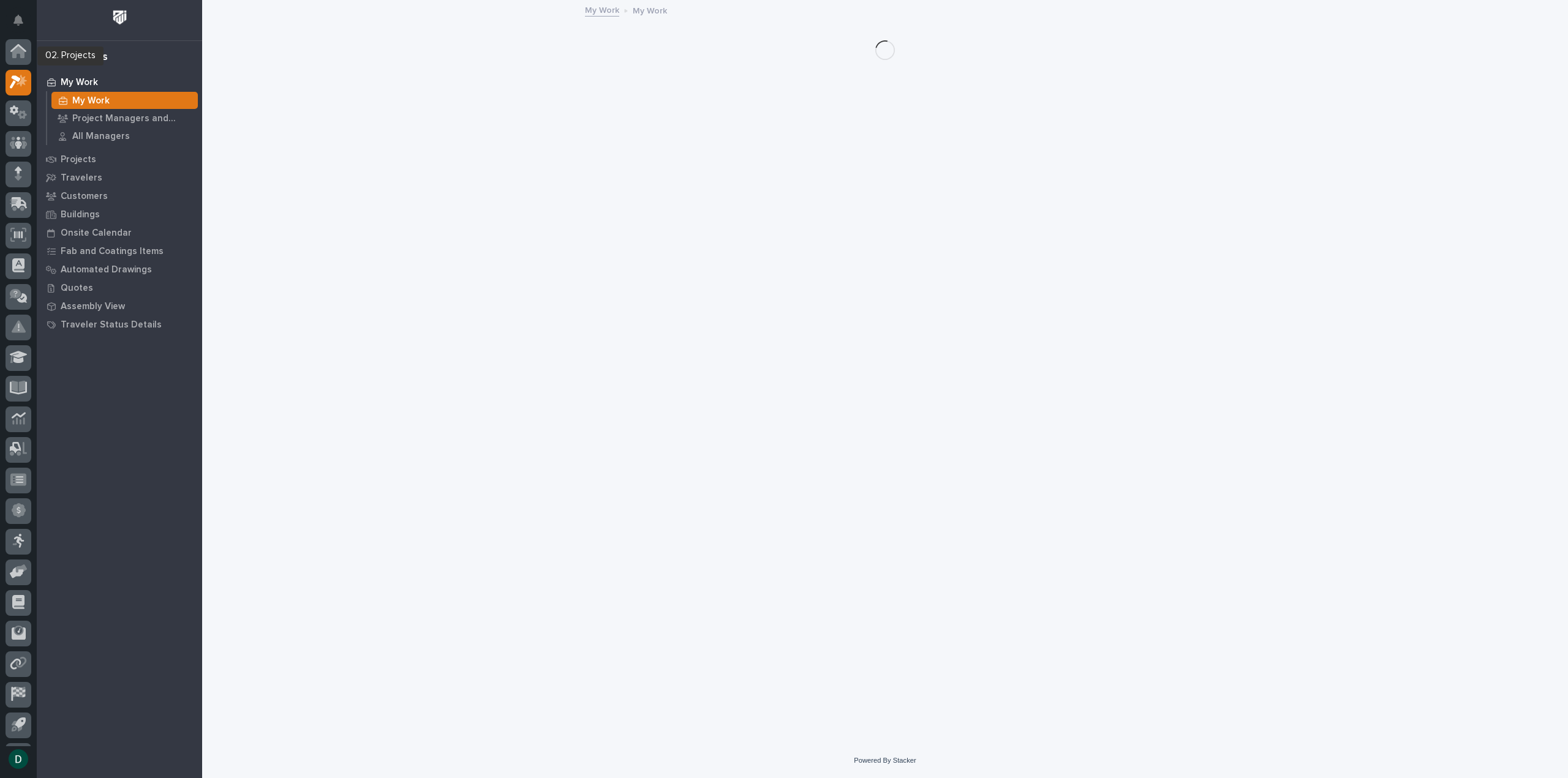
scroll to position [27, 0]
click at [82, 79] on p "My Work" at bounding box center [79, 82] width 37 height 11
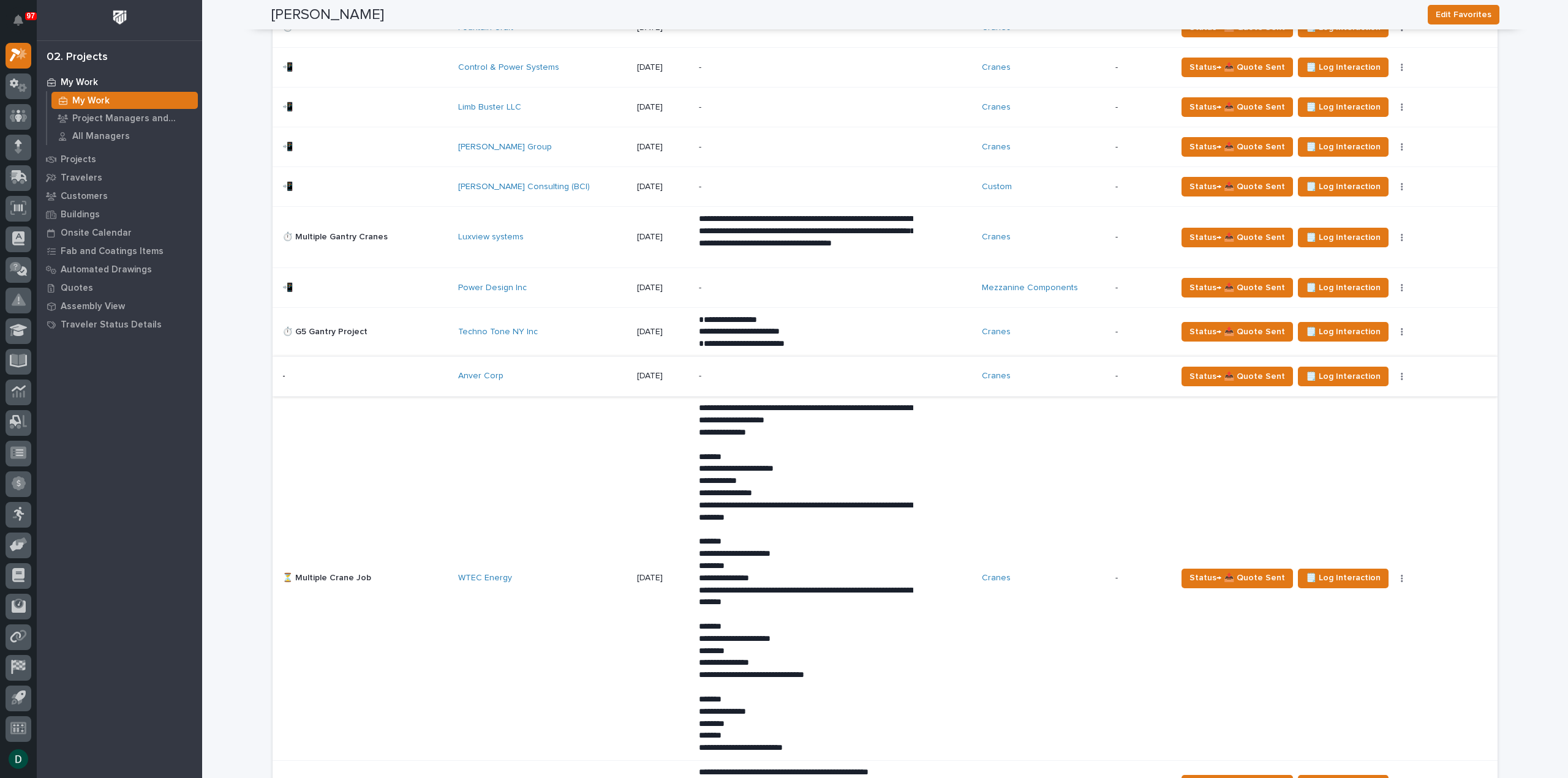
scroll to position [673, 0]
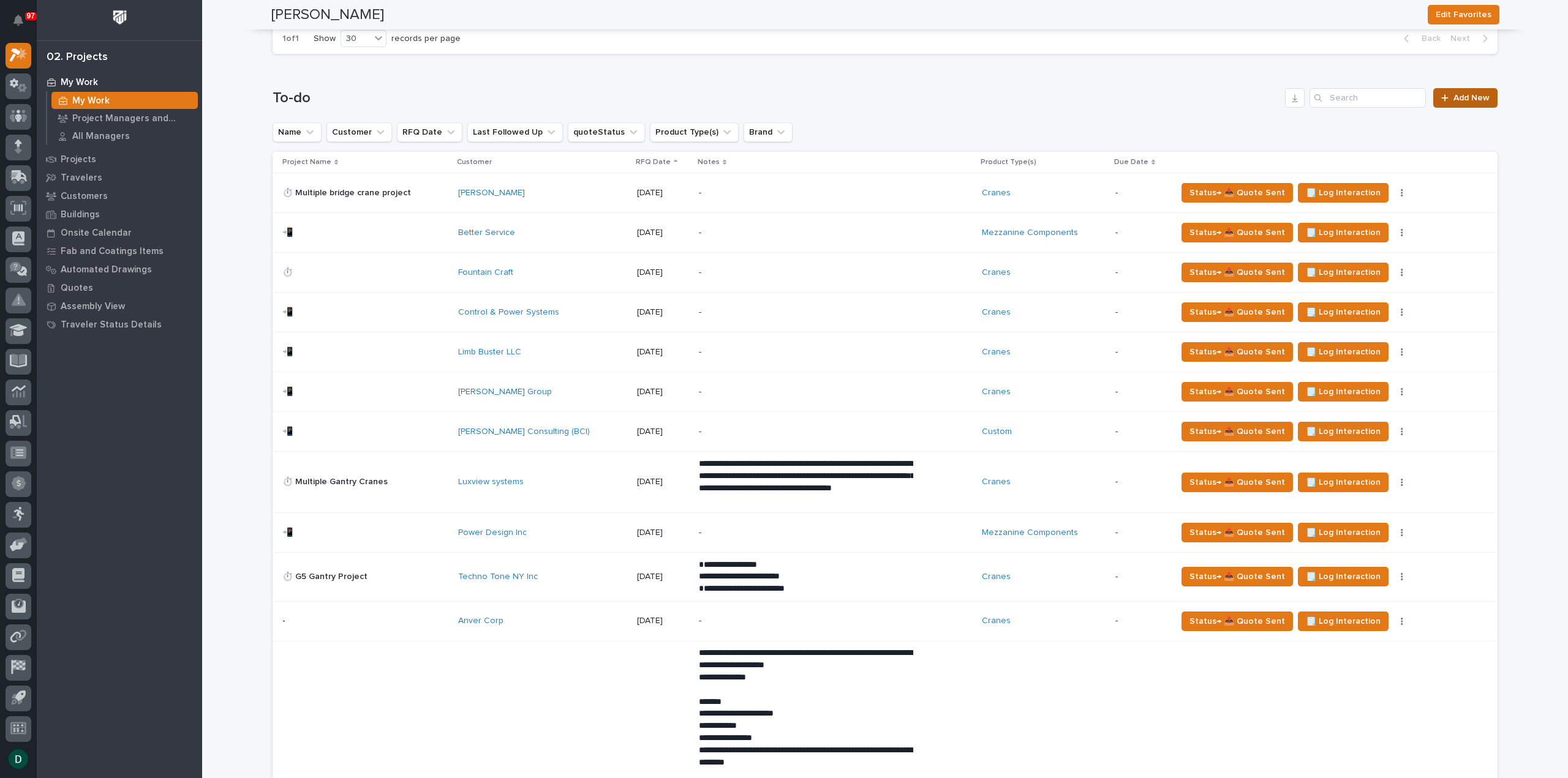
click at [1476, 96] on span "Add New" at bounding box center [1472, 98] width 36 height 8
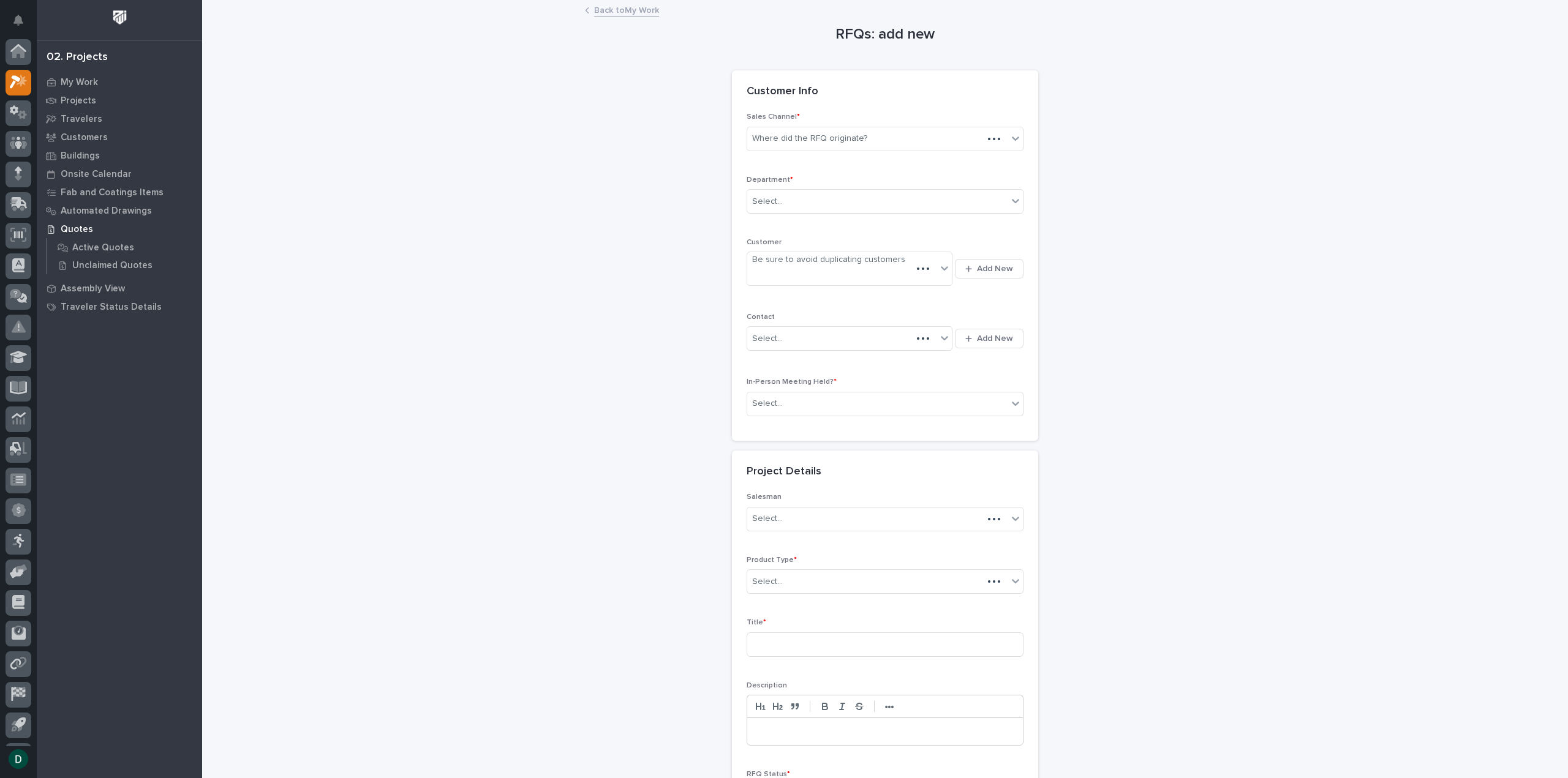
scroll to position [27, 0]
click at [850, 140] on div "Where did the RFQ originate?" at bounding box center [810, 138] width 115 height 13
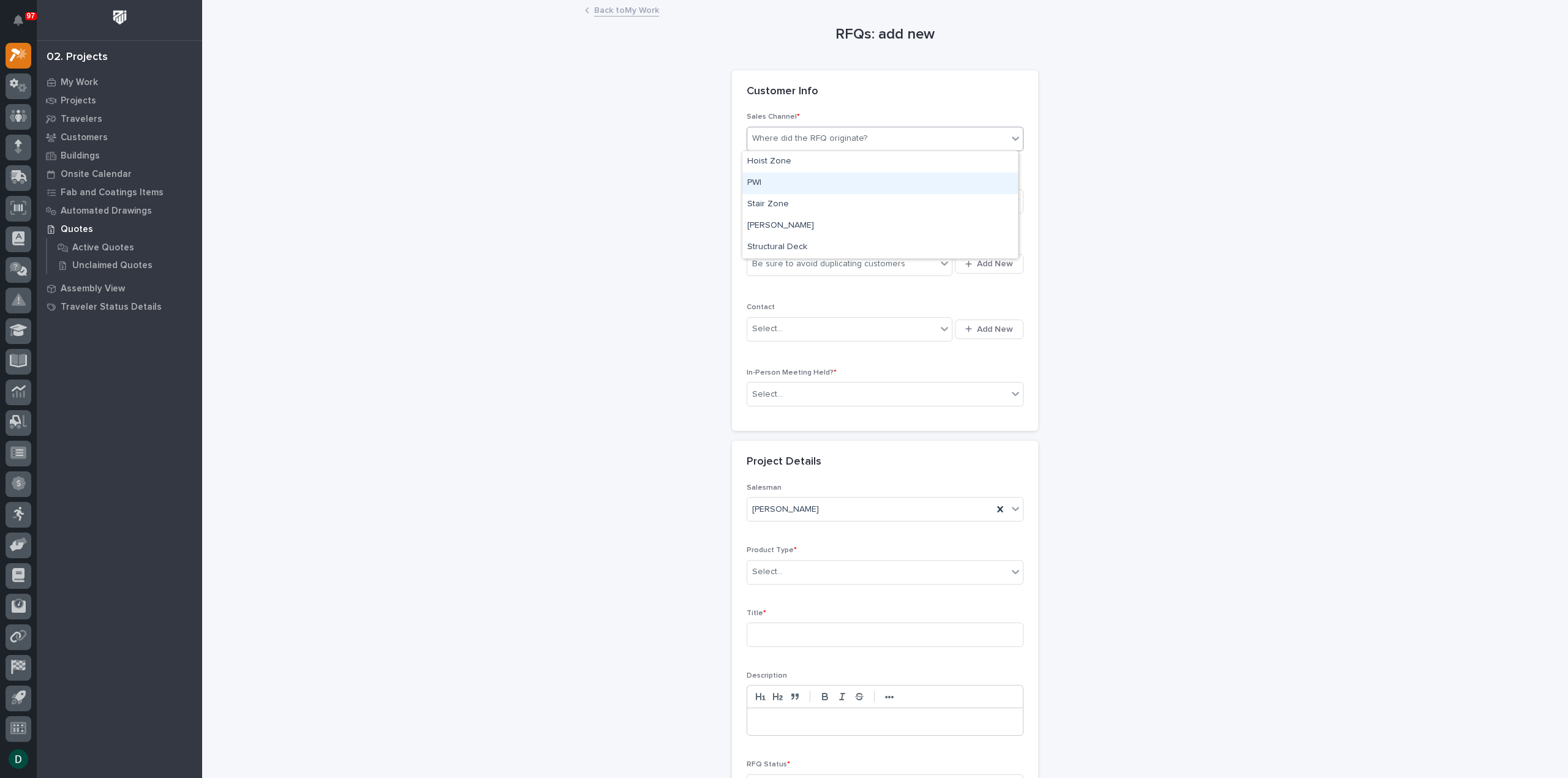
click at [798, 189] on div "PWI" at bounding box center [880, 183] width 276 height 22
click at [795, 198] on div "Select..." at bounding box center [878, 201] width 261 height 20
click at [800, 226] on span "National Sales" at bounding box center [778, 222] width 62 height 13
click at [797, 265] on div "Be sure to avoid duplicating customers" at bounding box center [829, 264] width 153 height 13
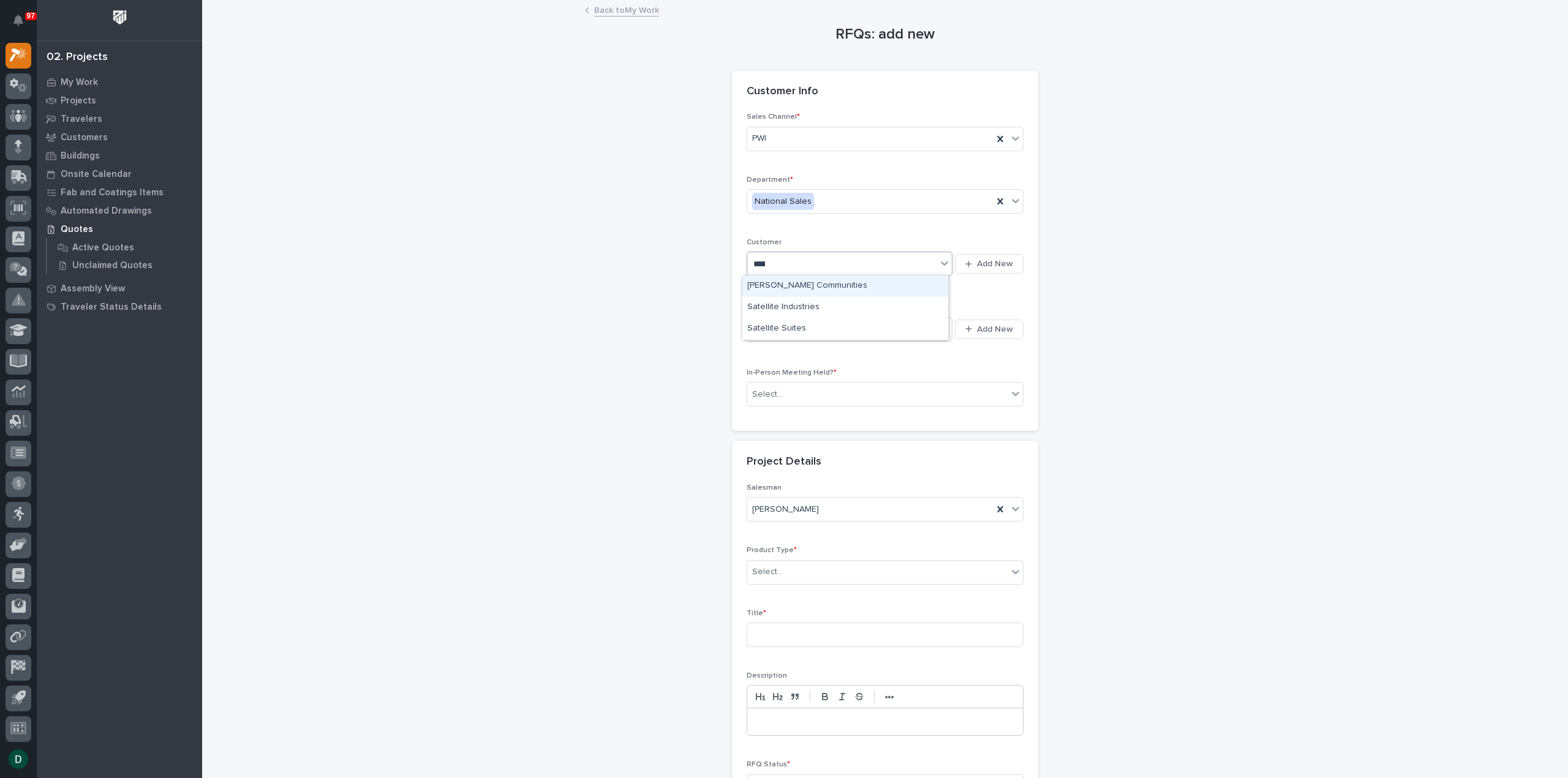
type input "******"
click at [811, 284] on div "[PERSON_NAME] Energy" at bounding box center [845, 286] width 206 height 22
click at [823, 330] on div "Select..." at bounding box center [842, 329] width 189 height 20
click at [836, 389] on div "Select..." at bounding box center [878, 395] width 261 height 20
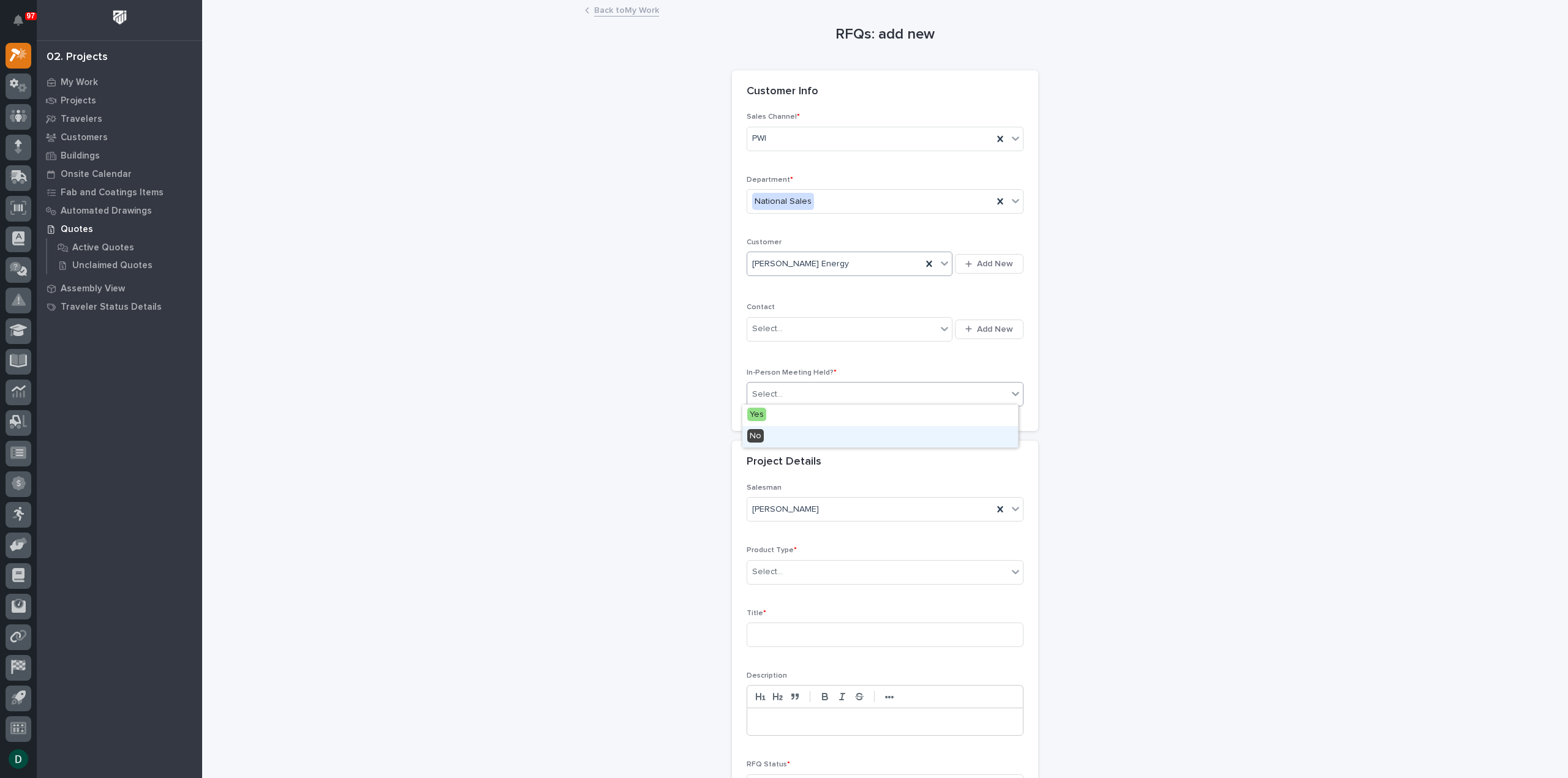
click at [788, 435] on div "No" at bounding box center [880, 436] width 276 height 22
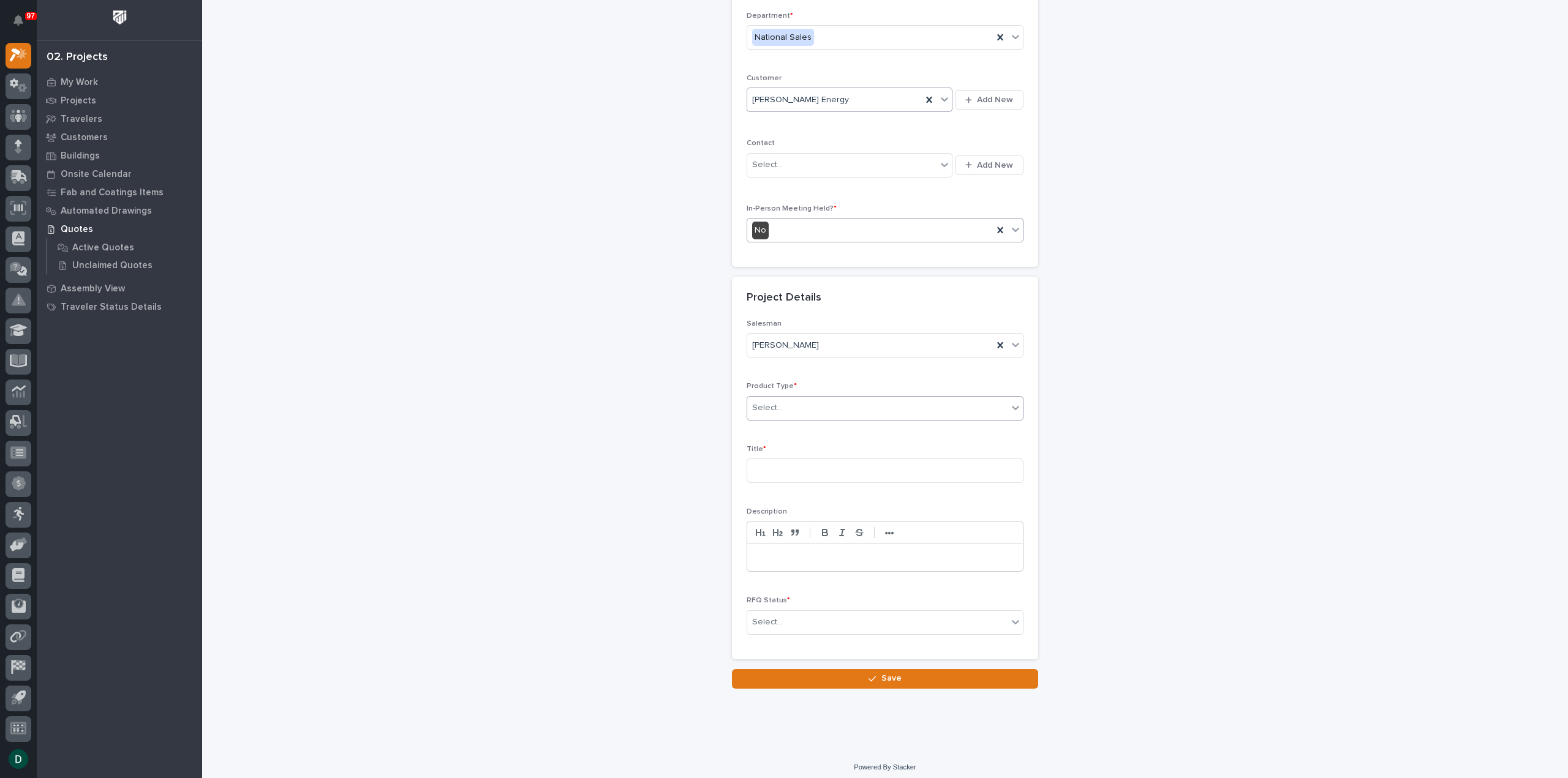
scroll to position [166, 0]
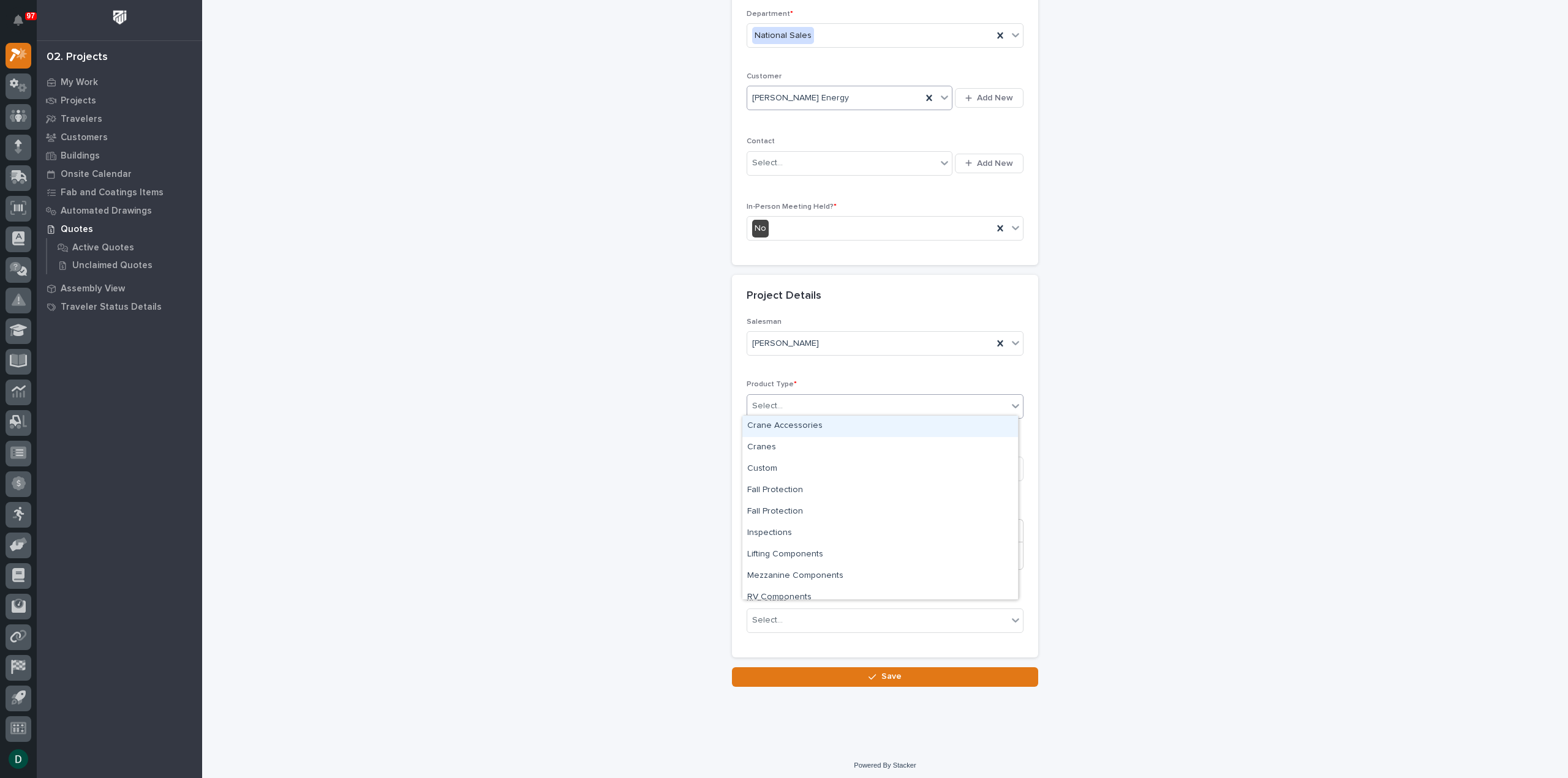
click at [788, 404] on div "Select..." at bounding box center [878, 406] width 261 height 20
click at [797, 447] on div "Cranes" at bounding box center [880, 448] width 276 height 22
click at [800, 469] on input at bounding box center [885, 469] width 277 height 24
type input "N"
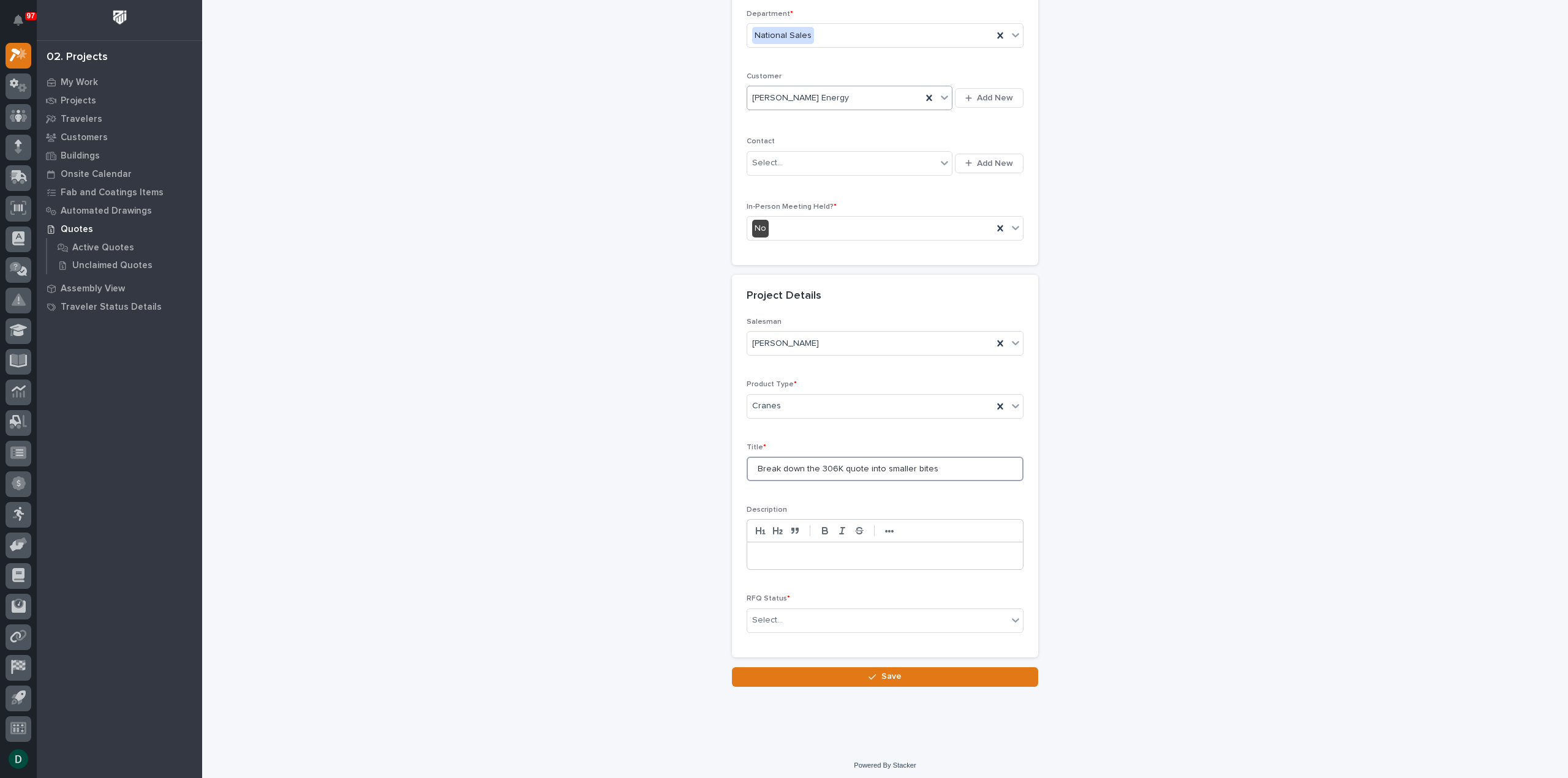
type input "Break down the 306K quote into smaller bites"
click at [815, 621] on div "Select..." at bounding box center [878, 620] width 261 height 20
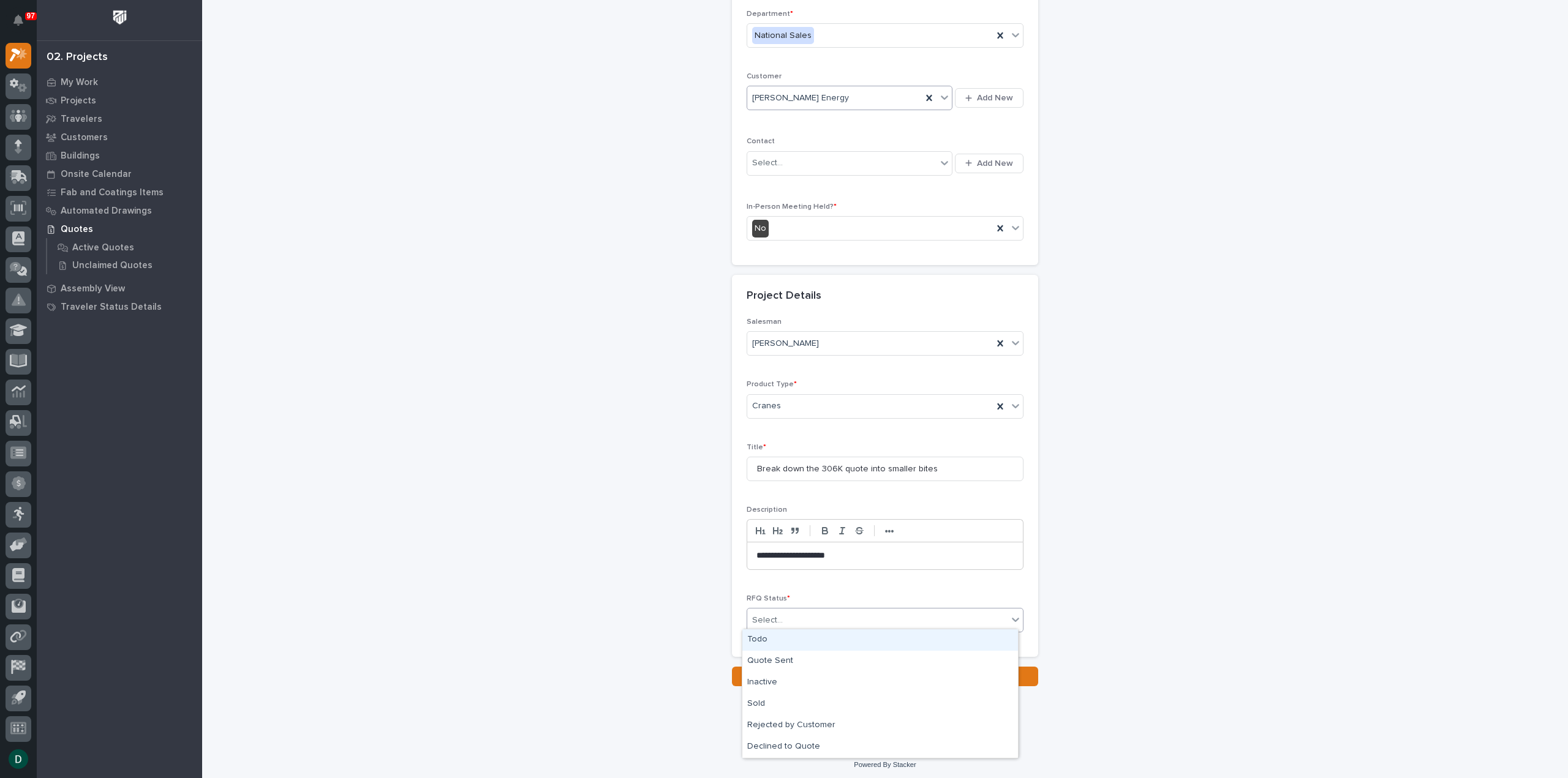
click at [785, 645] on div "Todo" at bounding box center [880, 640] width 276 height 22
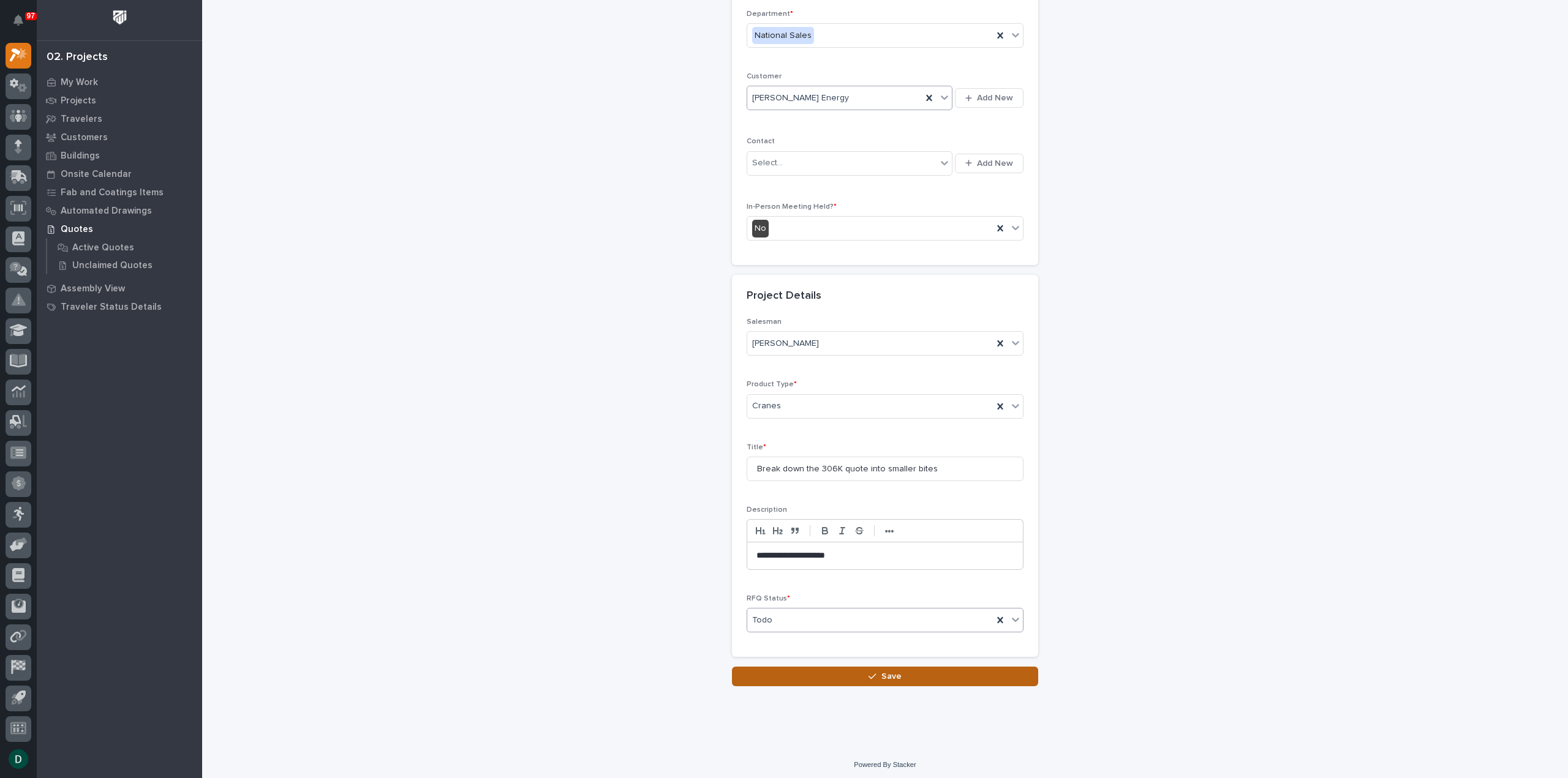
click at [850, 675] on button "Save" at bounding box center [885, 677] width 306 height 20
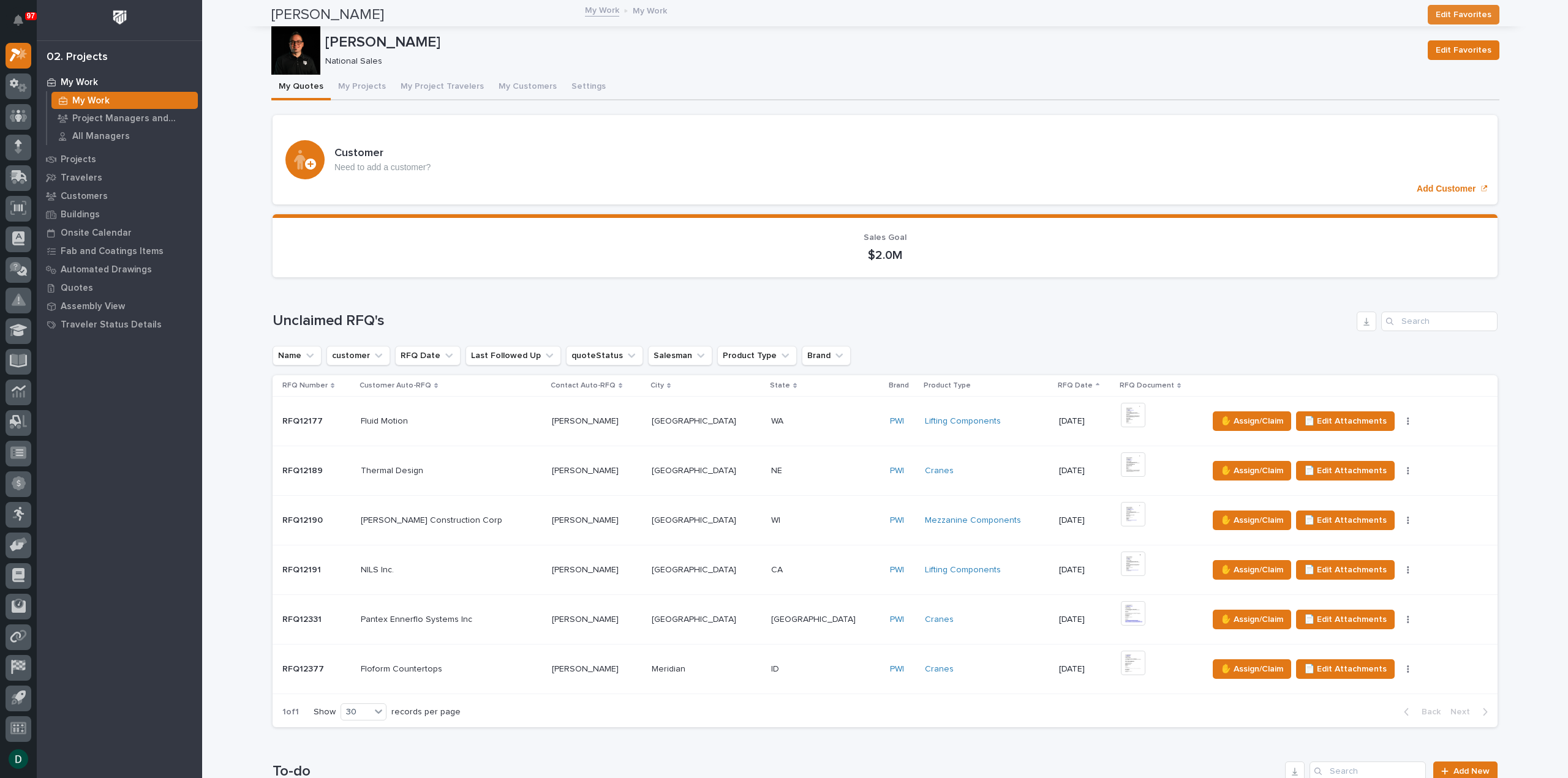
scroll to position [1224, 0]
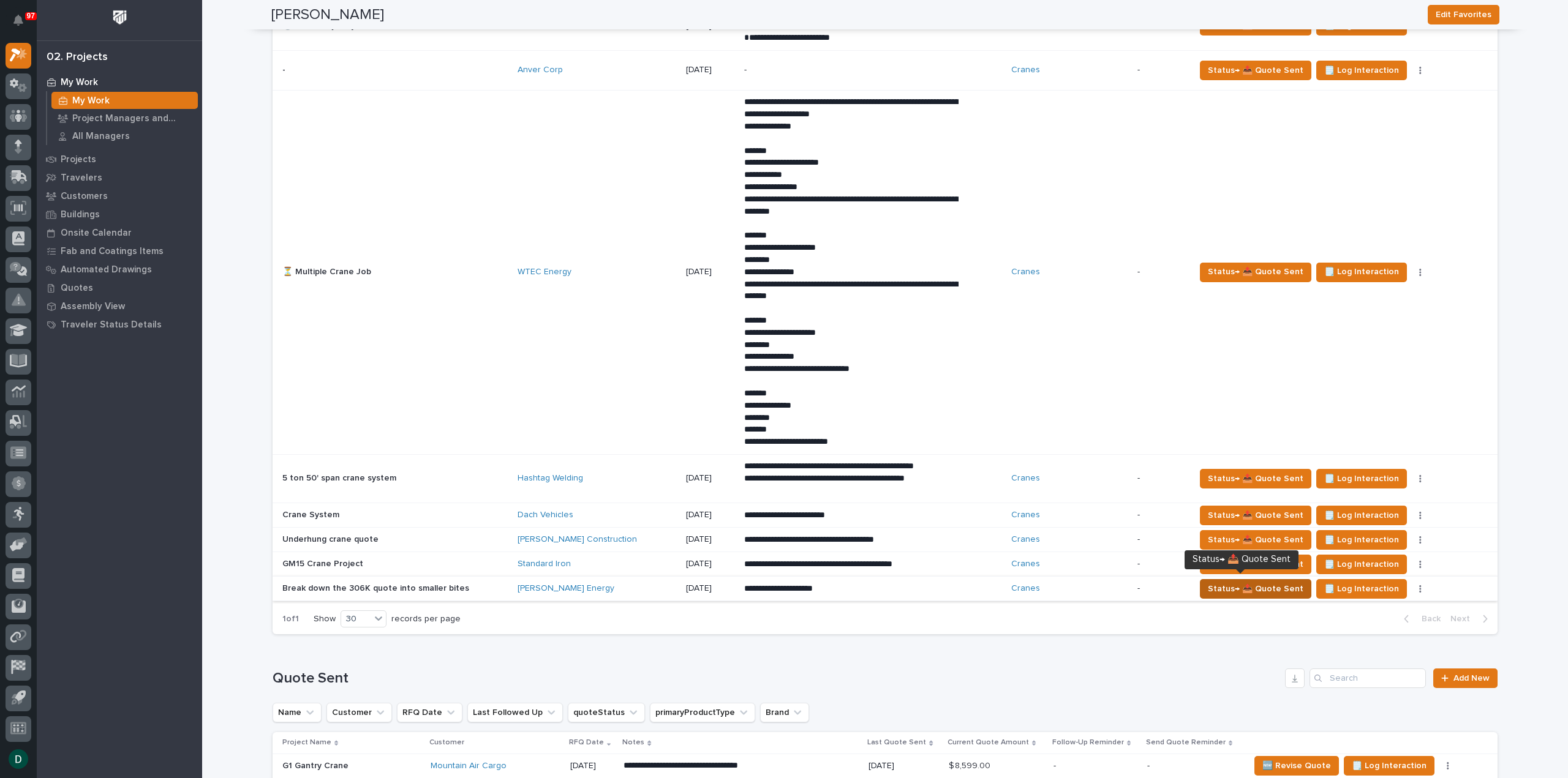
click at [1283, 587] on span "Status→ 📤 Quote Sent" at bounding box center [1256, 589] width 96 height 15
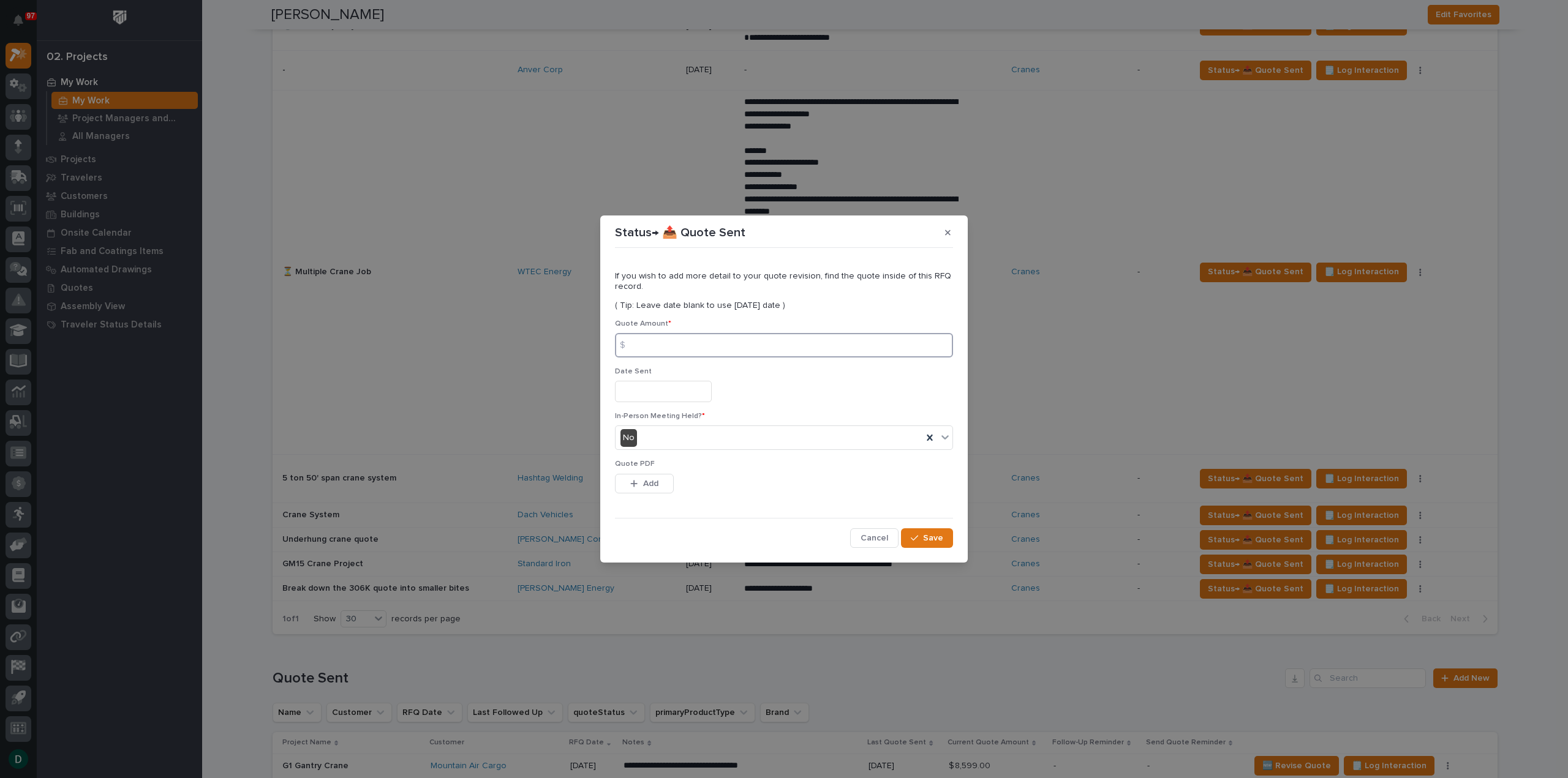
click at [658, 340] on input at bounding box center [784, 345] width 338 height 24
type input "76013"
click at [666, 391] on input "text" at bounding box center [663, 391] width 97 height 22
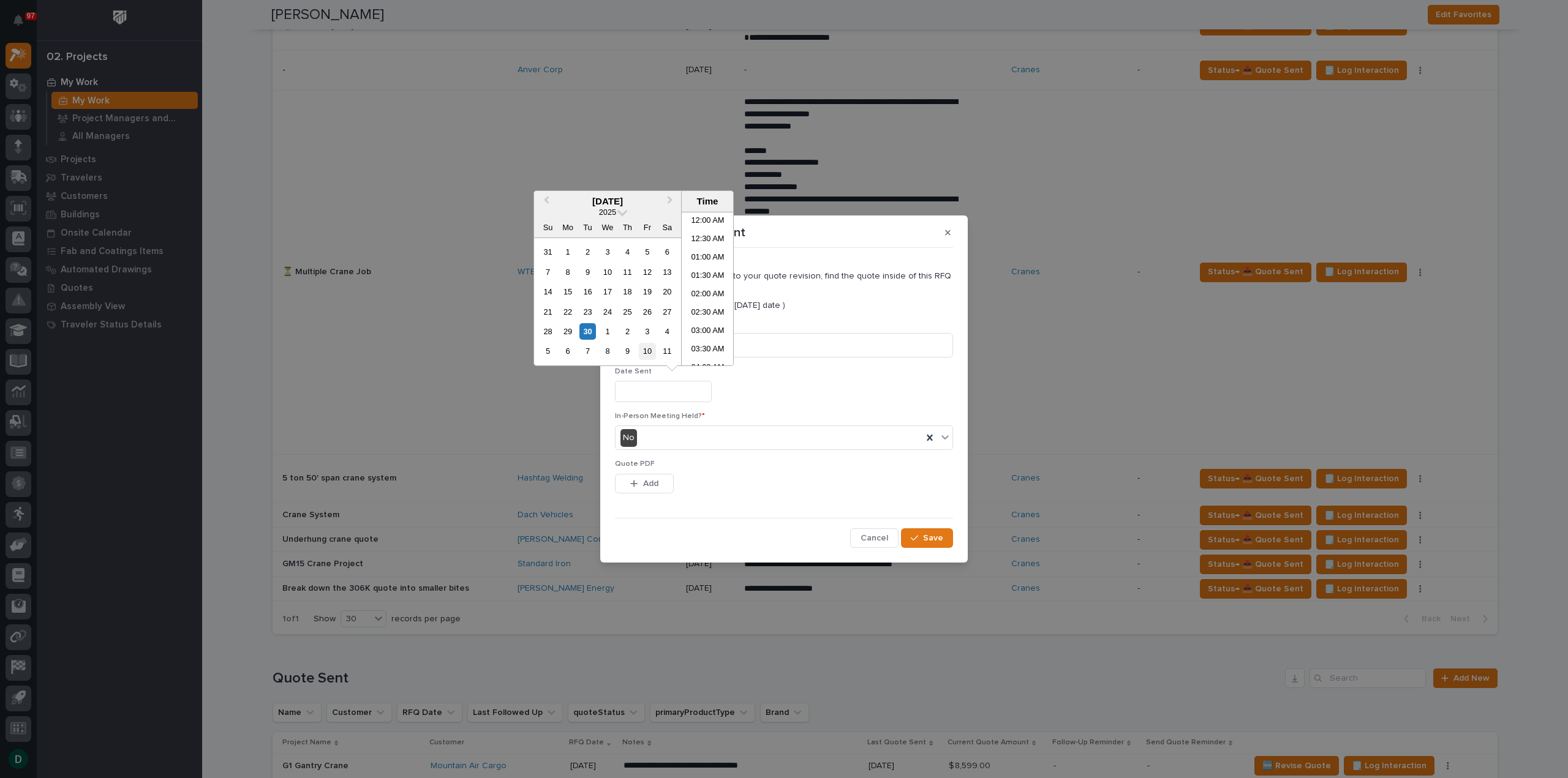
scroll to position [355, 0]
click at [589, 329] on div "30" at bounding box center [588, 332] width 17 height 17
type input "**********"
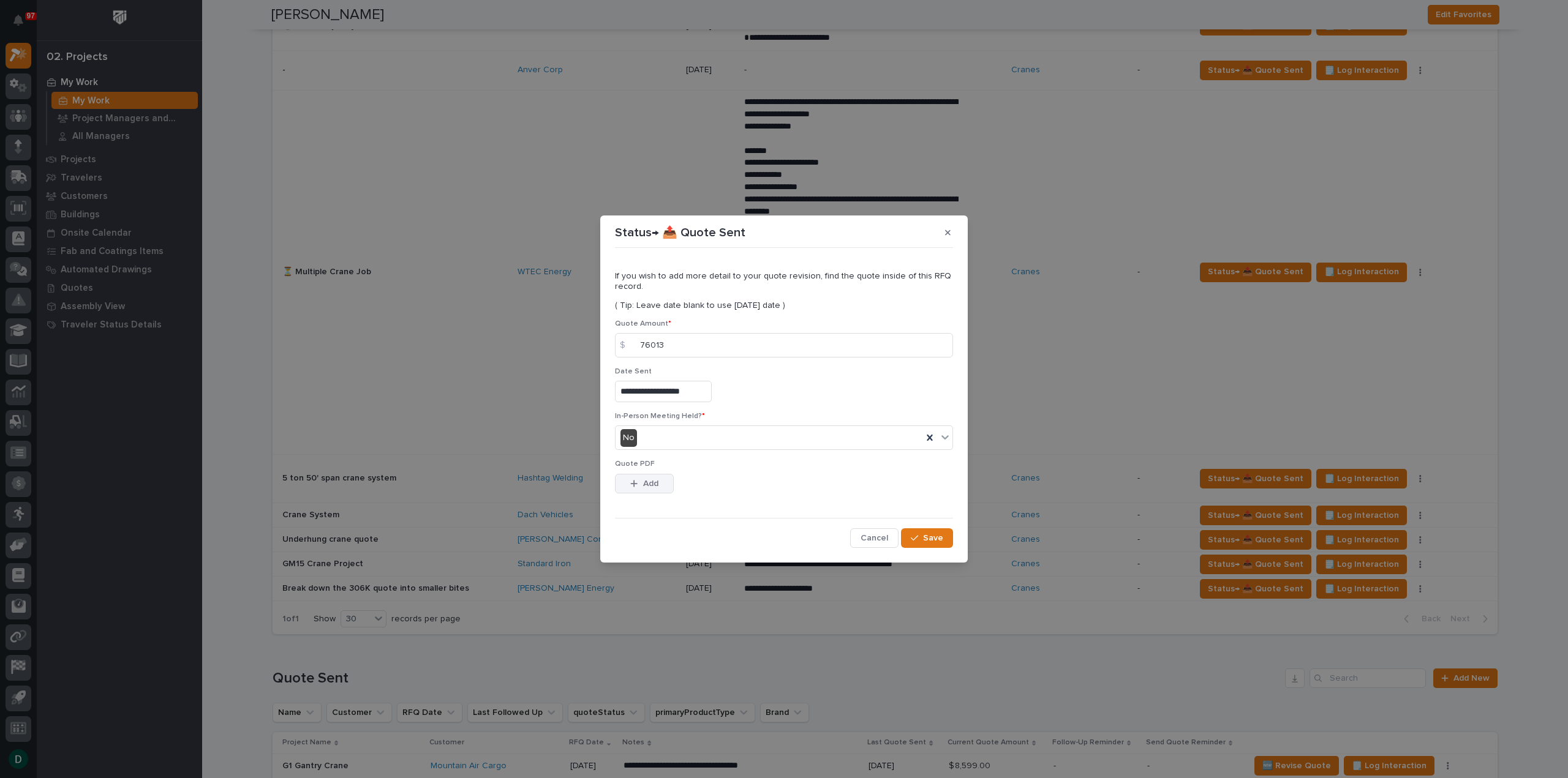
click at [660, 485] on button "Add" at bounding box center [644, 484] width 59 height 20
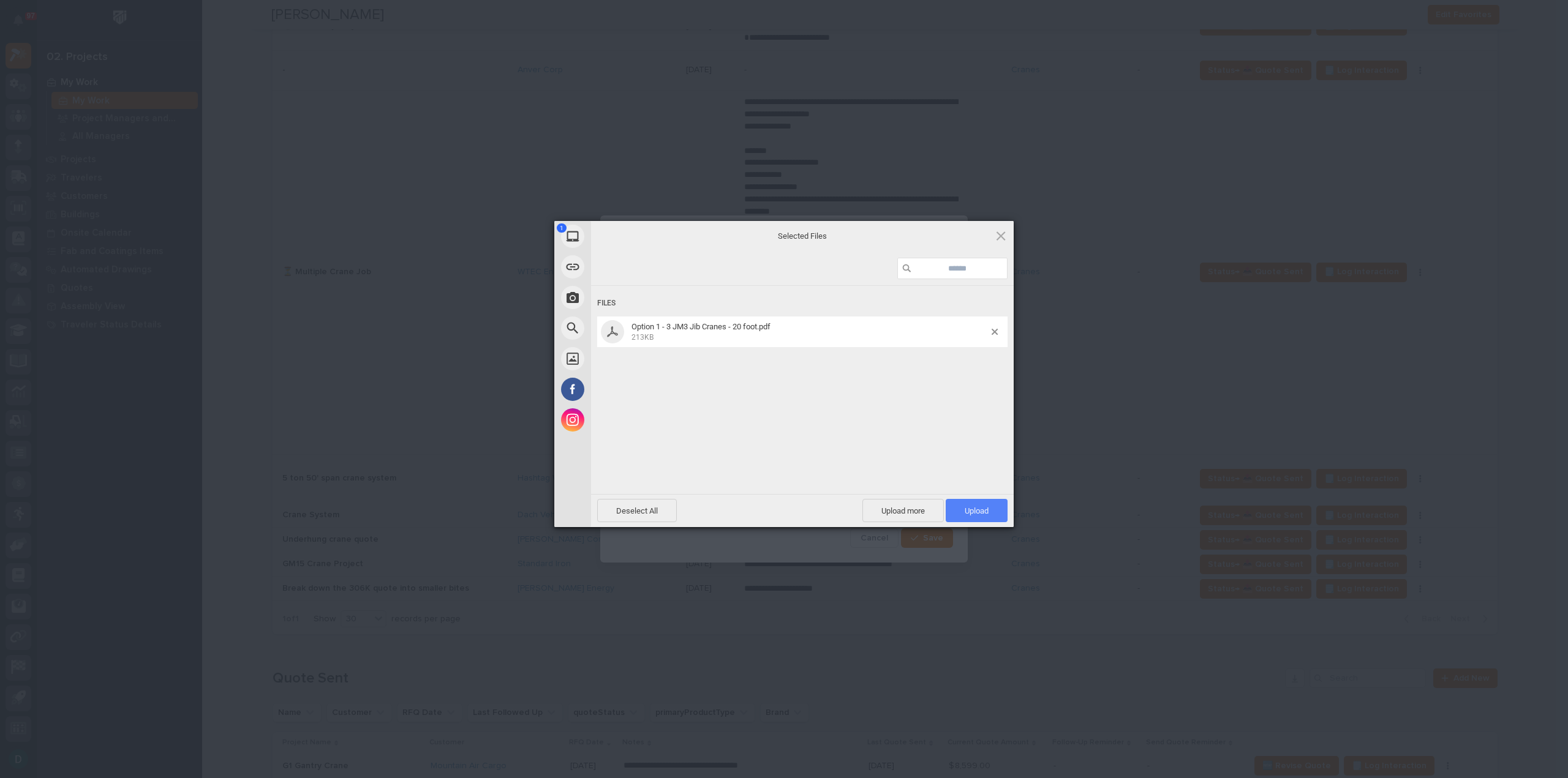
click at [995, 514] on span "Upload 1" at bounding box center [977, 510] width 62 height 23
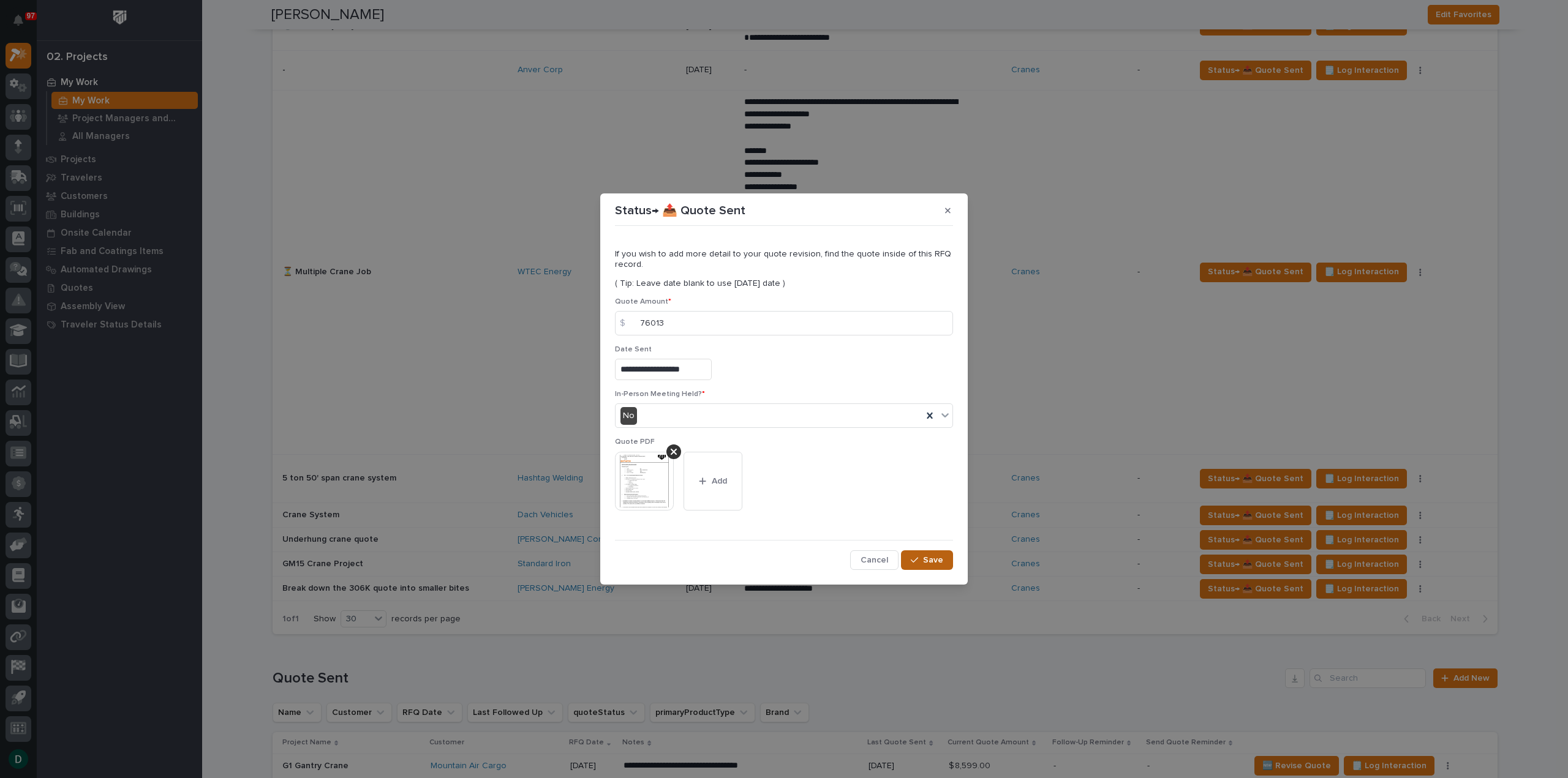
click at [934, 562] on span "Save" at bounding box center [933, 560] width 20 height 11
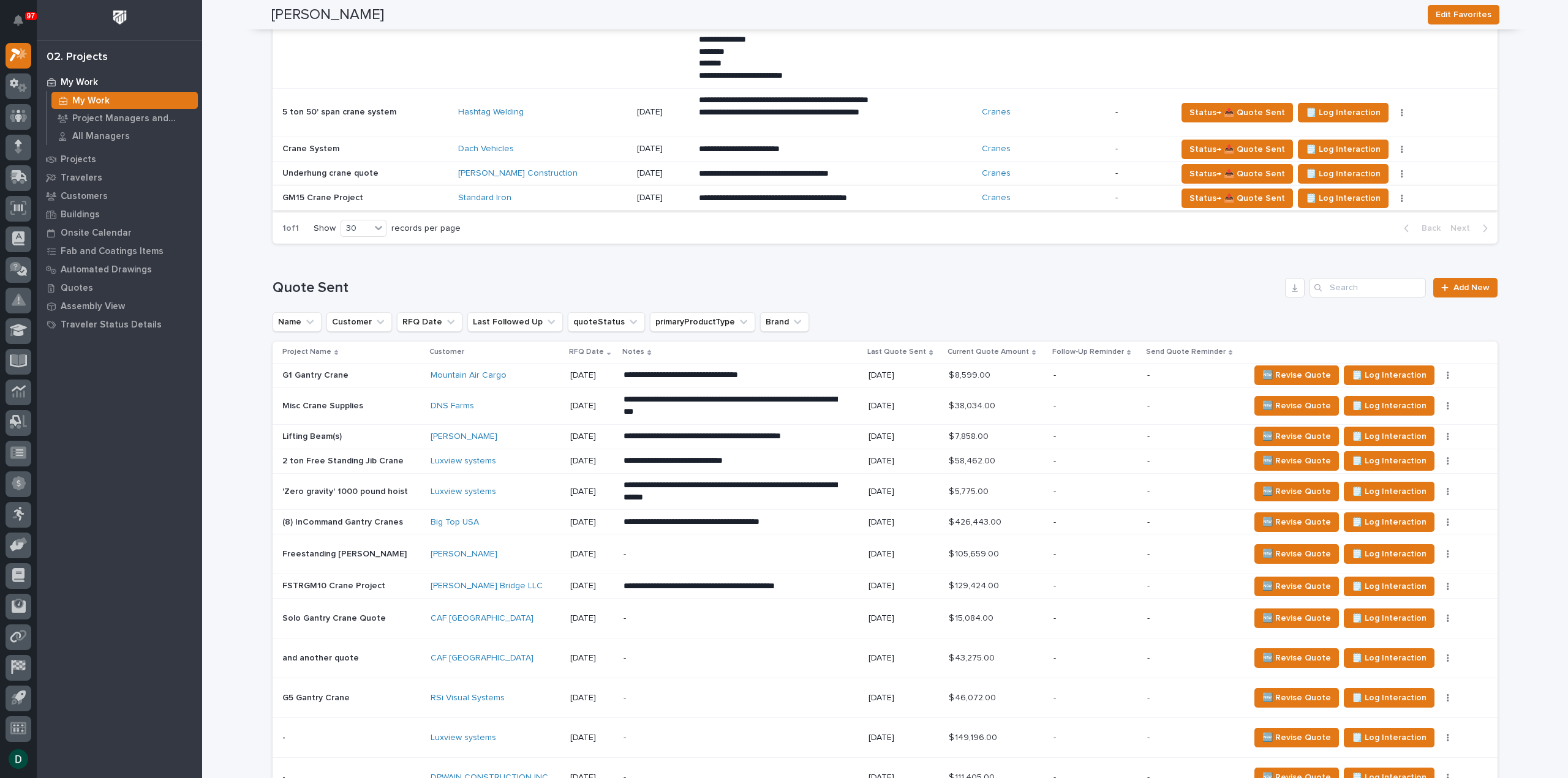
scroll to position [1592, 0]
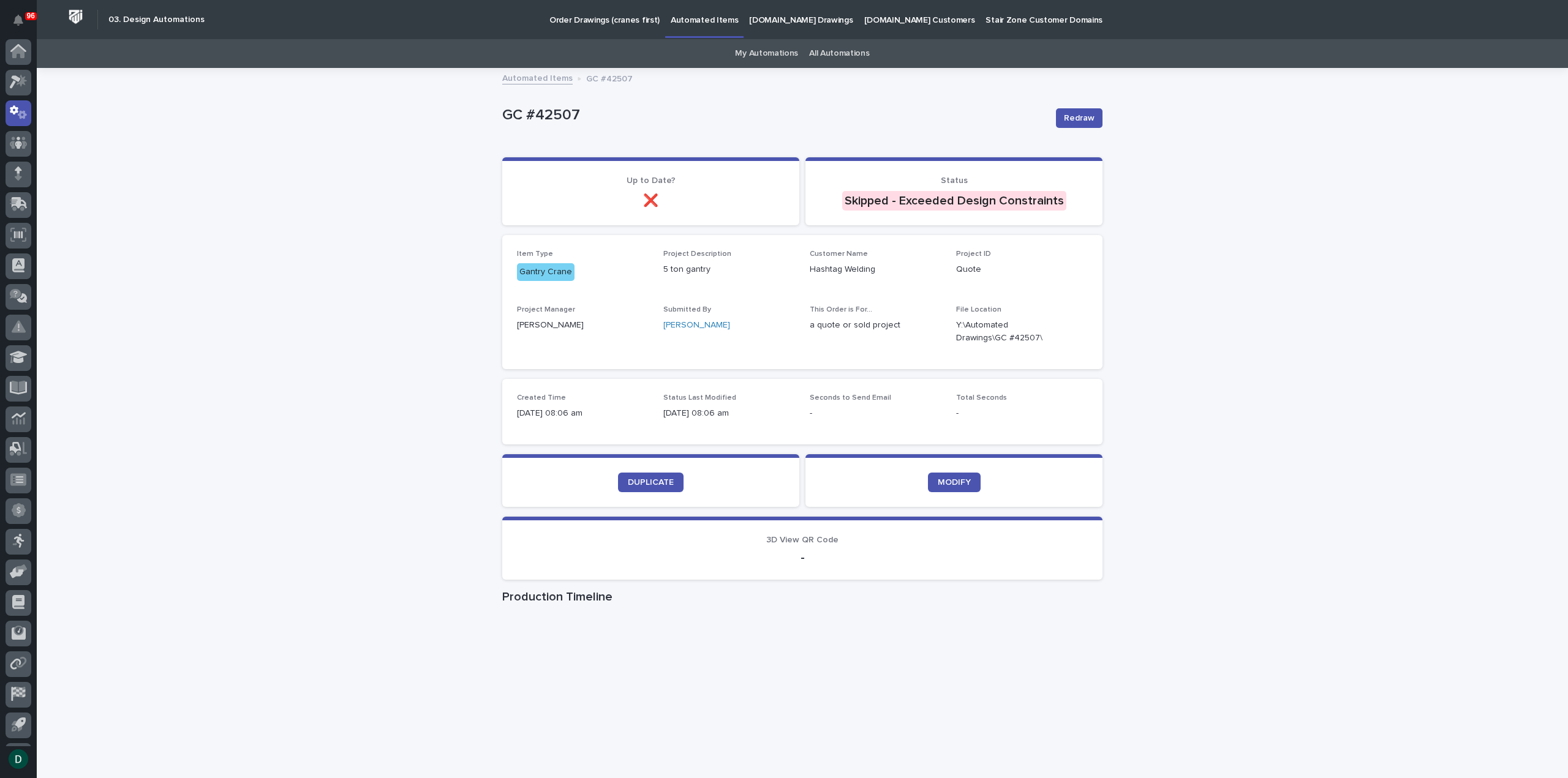
scroll to position [27, 0]
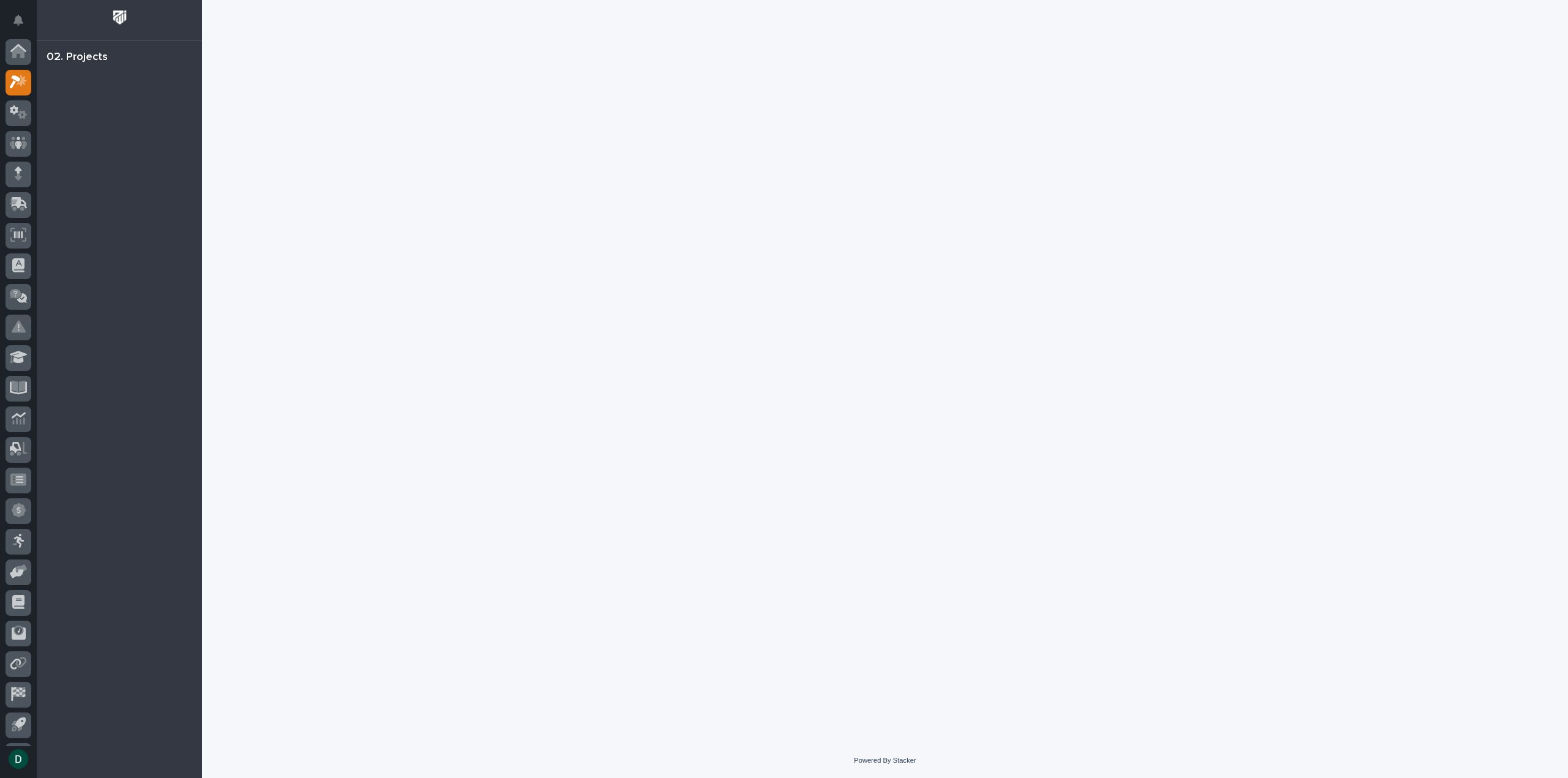
scroll to position [27, 0]
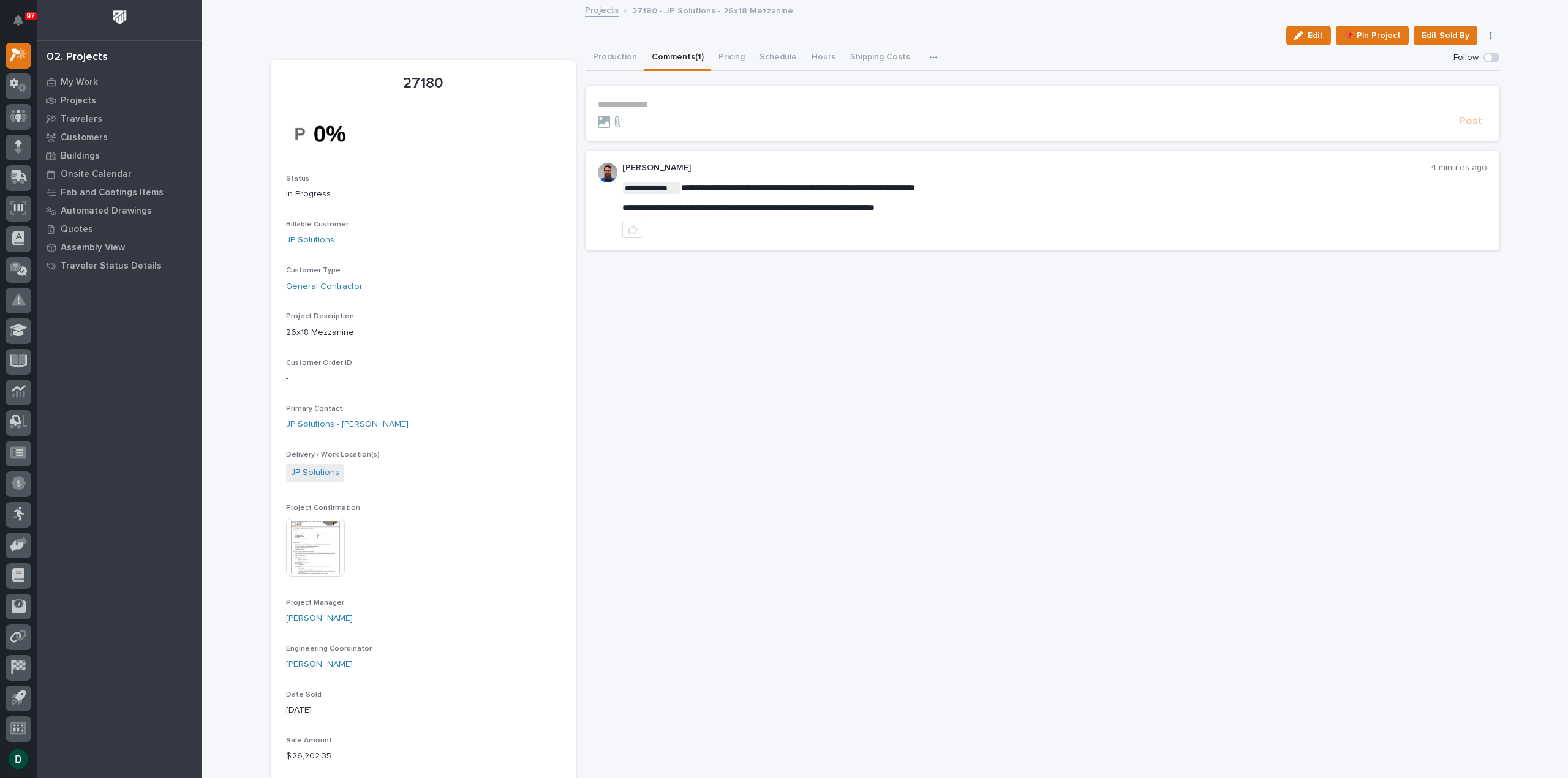
click at [716, 102] on p "**********" at bounding box center [1043, 104] width 890 height 10
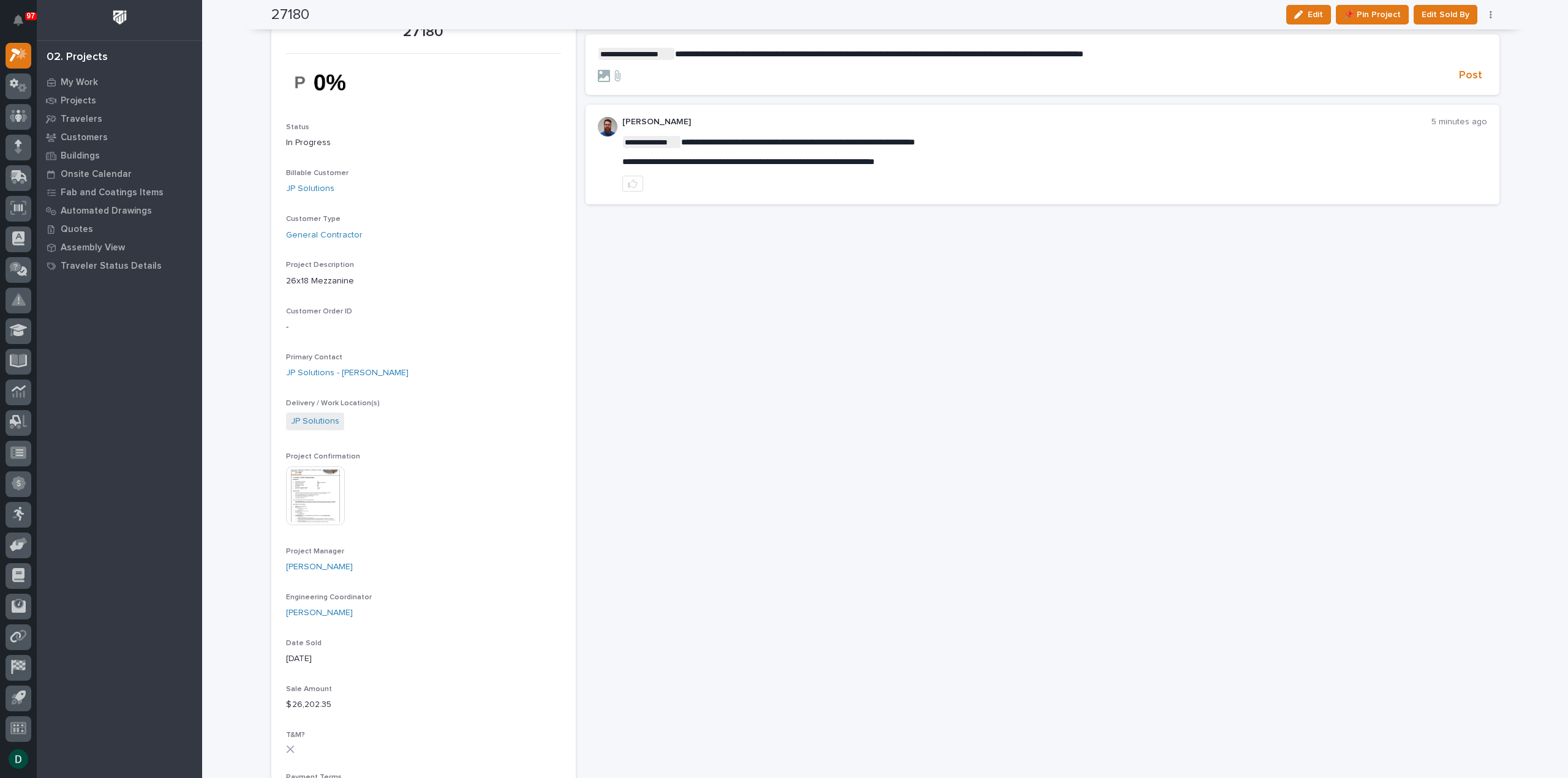
scroll to position [0, 0]
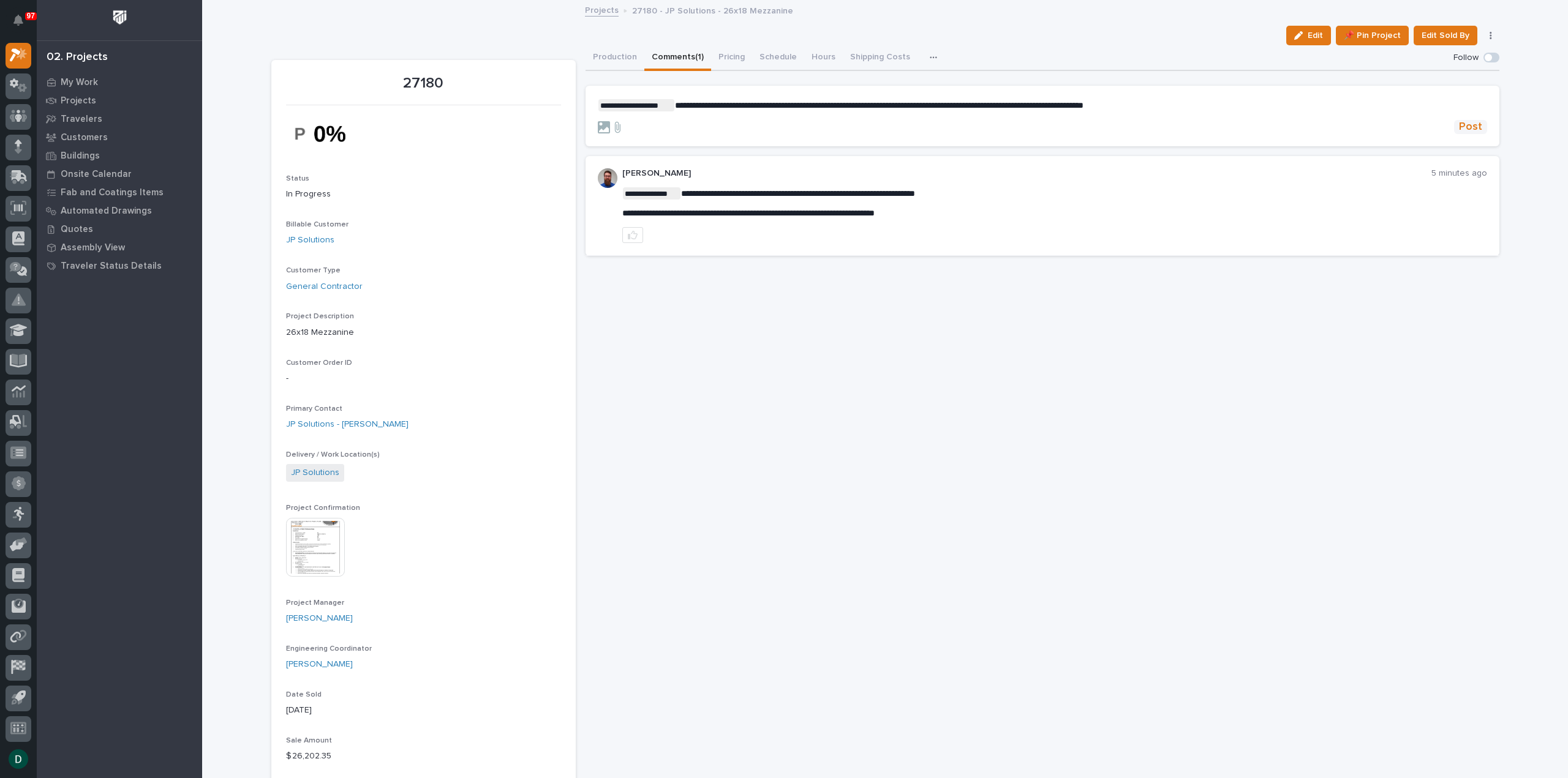
click at [1473, 126] on span "Post" at bounding box center [1470, 127] width 23 height 14
